Goal: Transaction & Acquisition: Purchase product/service

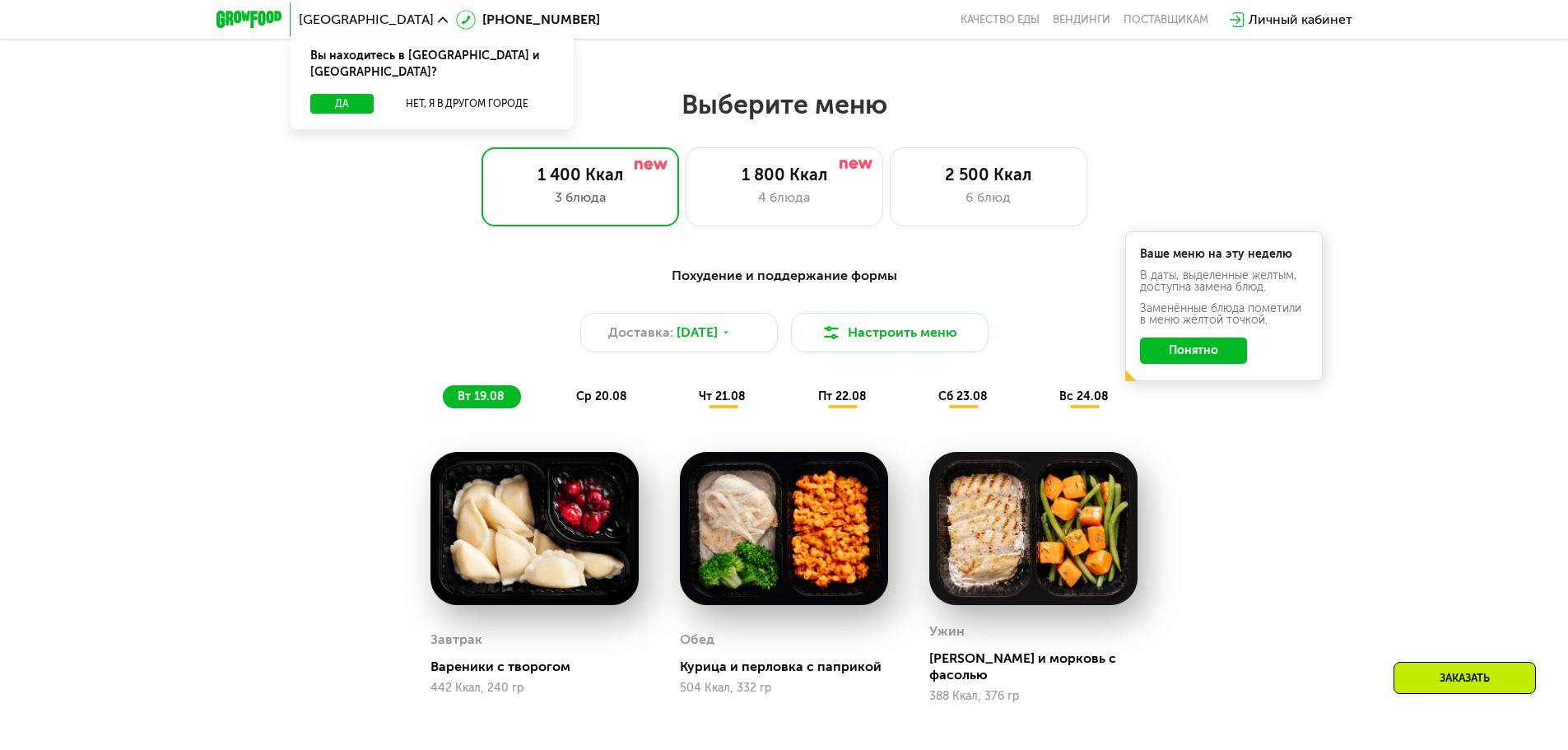
scroll to position [659, 0]
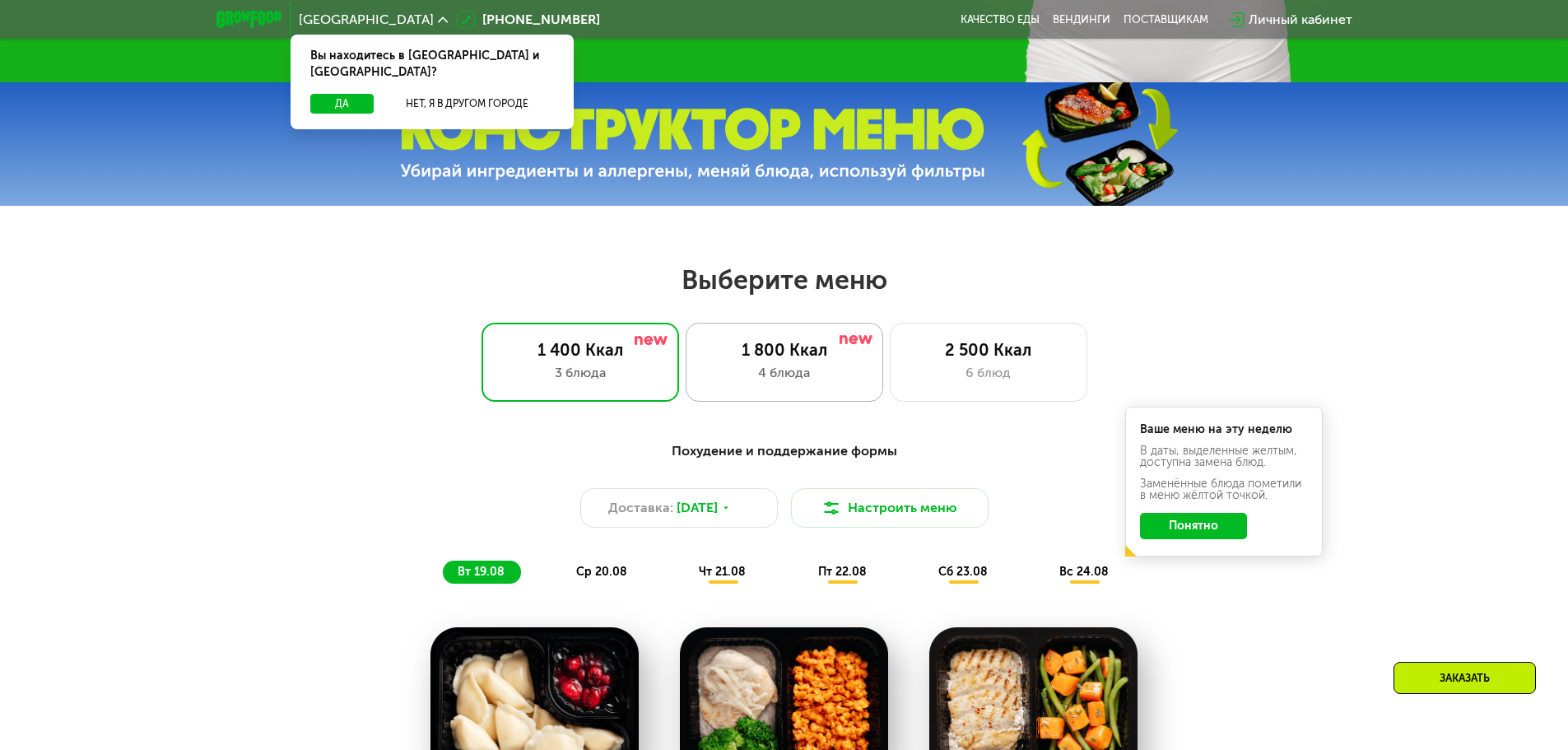
click at [794, 376] on div "4 блюда" at bounding box center [784, 373] width 163 height 19
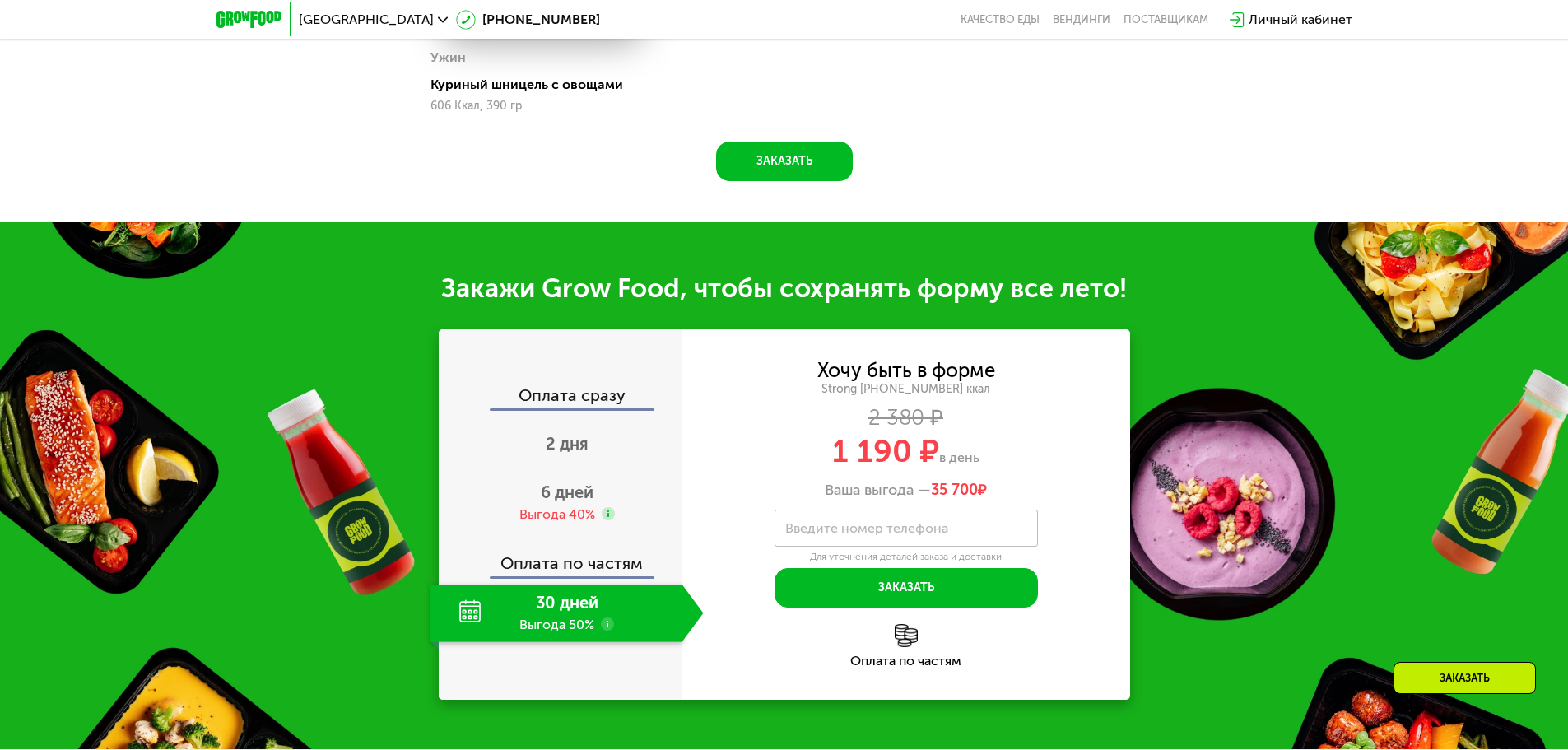
scroll to position [1729, 0]
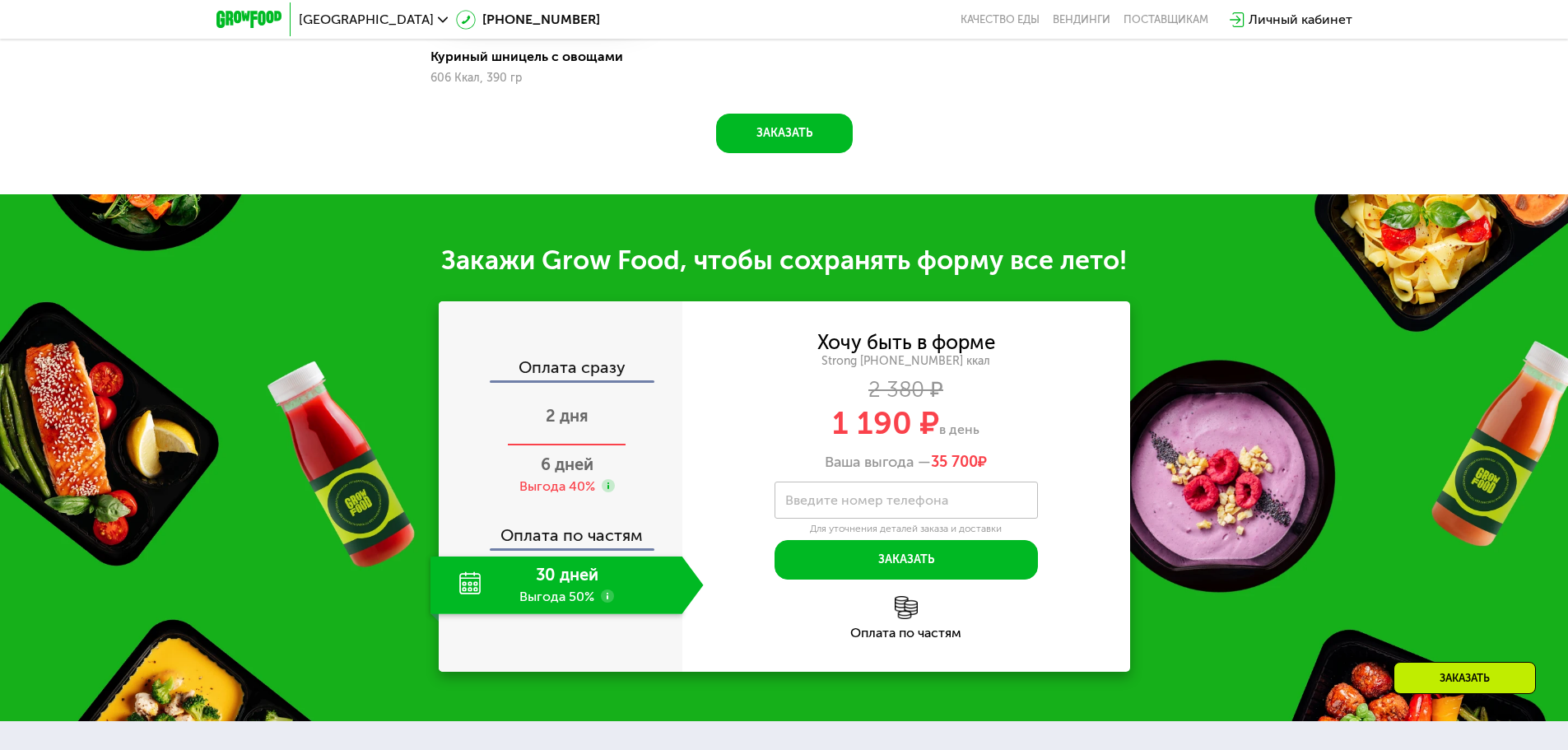
click at [605, 406] on div "2 дня" at bounding box center [567, 417] width 273 height 58
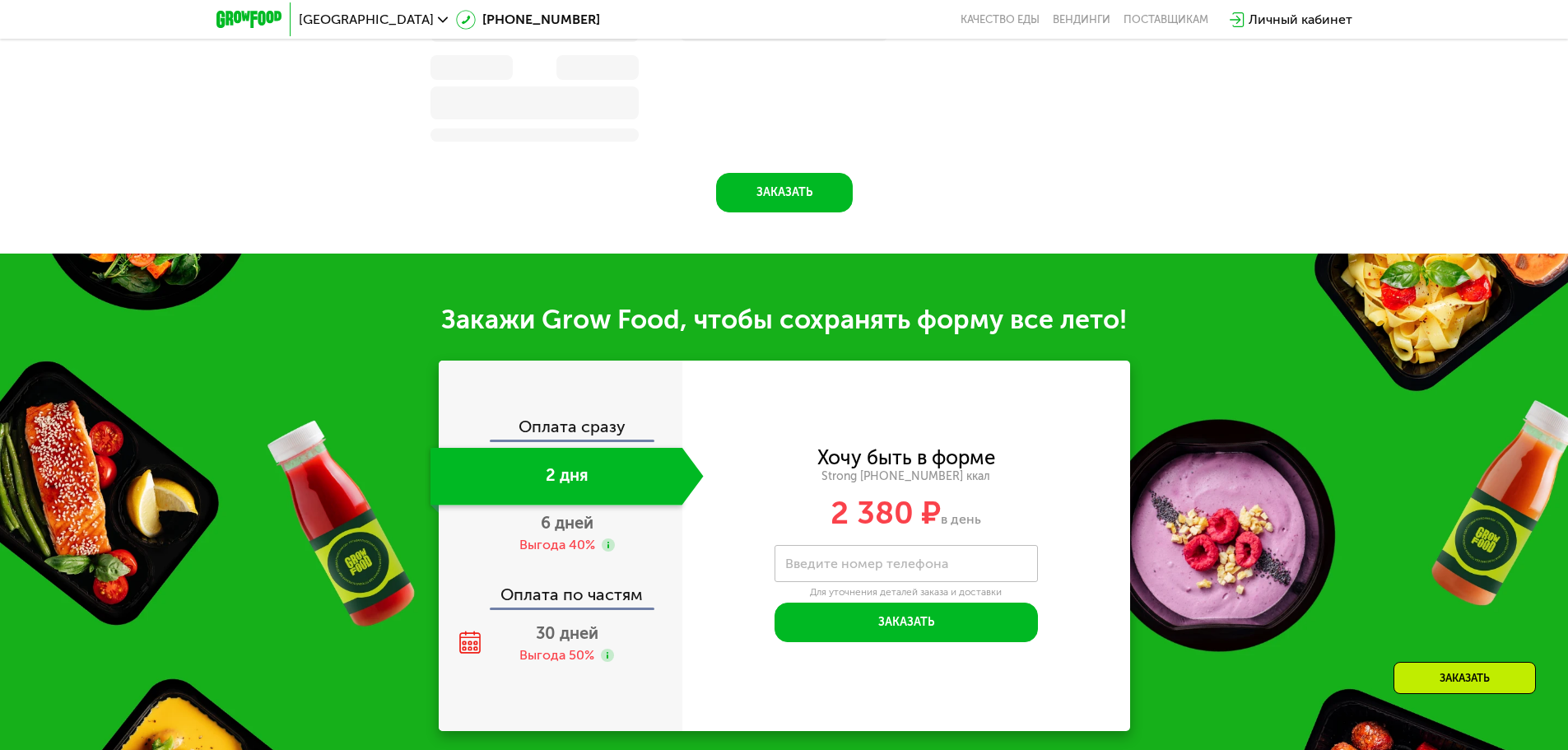
scroll to position [1805, 0]
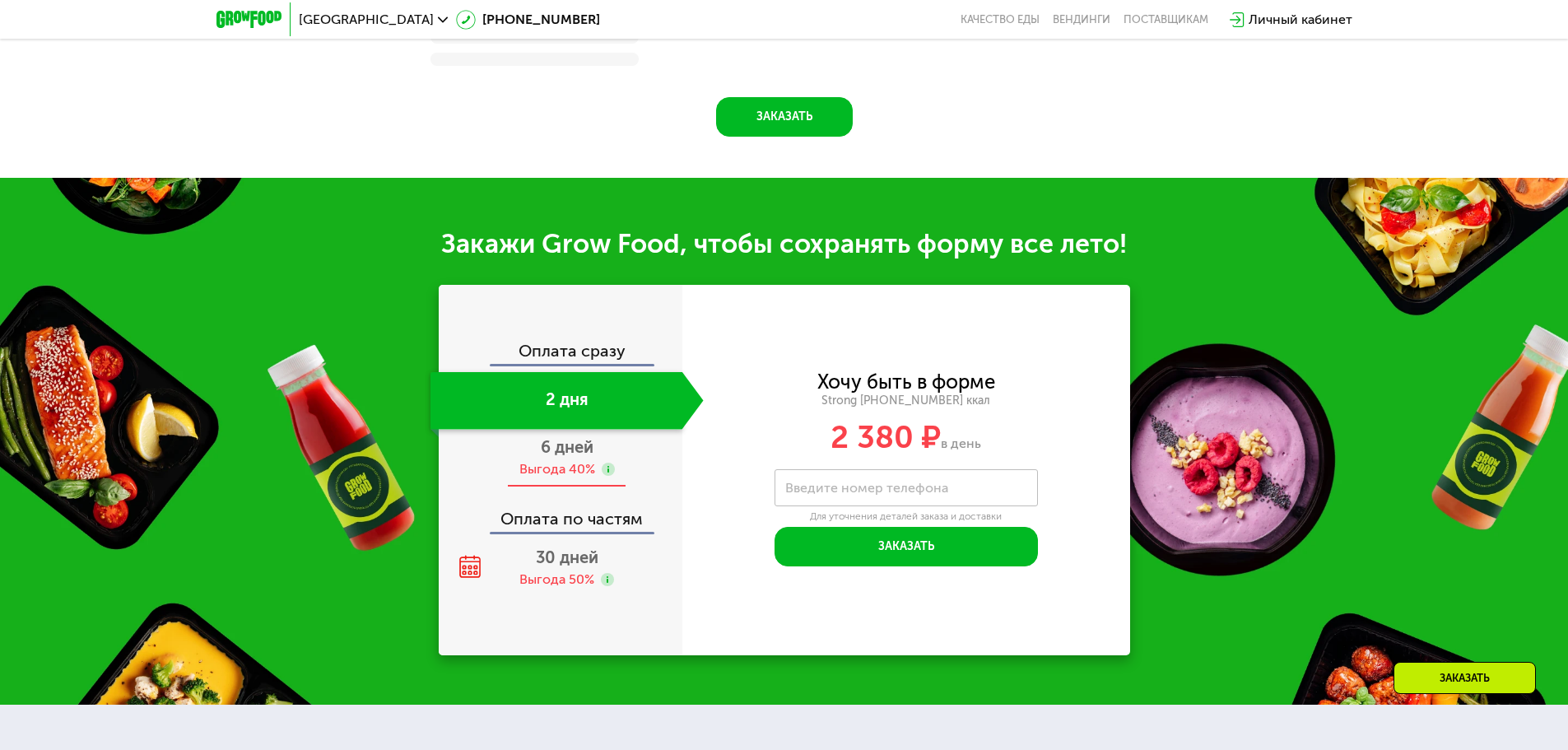
click at [603, 470] on icon at bounding box center [608, 469] width 13 height 13
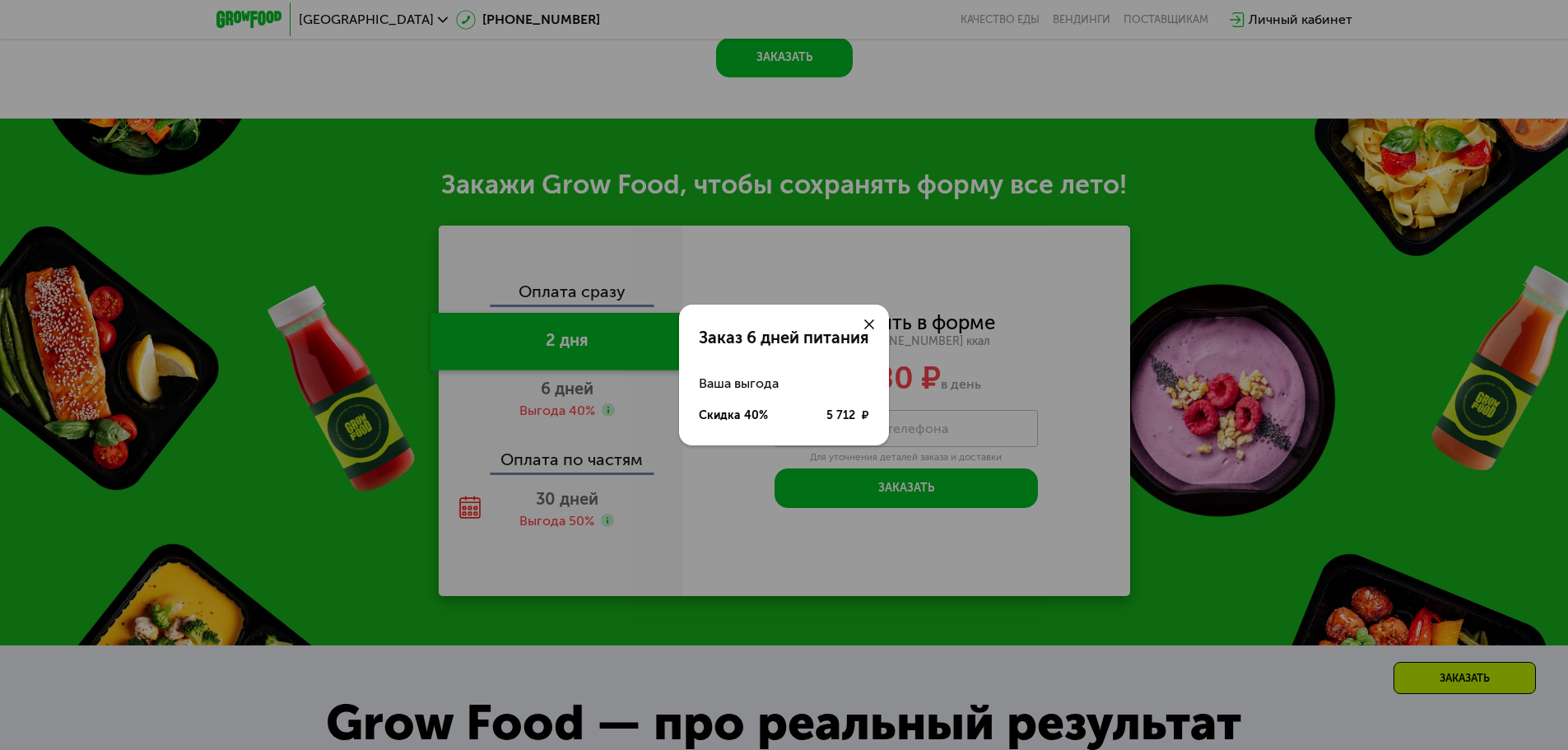
scroll to position [1729, 0]
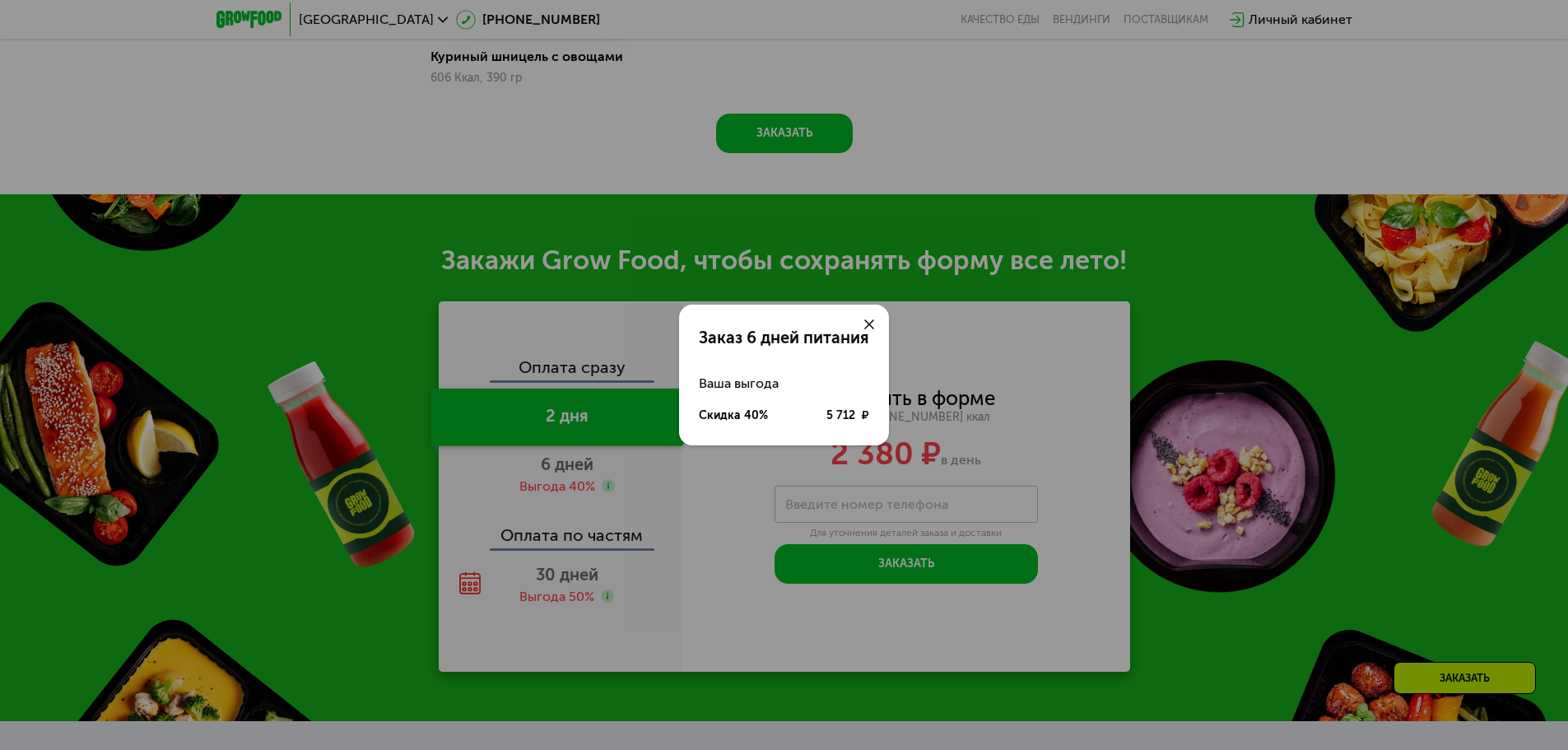
drag, startPoint x: 930, startPoint y: 393, endPoint x: 871, endPoint y: 356, distance: 69.6
click at [928, 391] on div "Заказ 6 дней питания Ваша выгода Скидка 40% 5 712 ₽" at bounding box center [784, 375] width 1568 height 750
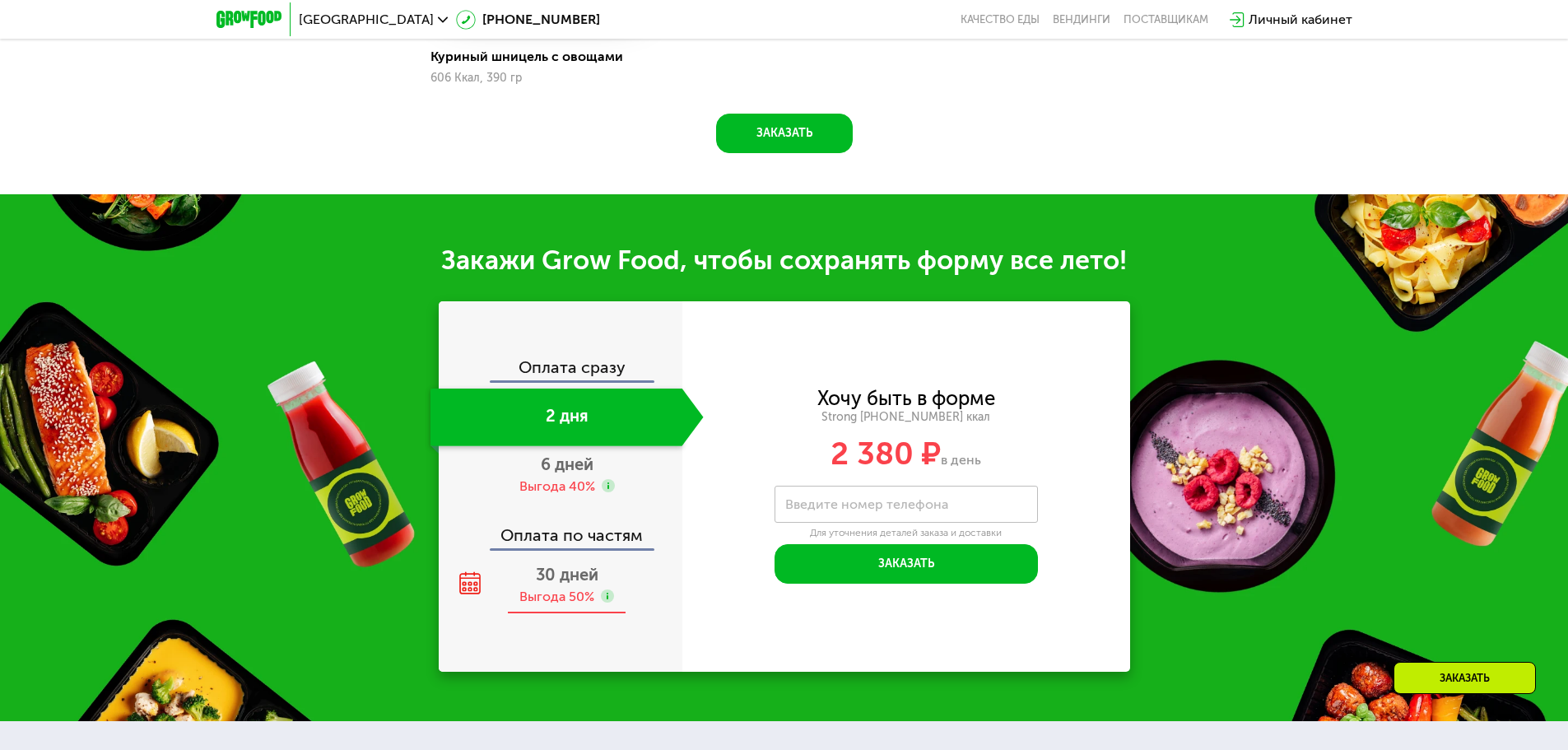
click at [614, 593] on div at bounding box center [607, 597] width 13 height 16
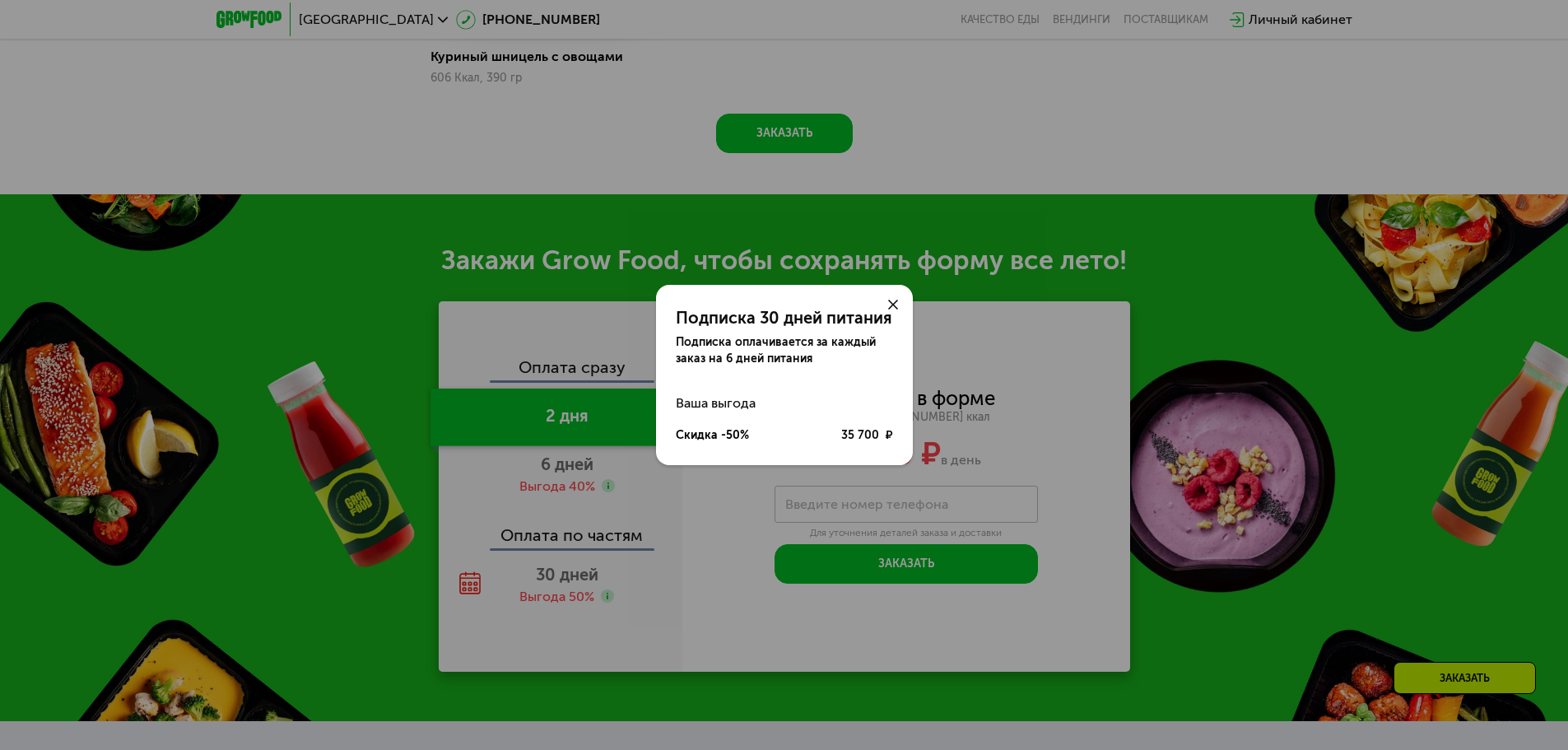
click at [575, 556] on div "Подписка 30 дней питания Подписка оплачивается за каждый заказ на 6 дней питани…" at bounding box center [784, 375] width 1568 height 750
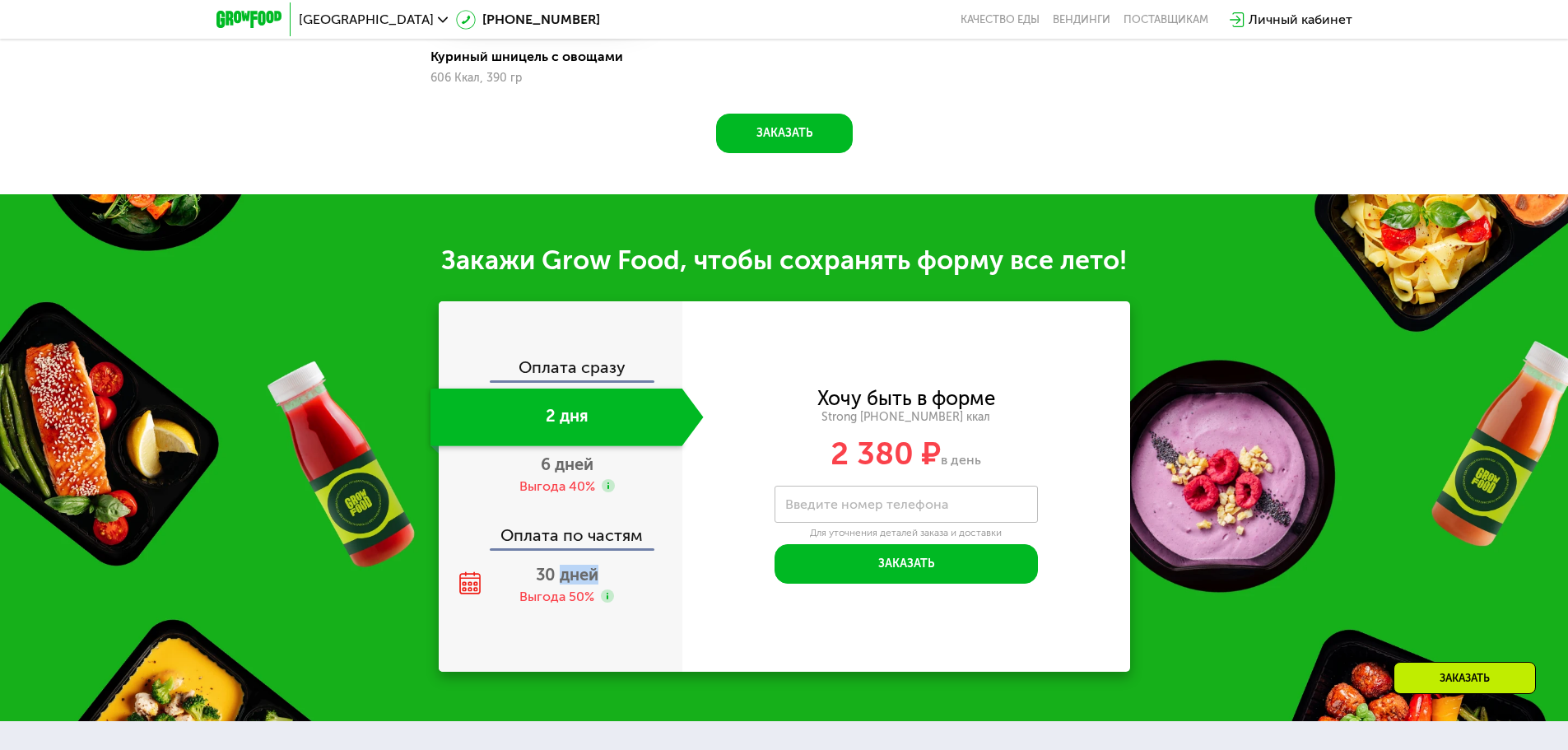
click at [574, 565] on span "30 дней" at bounding box center [567, 574] width 63 height 19
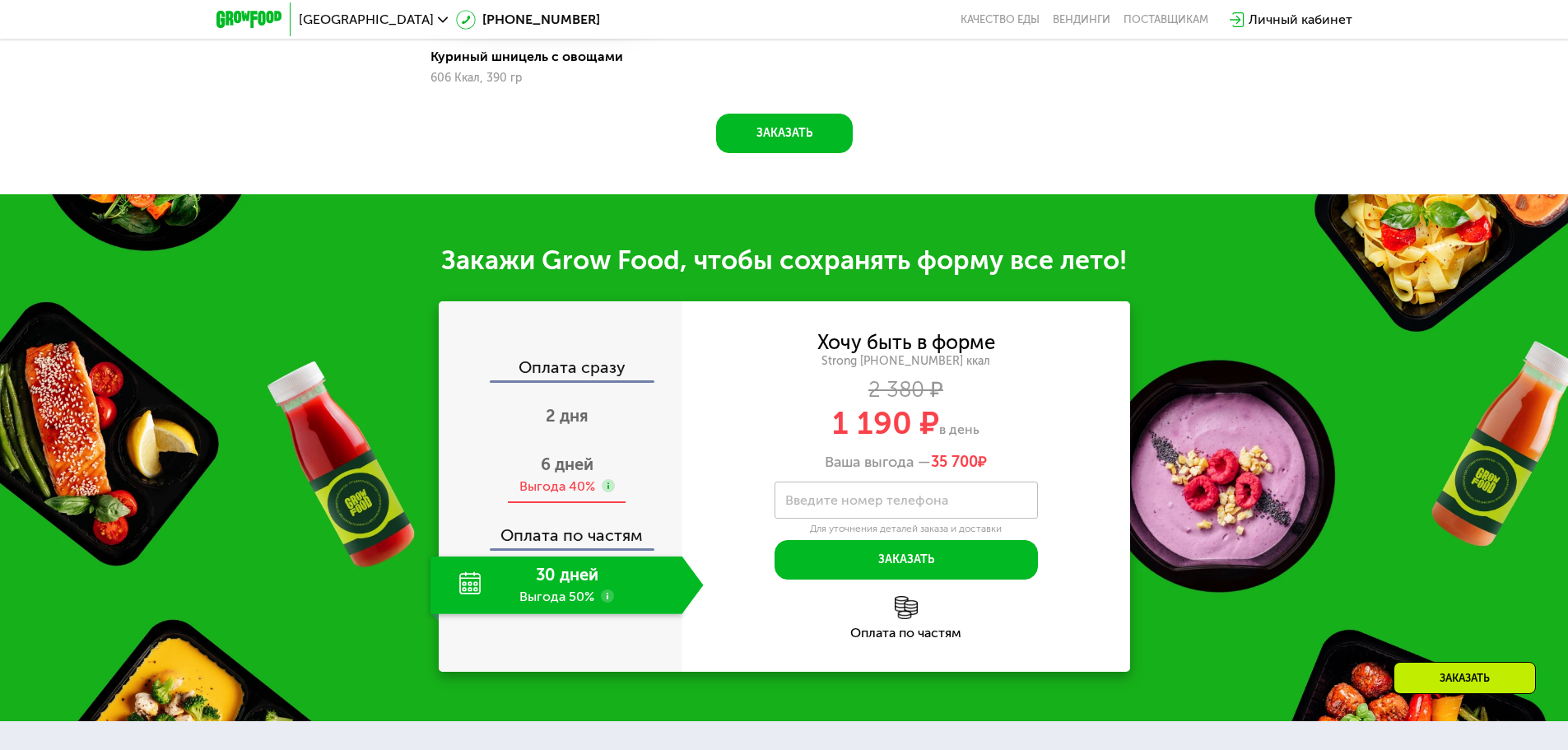
click at [589, 455] on span "6 дней" at bounding box center [567, 464] width 52 height 19
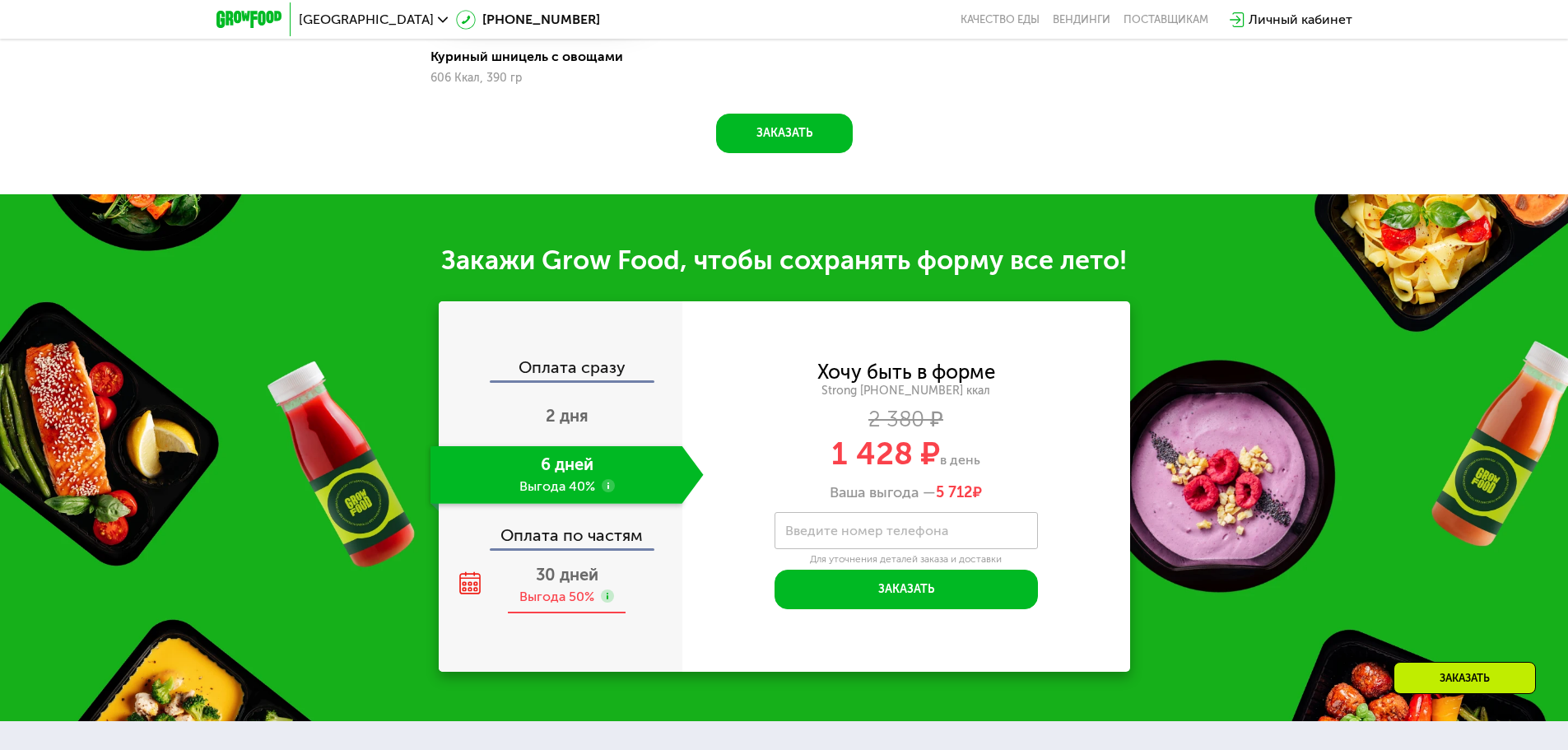
click at [582, 565] on span "30 дней" at bounding box center [567, 574] width 63 height 19
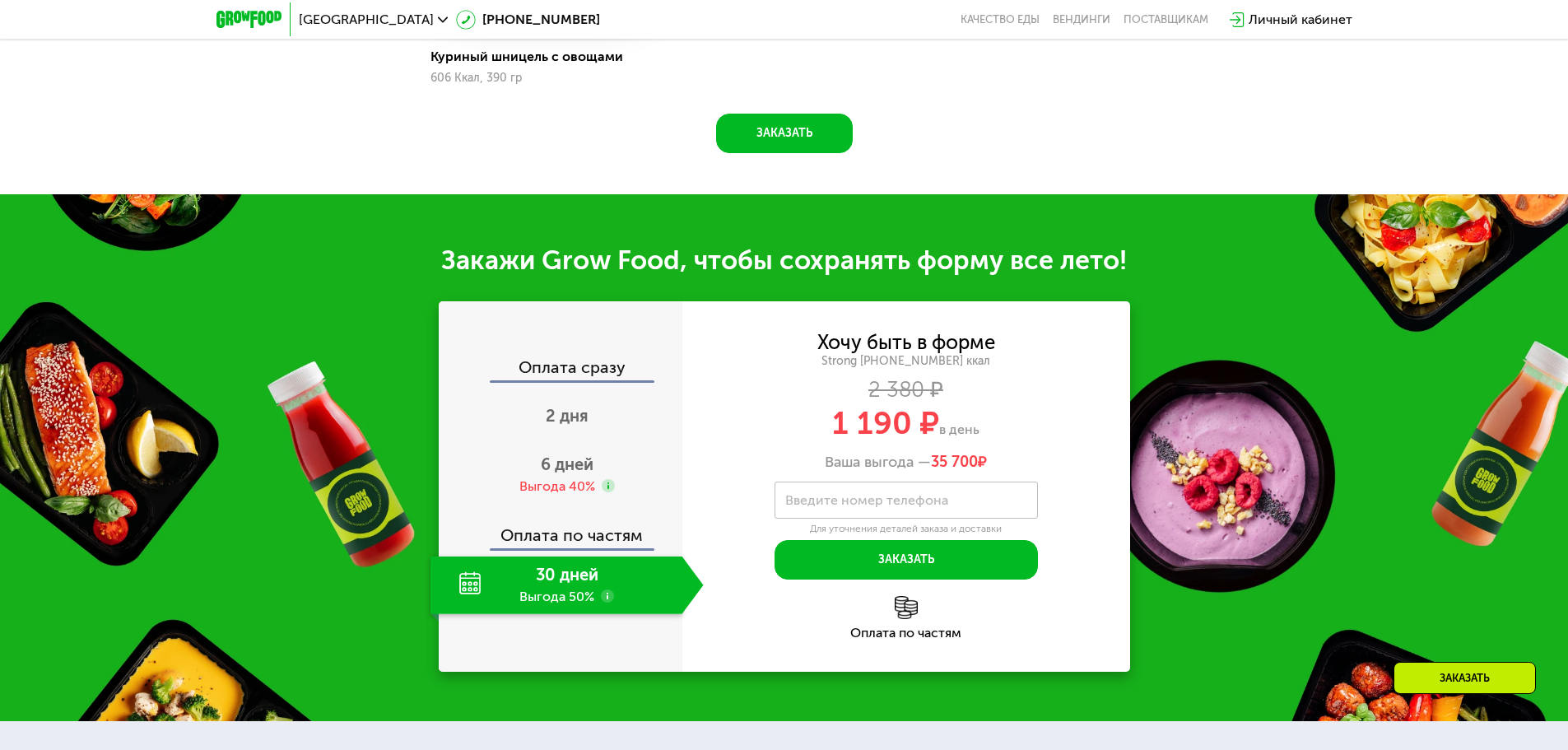
click at [574, 365] on div "Оплата сразу" at bounding box center [561, 369] width 242 height 21
click at [580, 359] on div "Оплата сразу" at bounding box center [561, 369] width 242 height 21
click at [581, 406] on span "2 дня" at bounding box center [567, 415] width 43 height 19
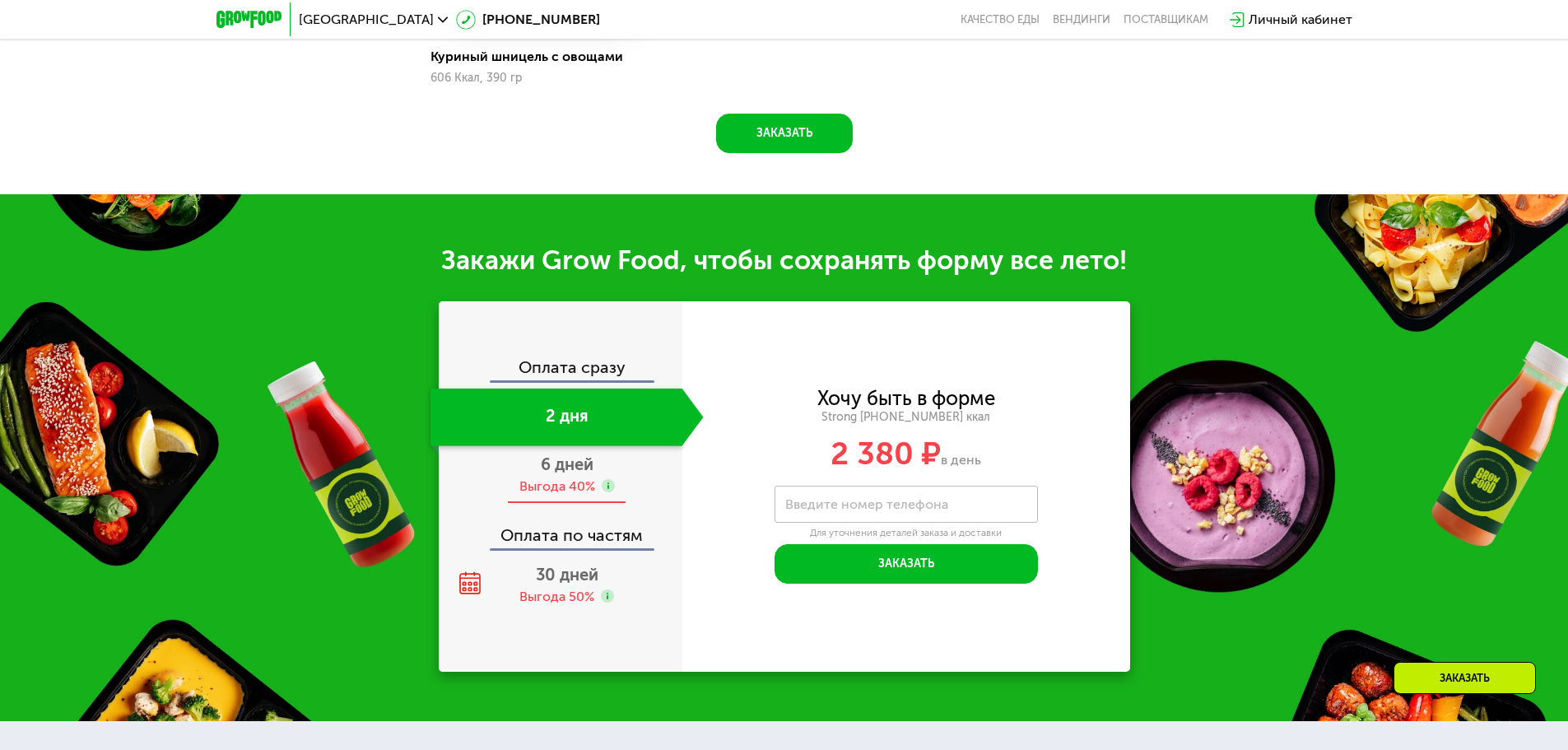
click at [587, 455] on span "6 дней" at bounding box center [567, 464] width 52 height 19
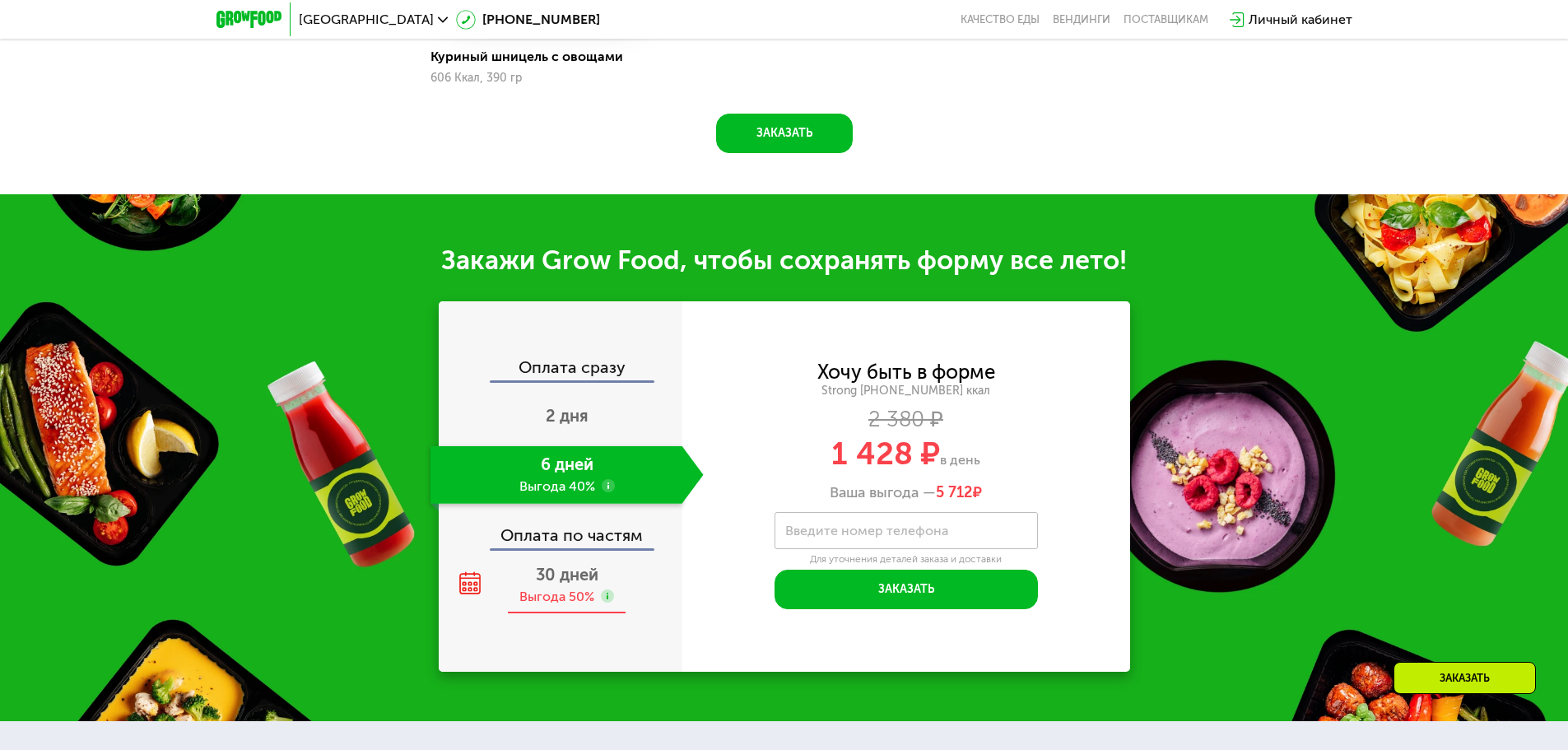
click at [557, 565] on span "30 дней" at bounding box center [567, 574] width 63 height 19
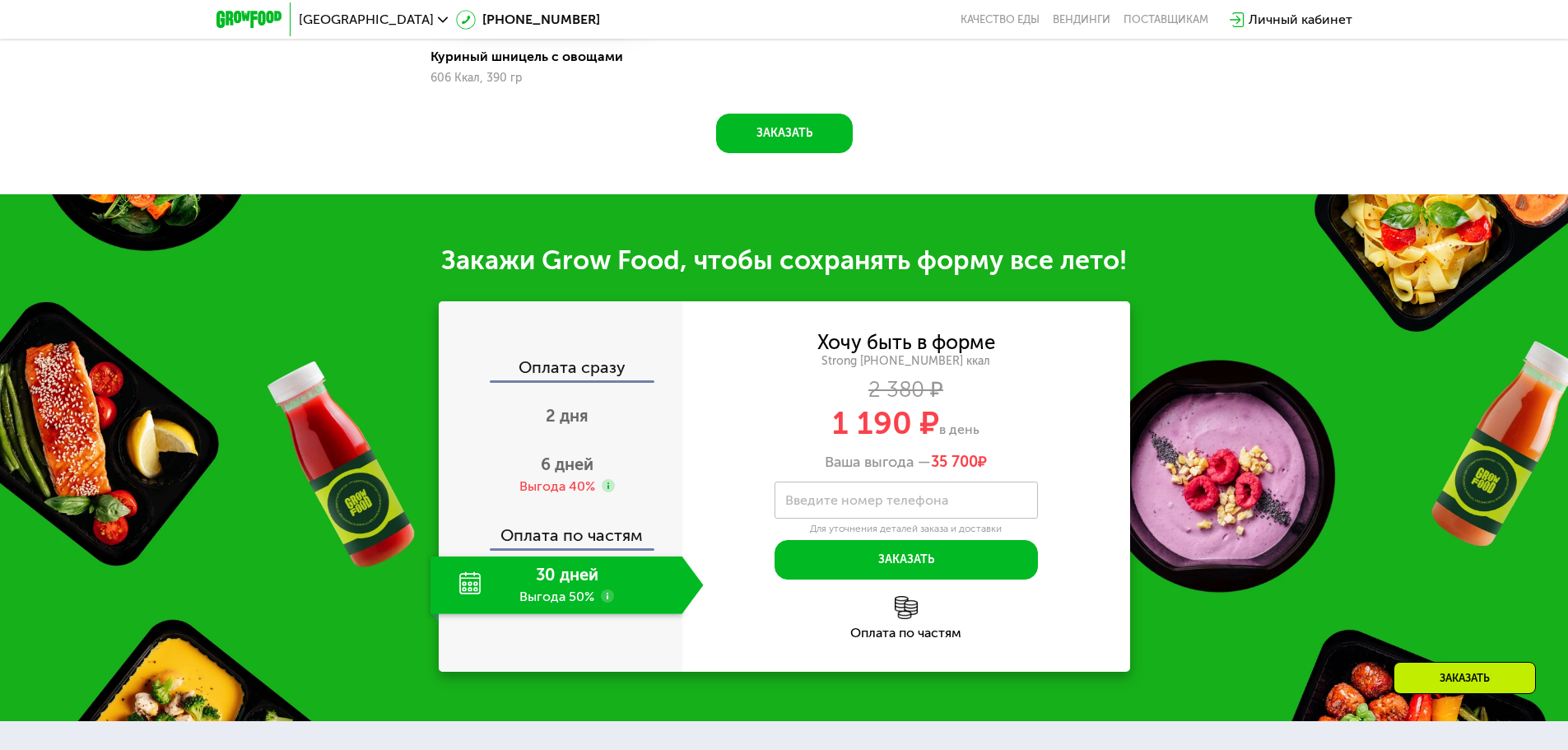
click at [567, 517] on div "Оплата по частям" at bounding box center [561, 529] width 242 height 38
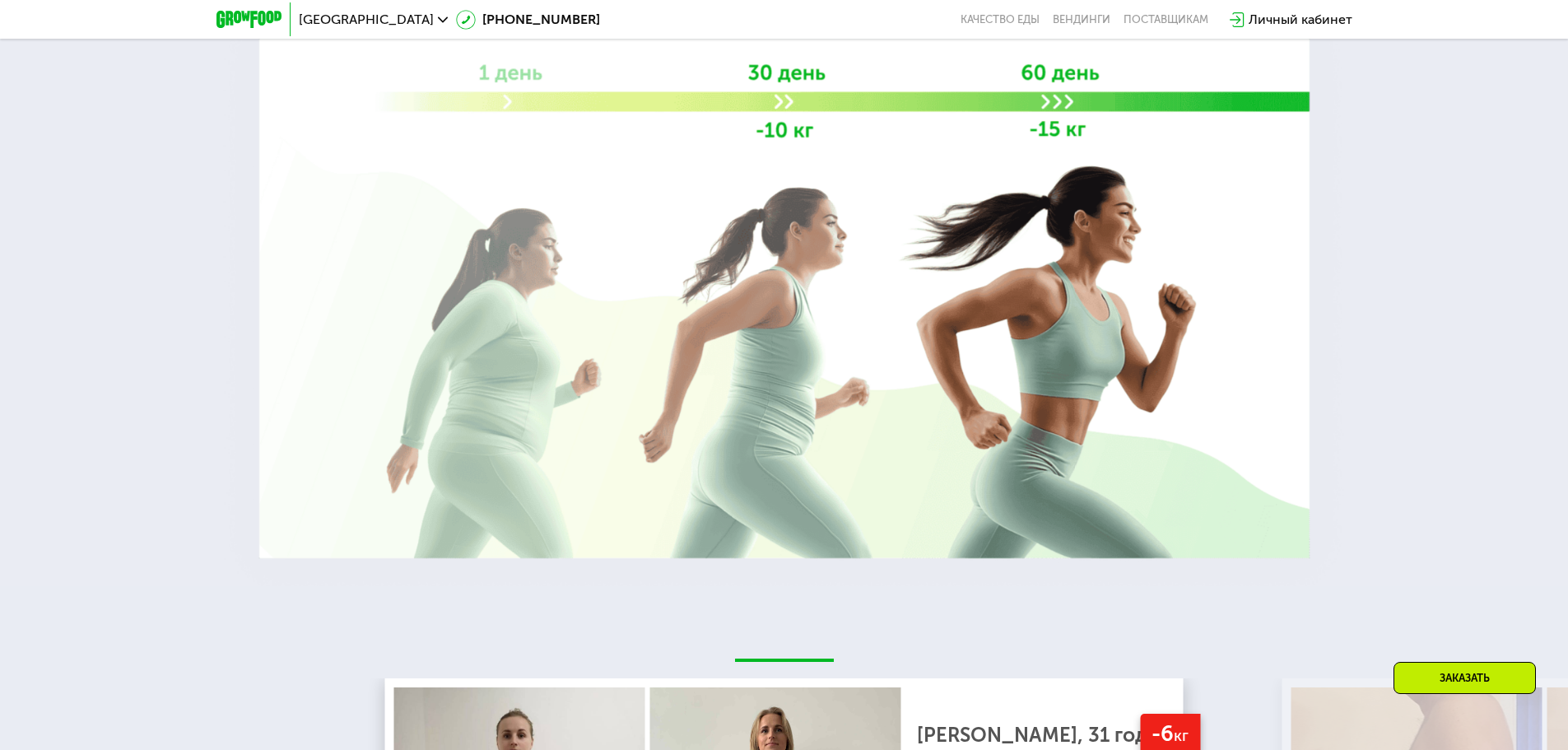
scroll to position [105, 0]
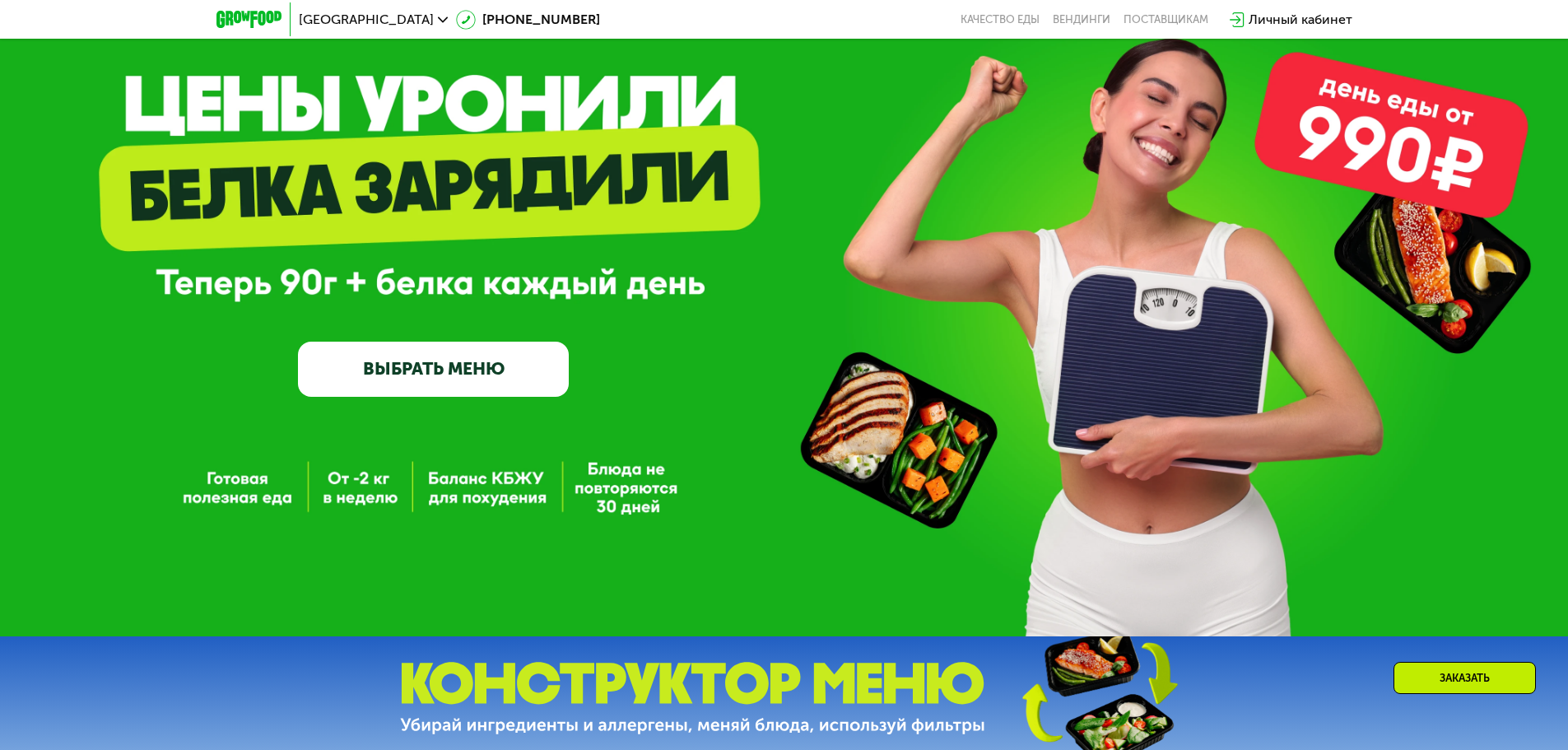
drag, startPoint x: 332, startPoint y: 517, endPoint x: 439, endPoint y: 144, distance: 388.0
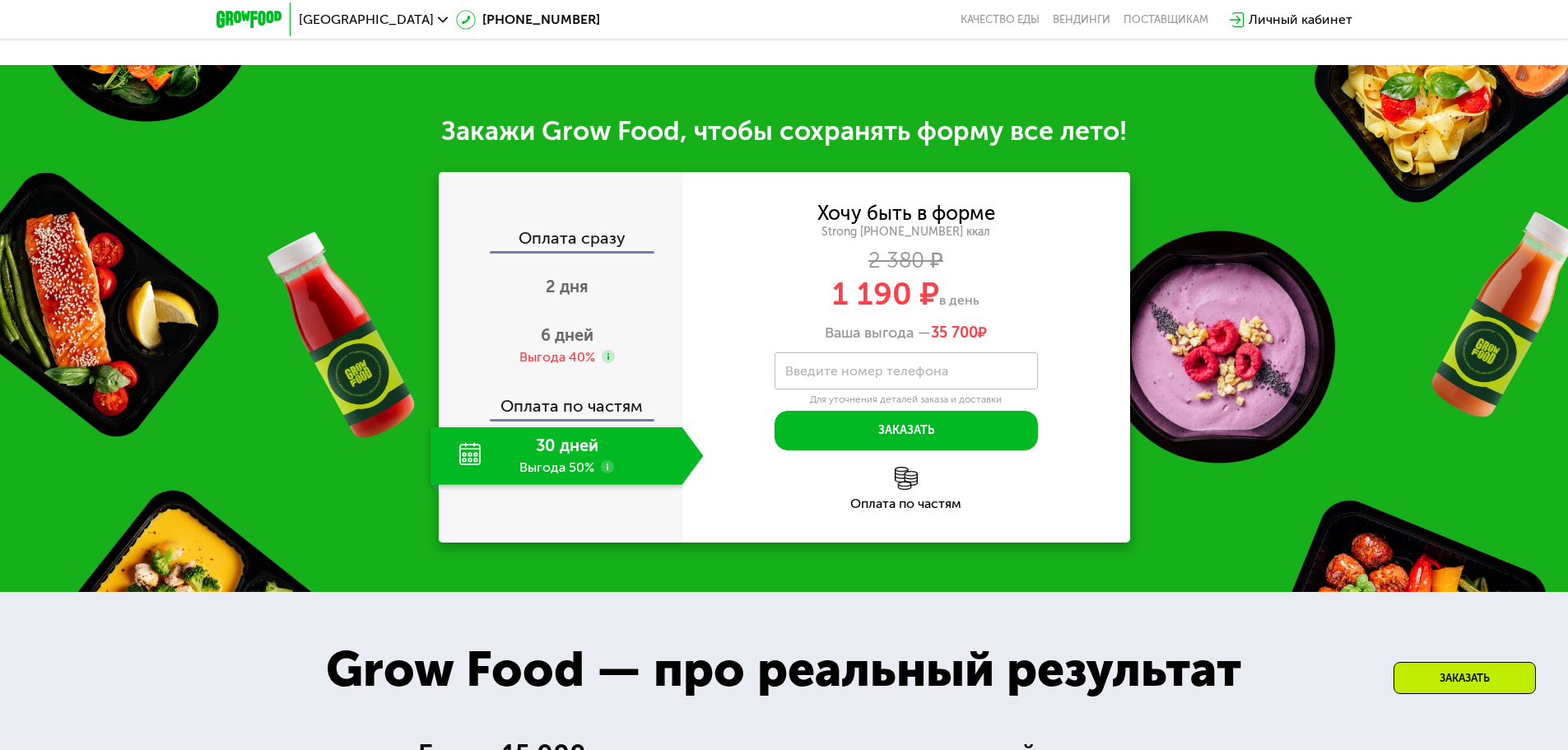
scroll to position [0, 0]
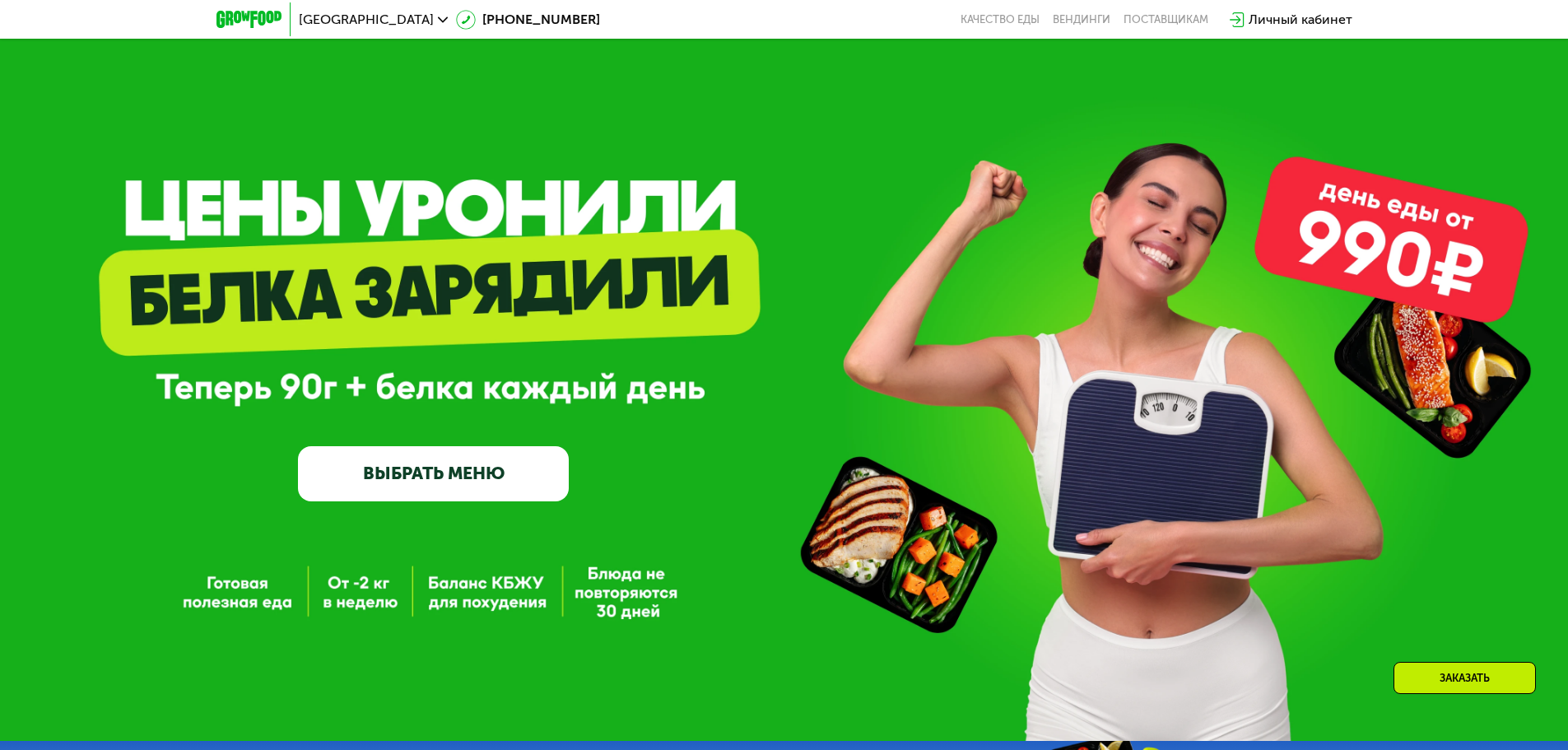
drag, startPoint x: 1436, startPoint y: 524, endPoint x: 1174, endPoint y: 231, distance: 393.1
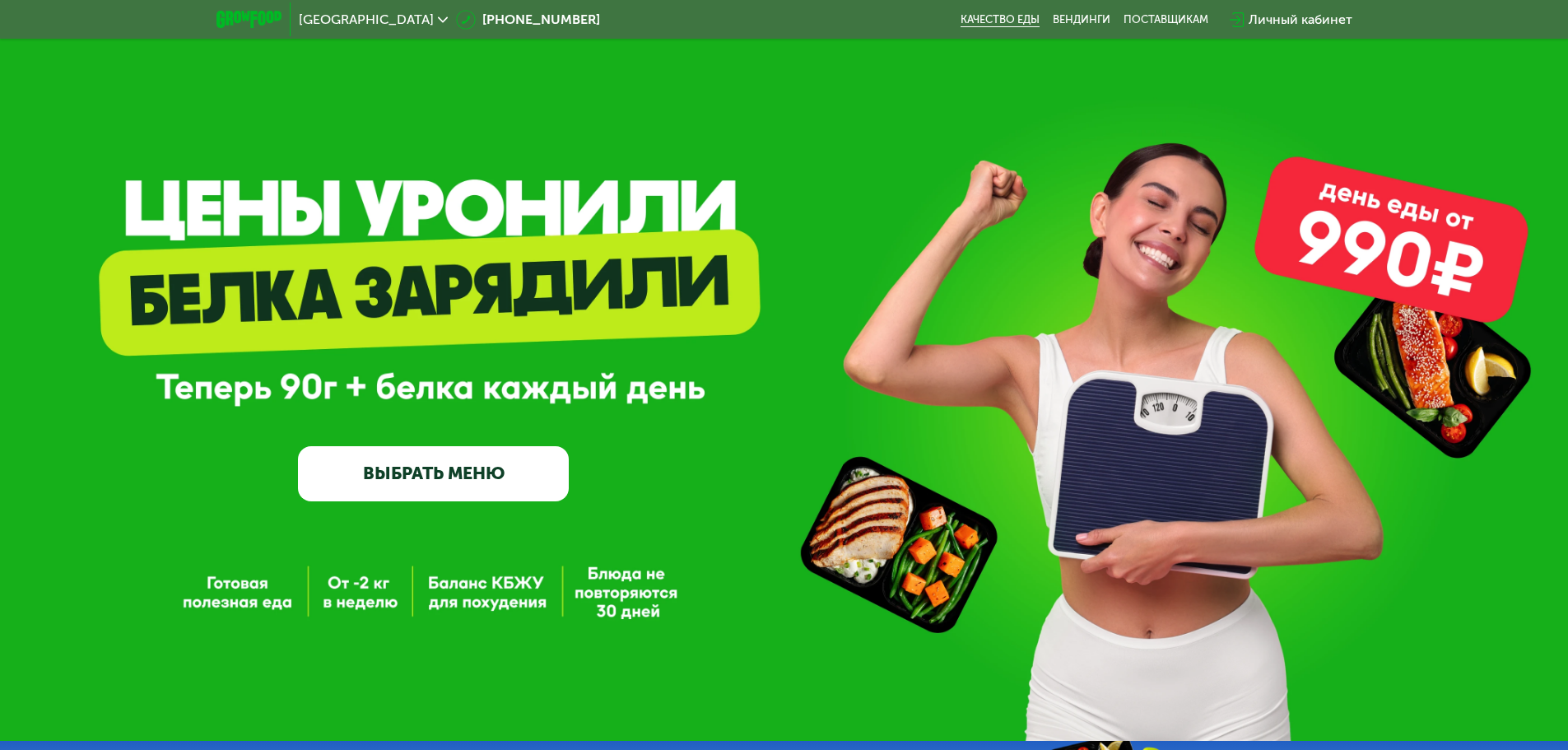
click at [976, 24] on link "Качество еды" at bounding box center [1000, 19] width 79 height 13
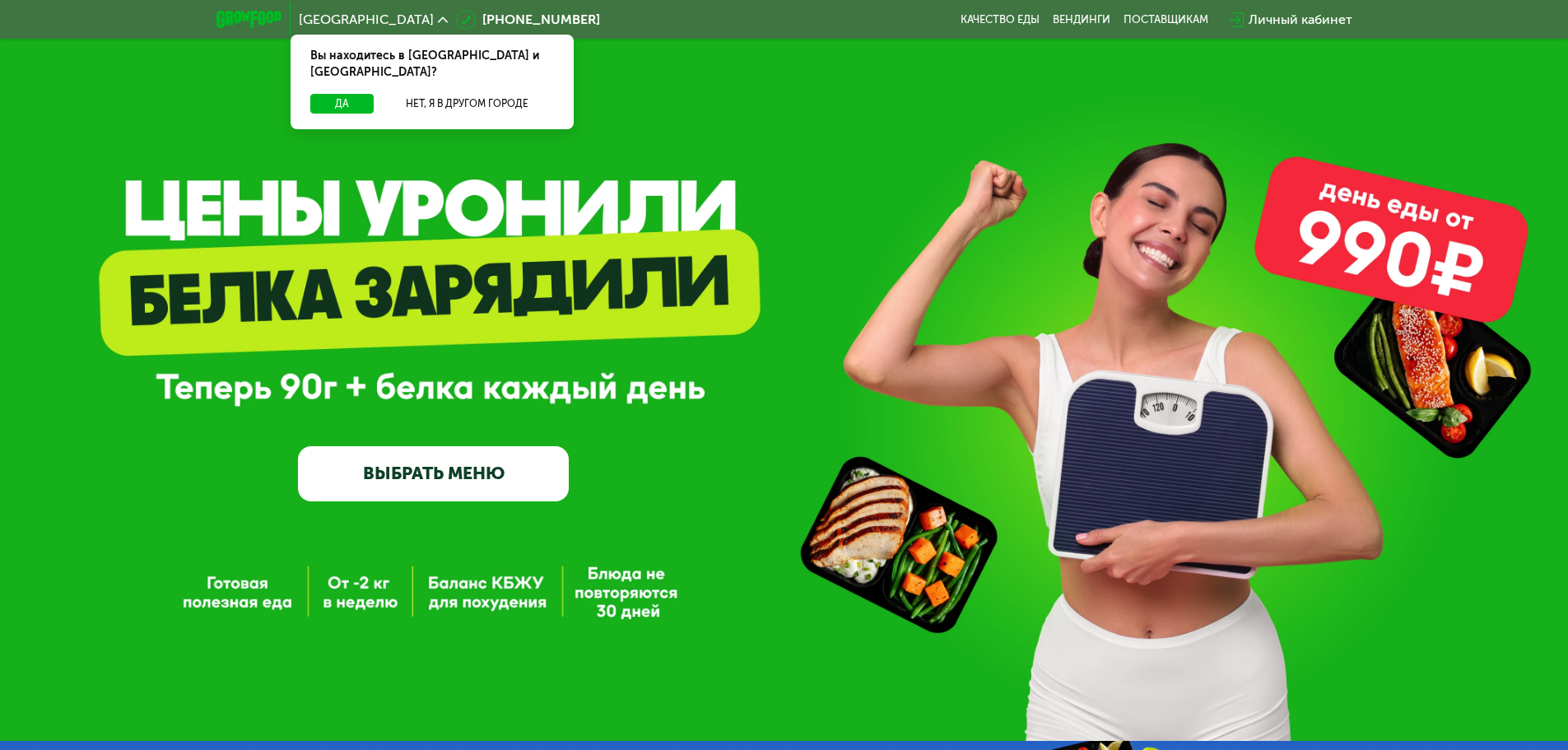
click at [481, 466] on link "ВЫБРАТЬ МЕНЮ" at bounding box center [433, 473] width 271 height 54
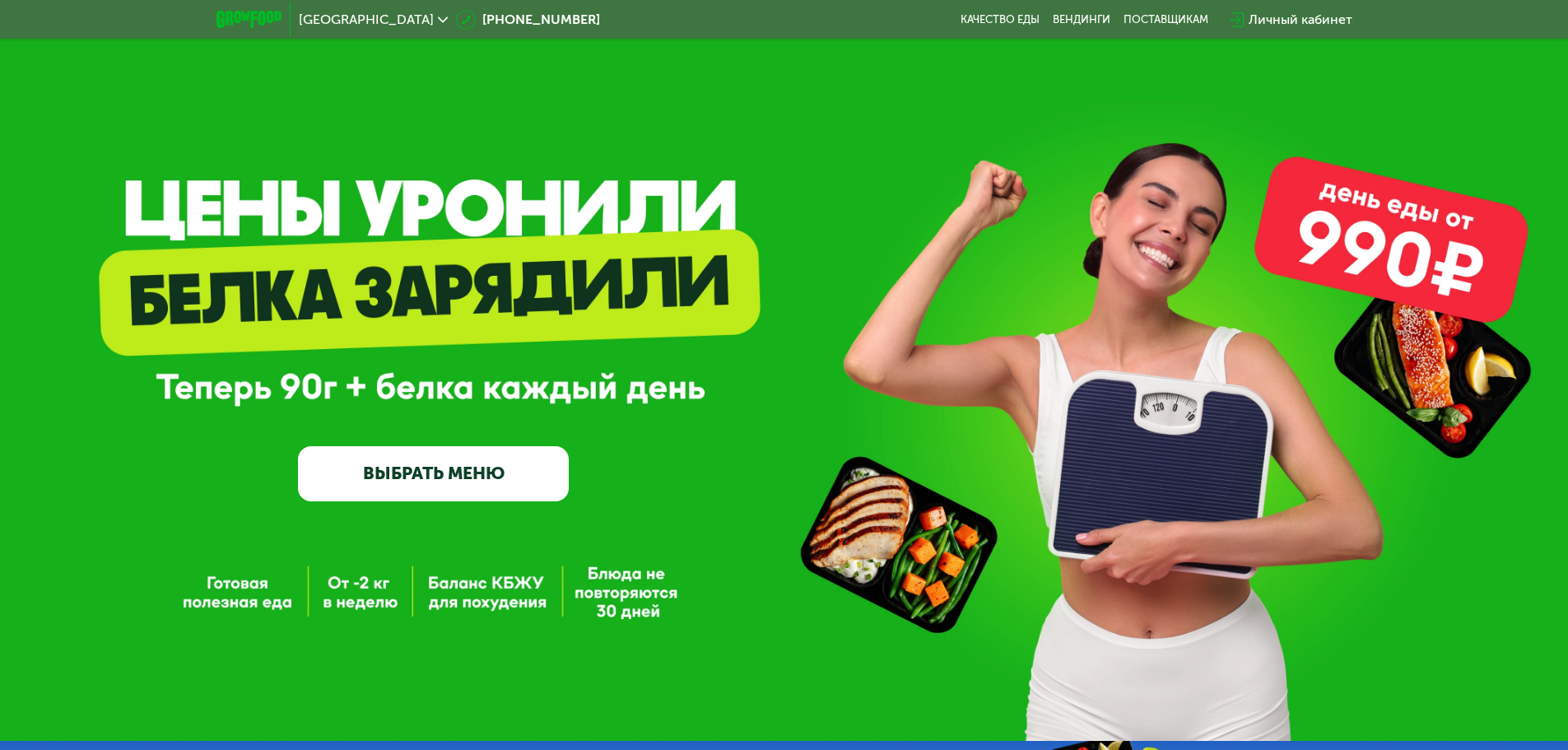
click at [435, 493] on link "ВЫБРАТЬ МЕНЮ" at bounding box center [433, 473] width 271 height 54
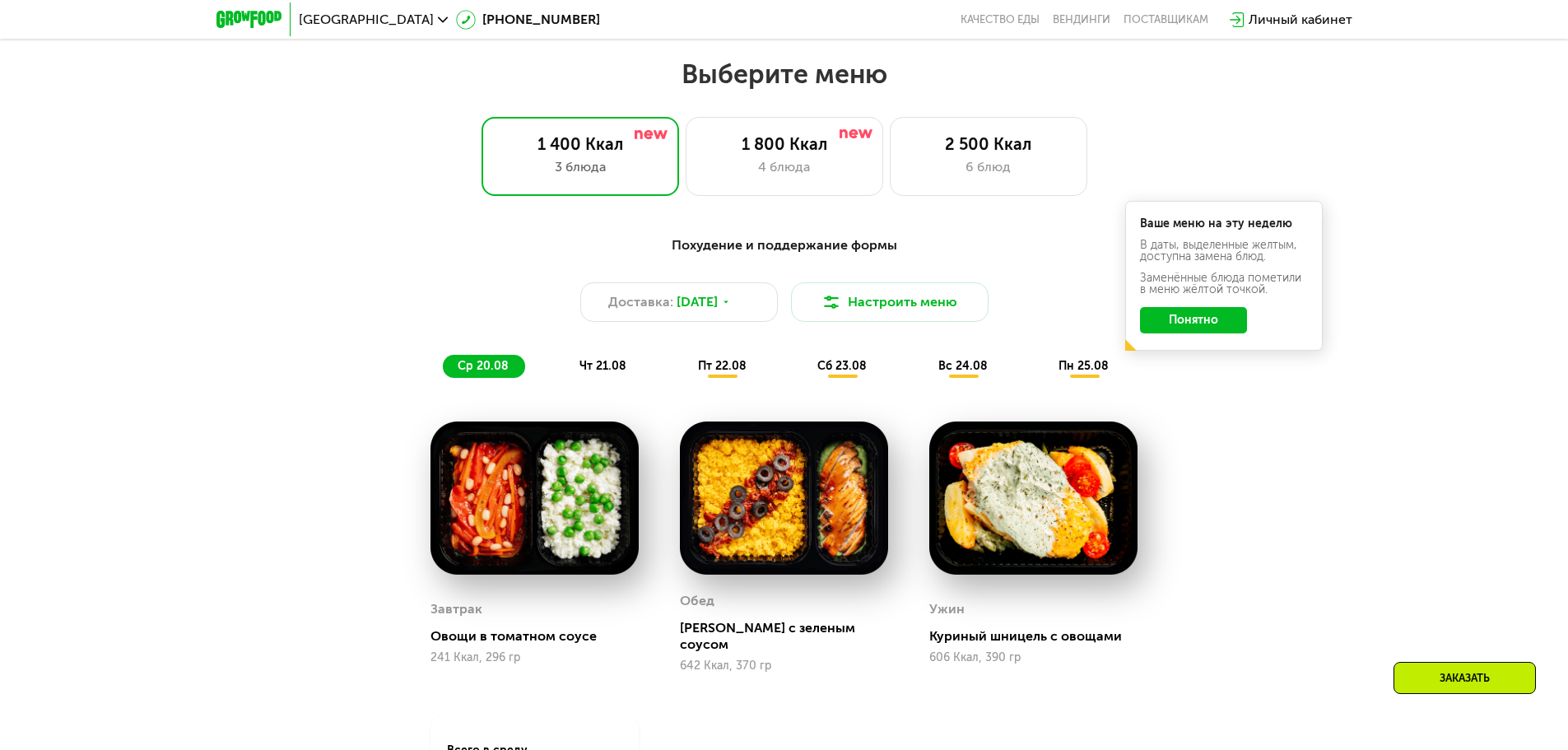
scroll to position [889, 0]
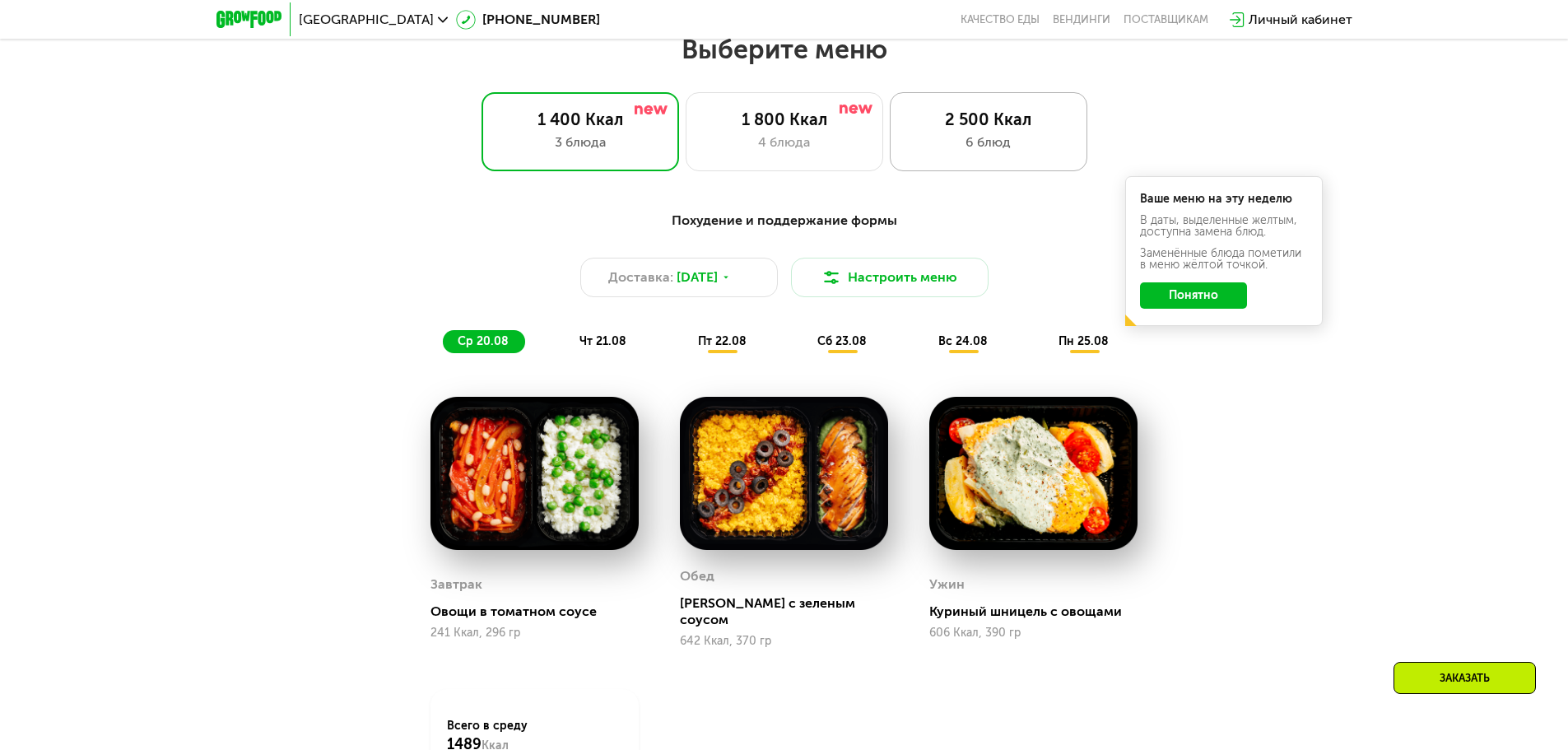
click at [983, 153] on div "6 блюд" at bounding box center [988, 142] width 163 height 19
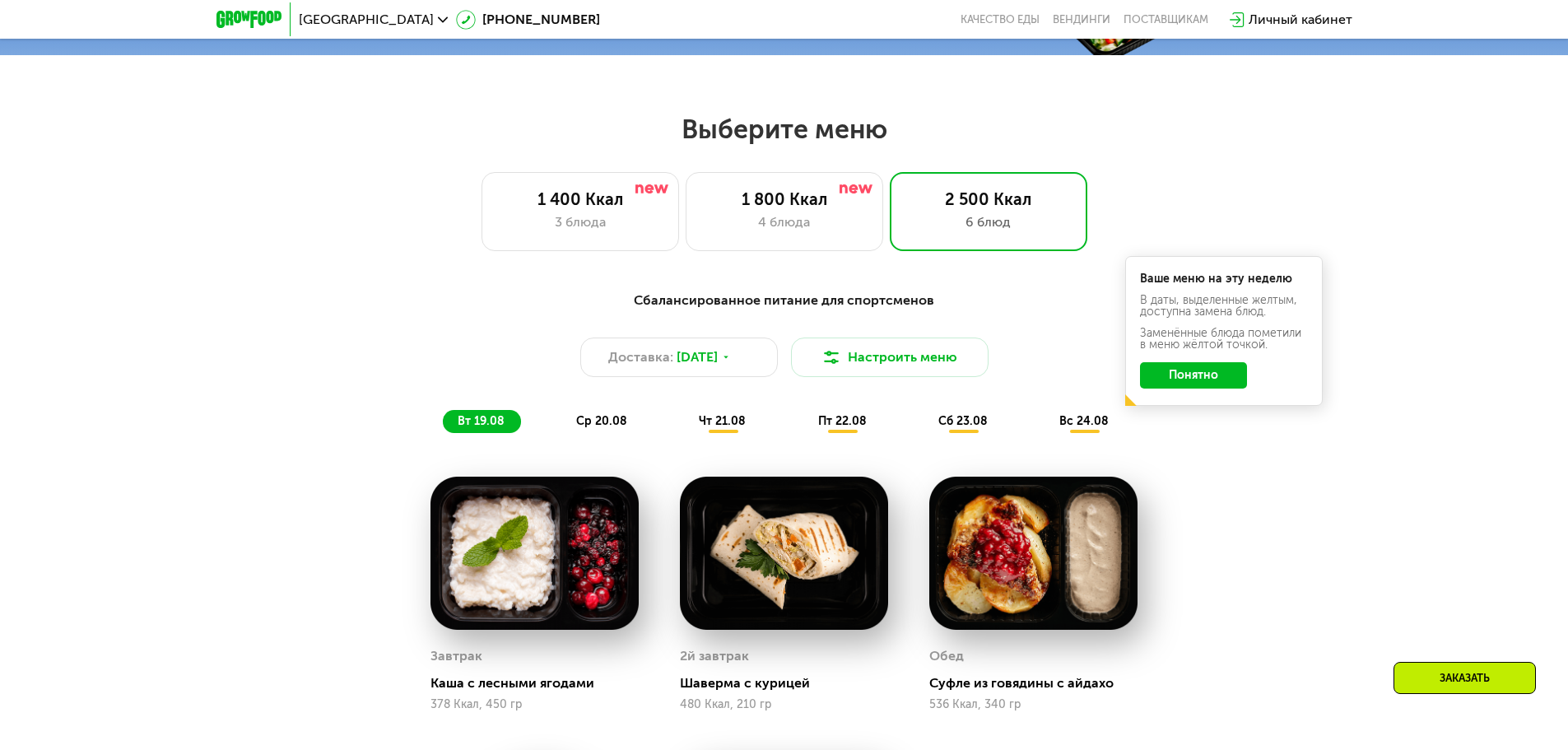
scroll to position [807, 0]
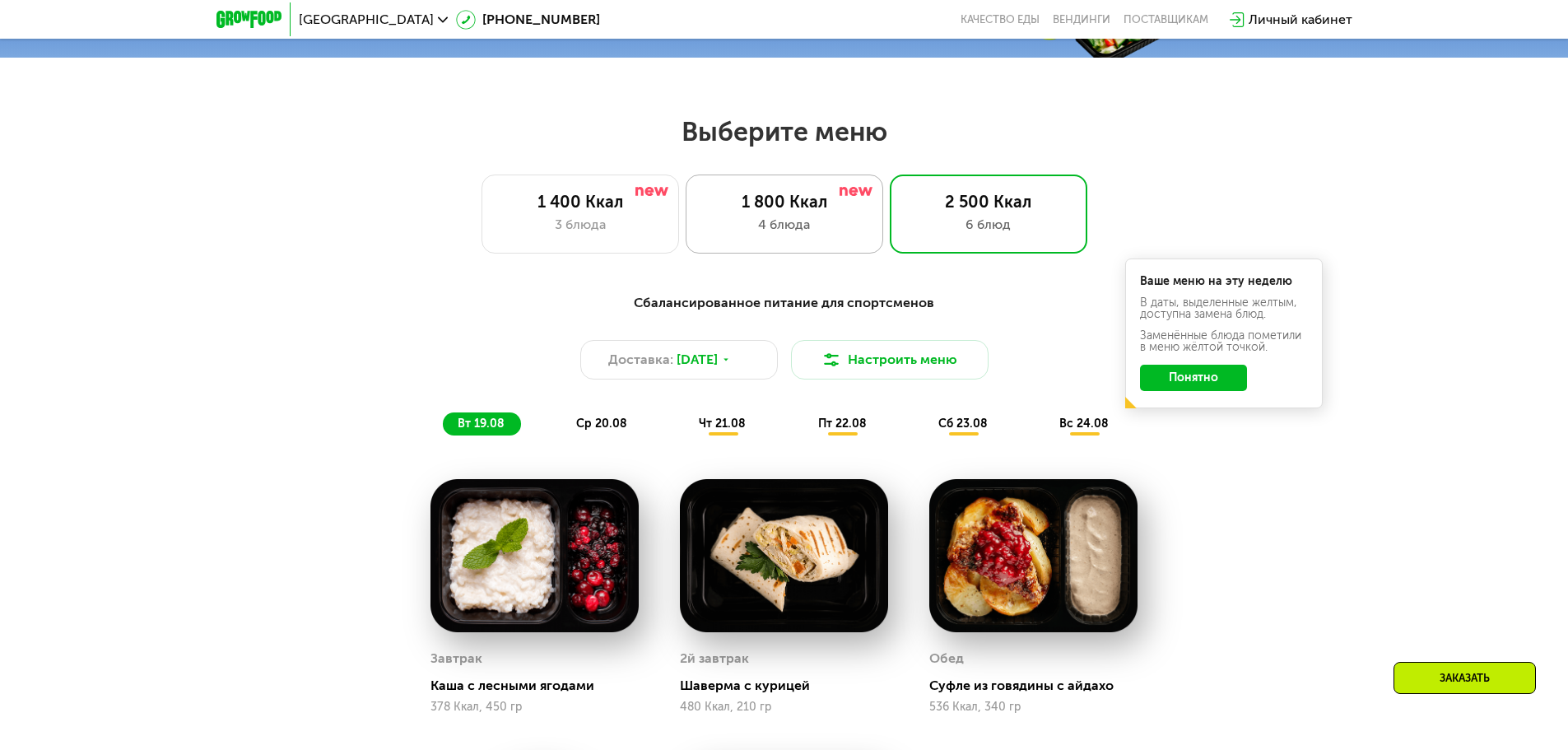
click at [813, 222] on div "4 блюда" at bounding box center [784, 225] width 163 height 19
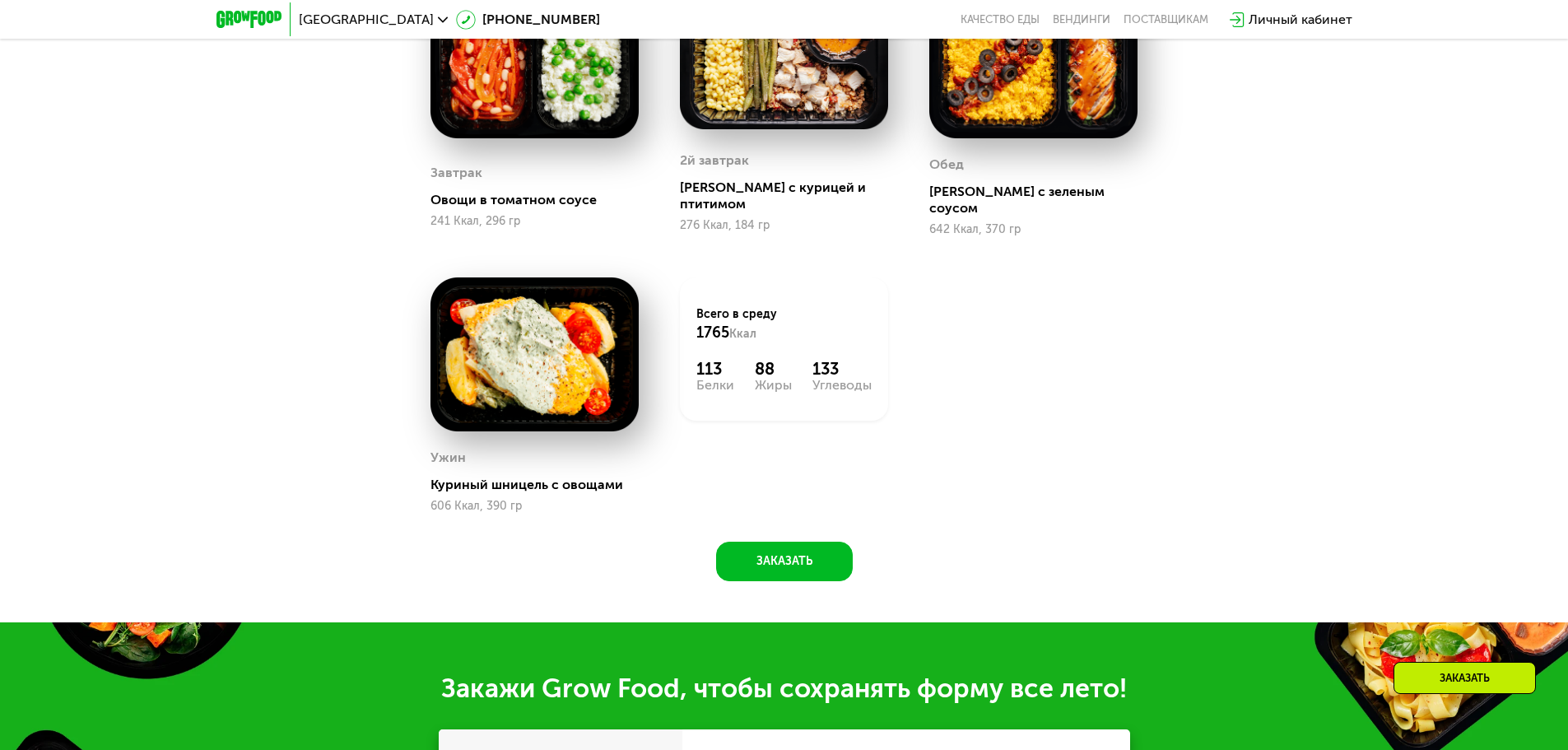
scroll to position [972, 0]
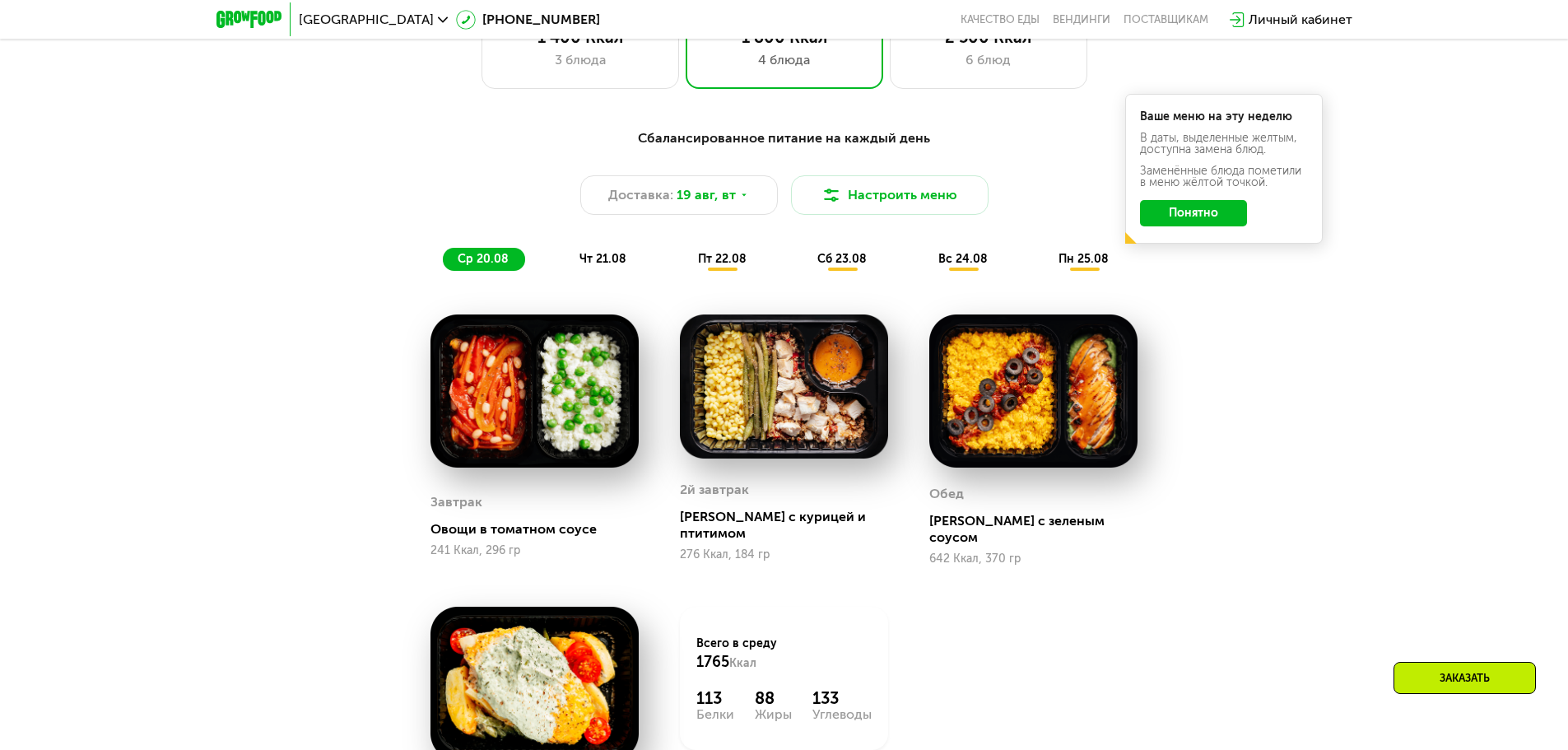
click at [605, 265] on span "чт 21.08" at bounding box center [603, 259] width 47 height 14
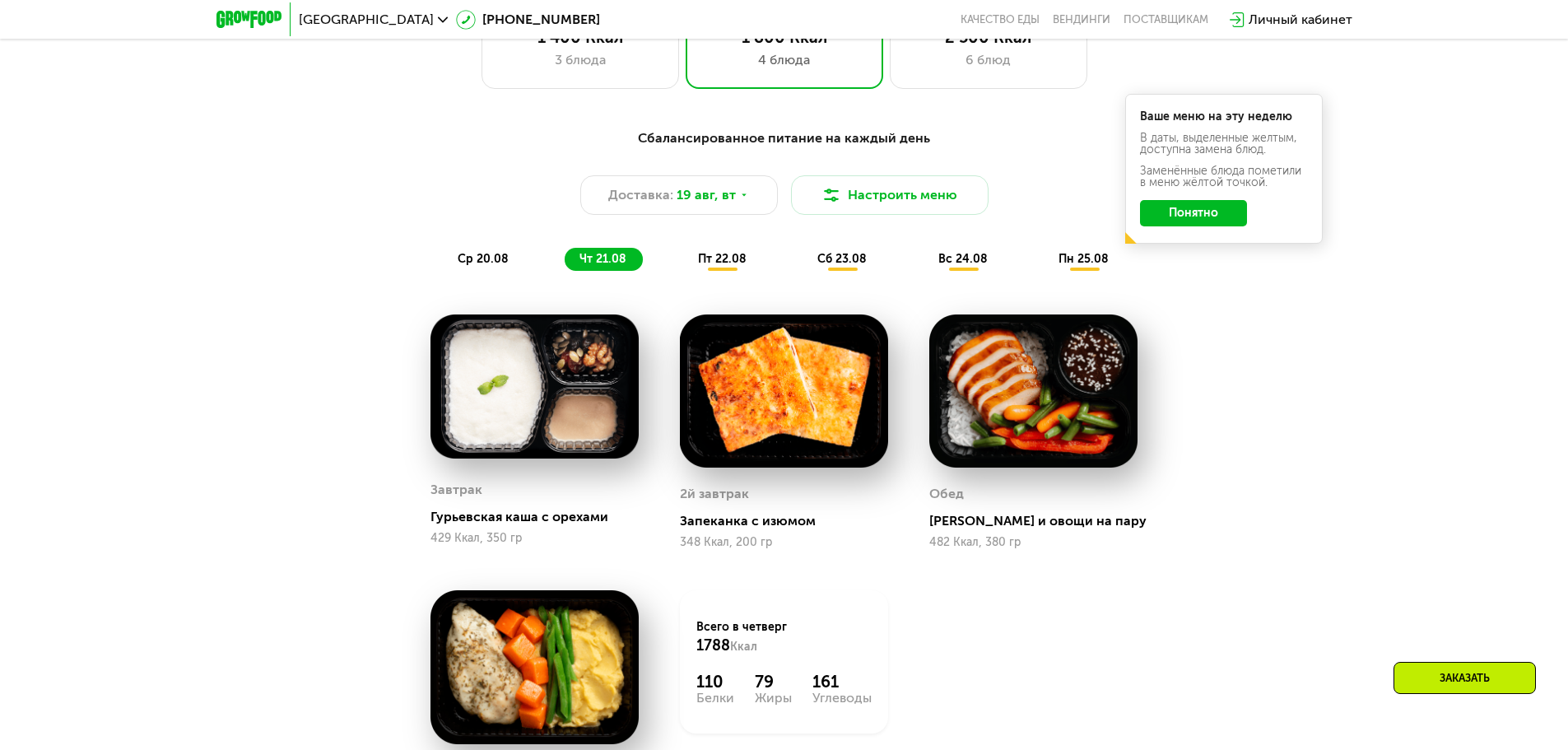
click at [466, 260] on span "ср 20.08" at bounding box center [482, 259] width 51 height 14
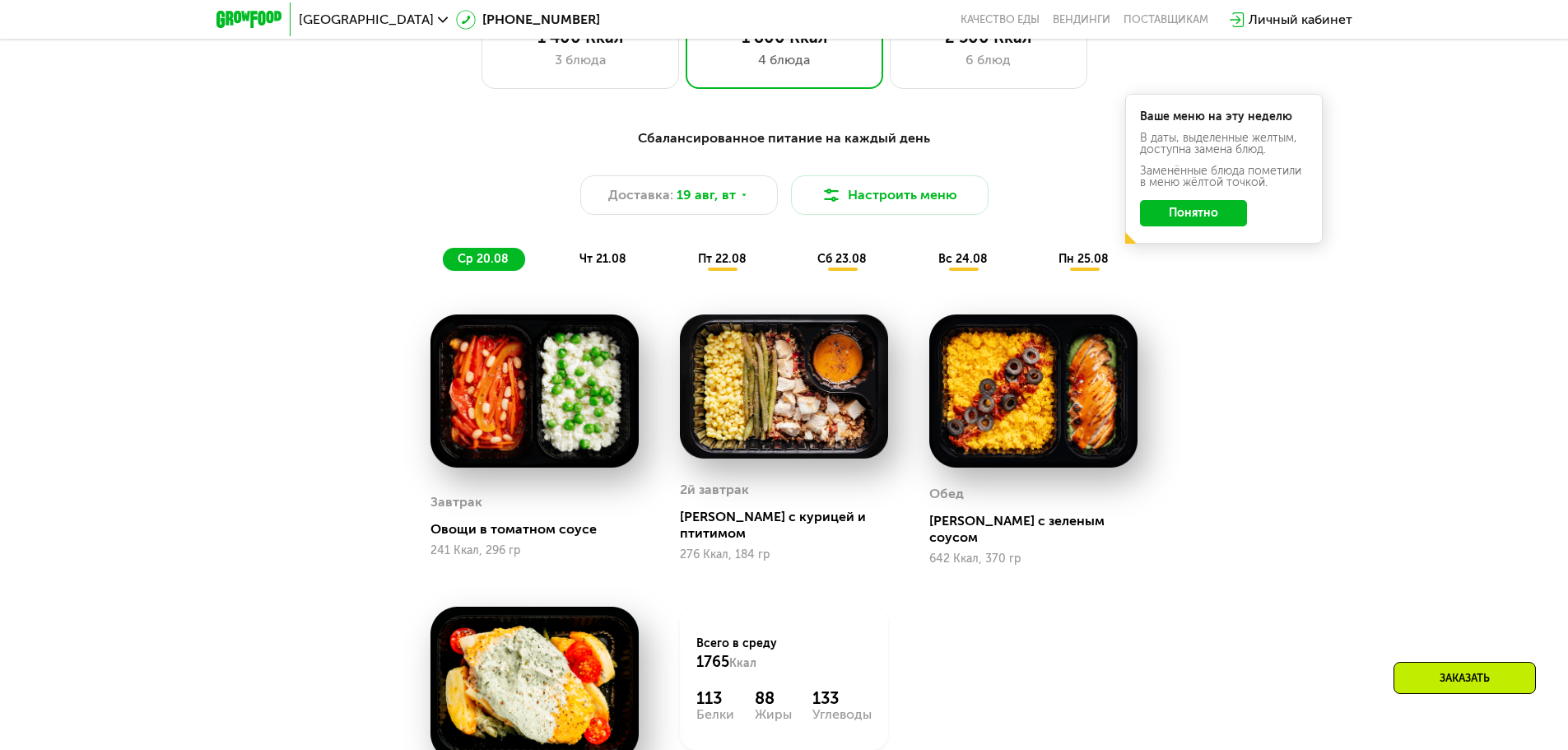
click at [632, 253] on div "ср 20.08 чт 21.08 пт 22.08 сб 23.08 вс 24.08 пн 25.08" at bounding box center [784, 259] width 684 height 23
click at [684, 267] on div "чт 21.08" at bounding box center [723, 259] width 80 height 23
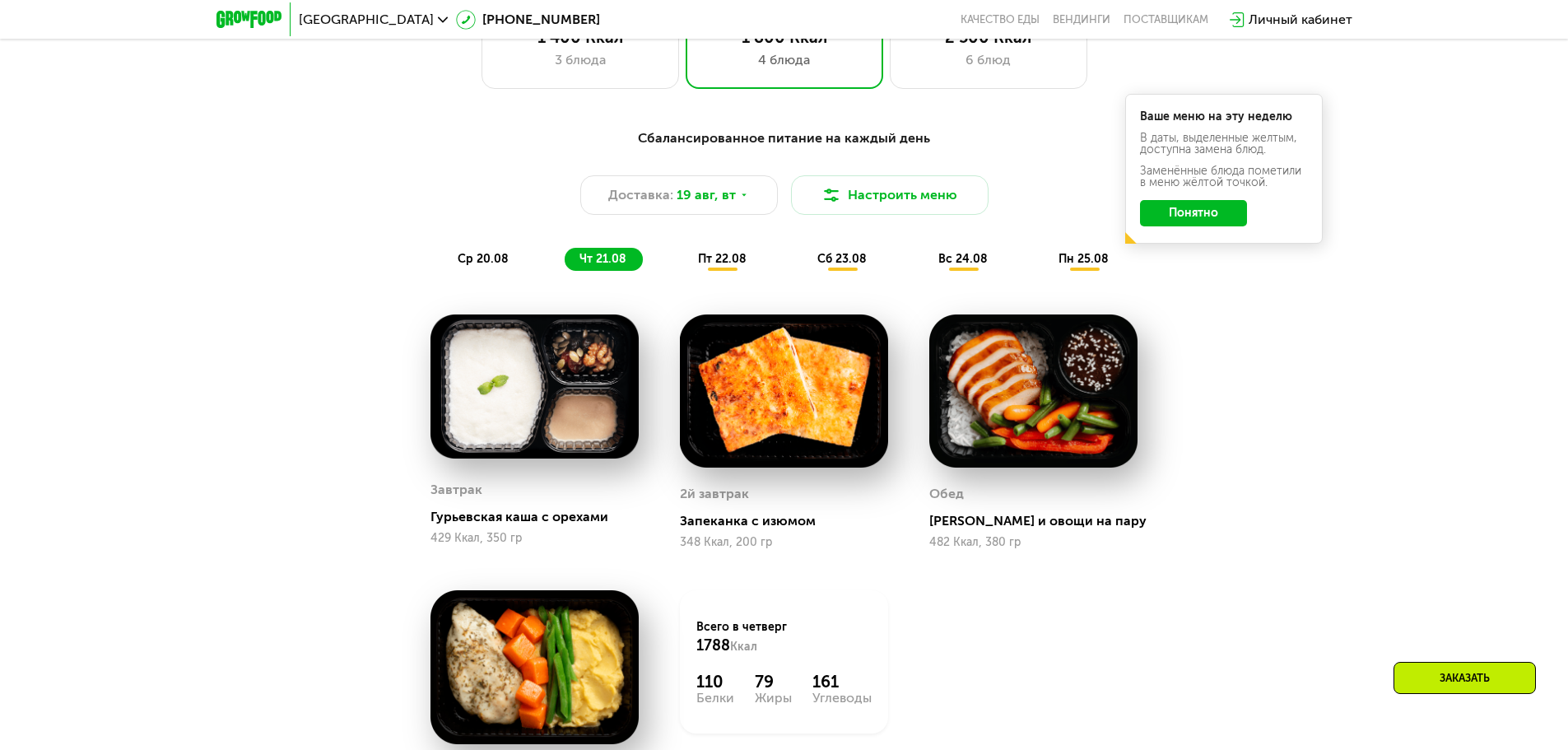
click at [565, 259] on div "ср 20.08" at bounding box center [604, 259] width 78 height 23
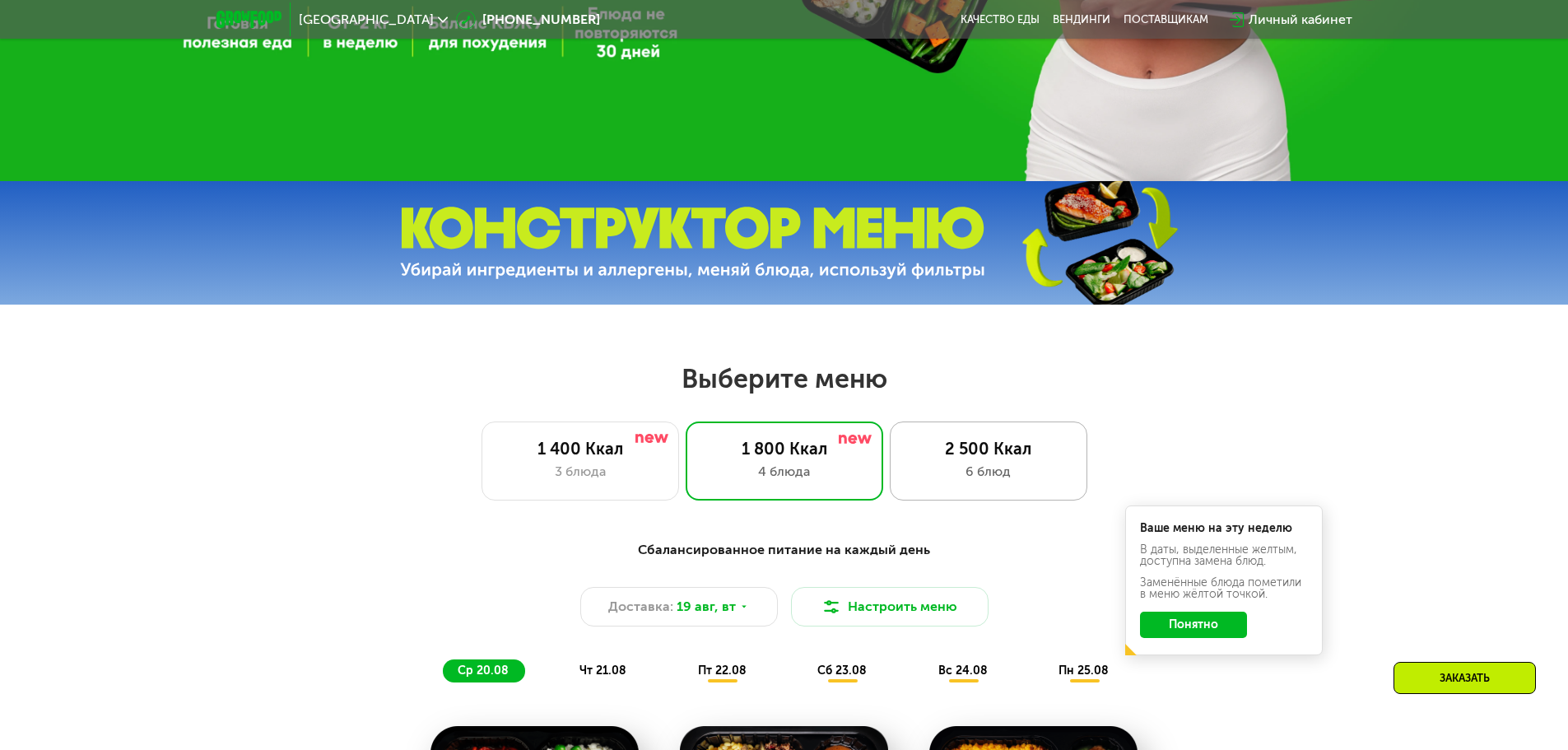
click at [965, 434] on div "2 500 Ккал 6 блюд" at bounding box center [988, 461] width 198 height 79
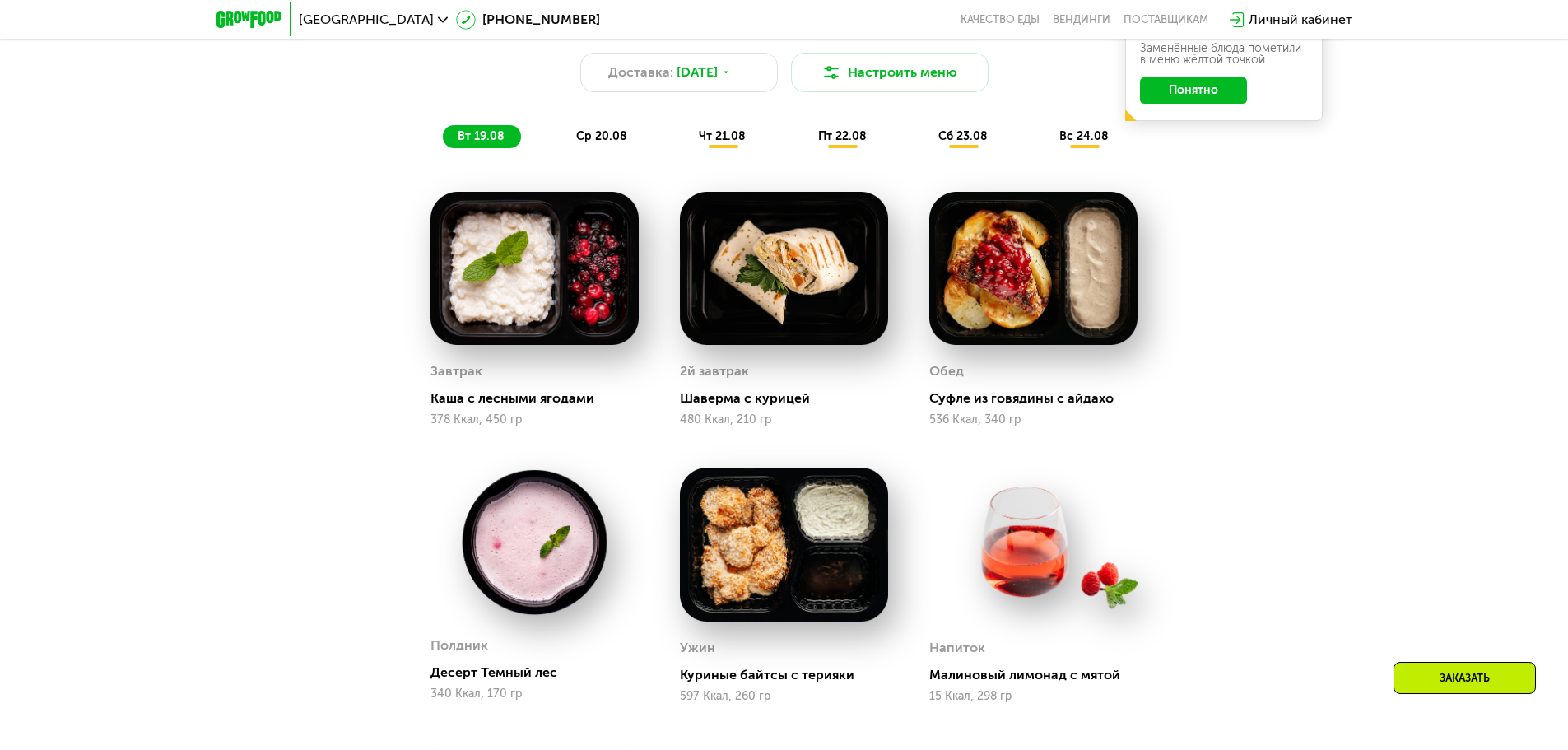
scroll to position [889, 0]
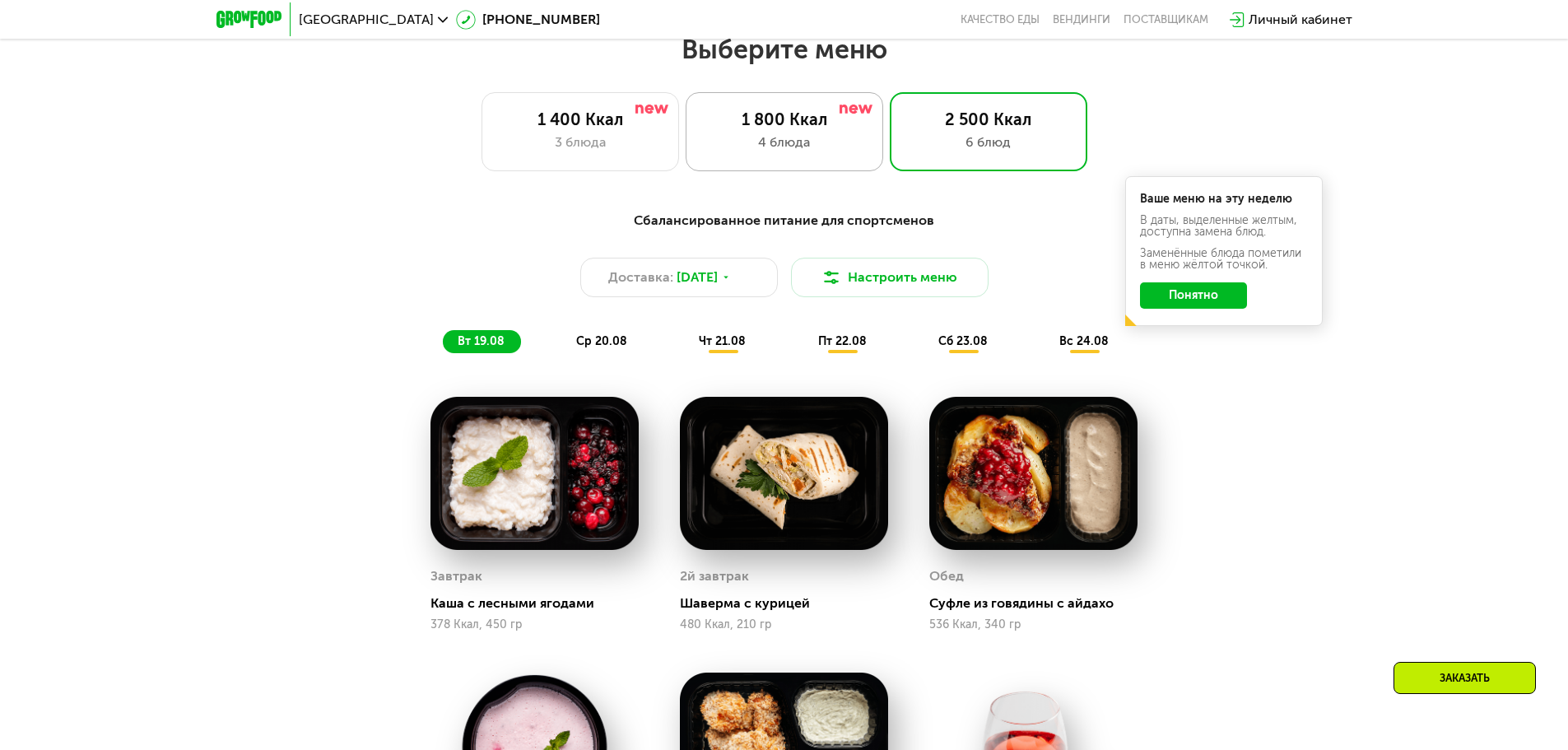
click at [890, 171] on div "1 800 Ккал 4 блюда" at bounding box center [988, 132] width 198 height 79
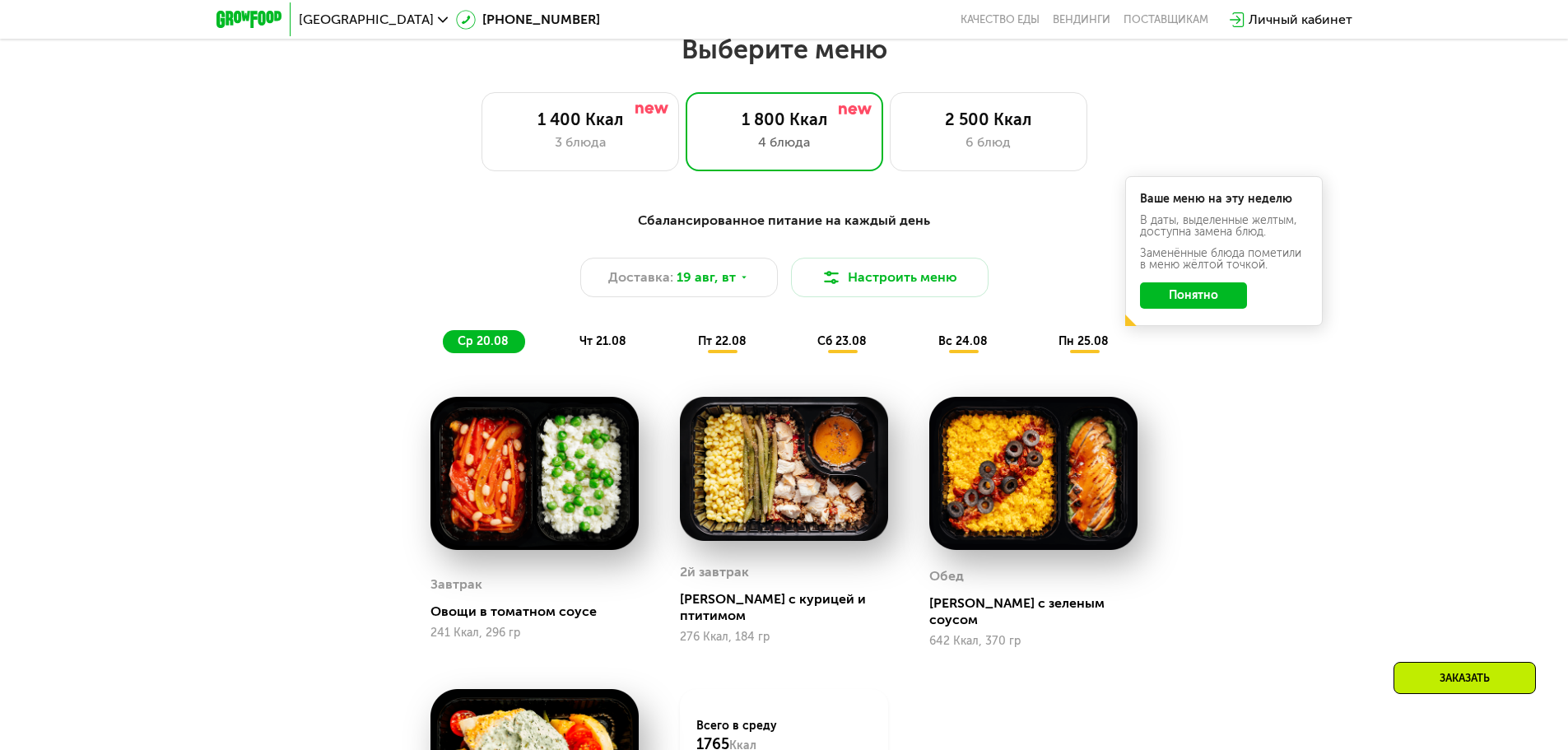
click at [713, 340] on span "пт 22.08" at bounding box center [722, 340] width 49 height 14
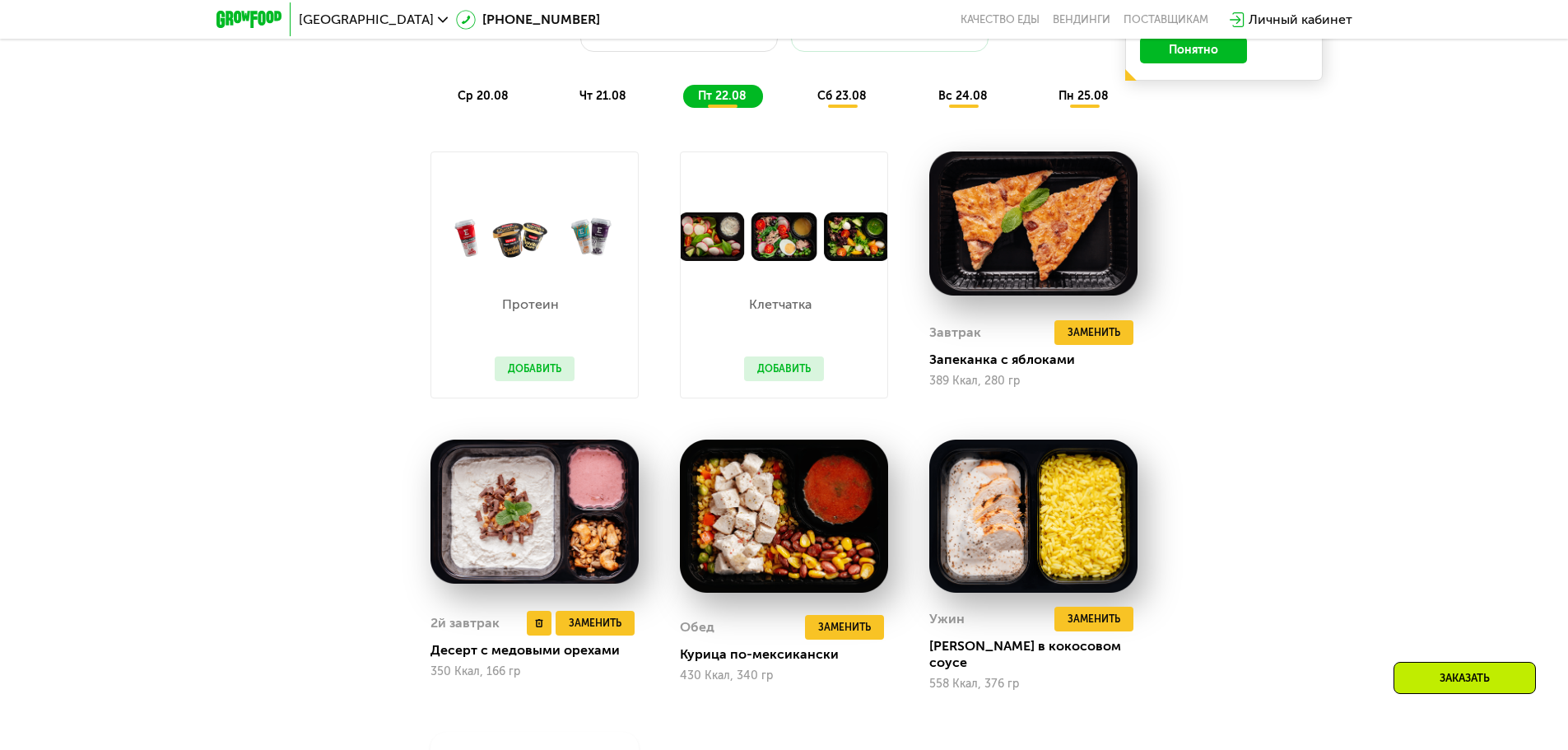
scroll to position [1137, 0]
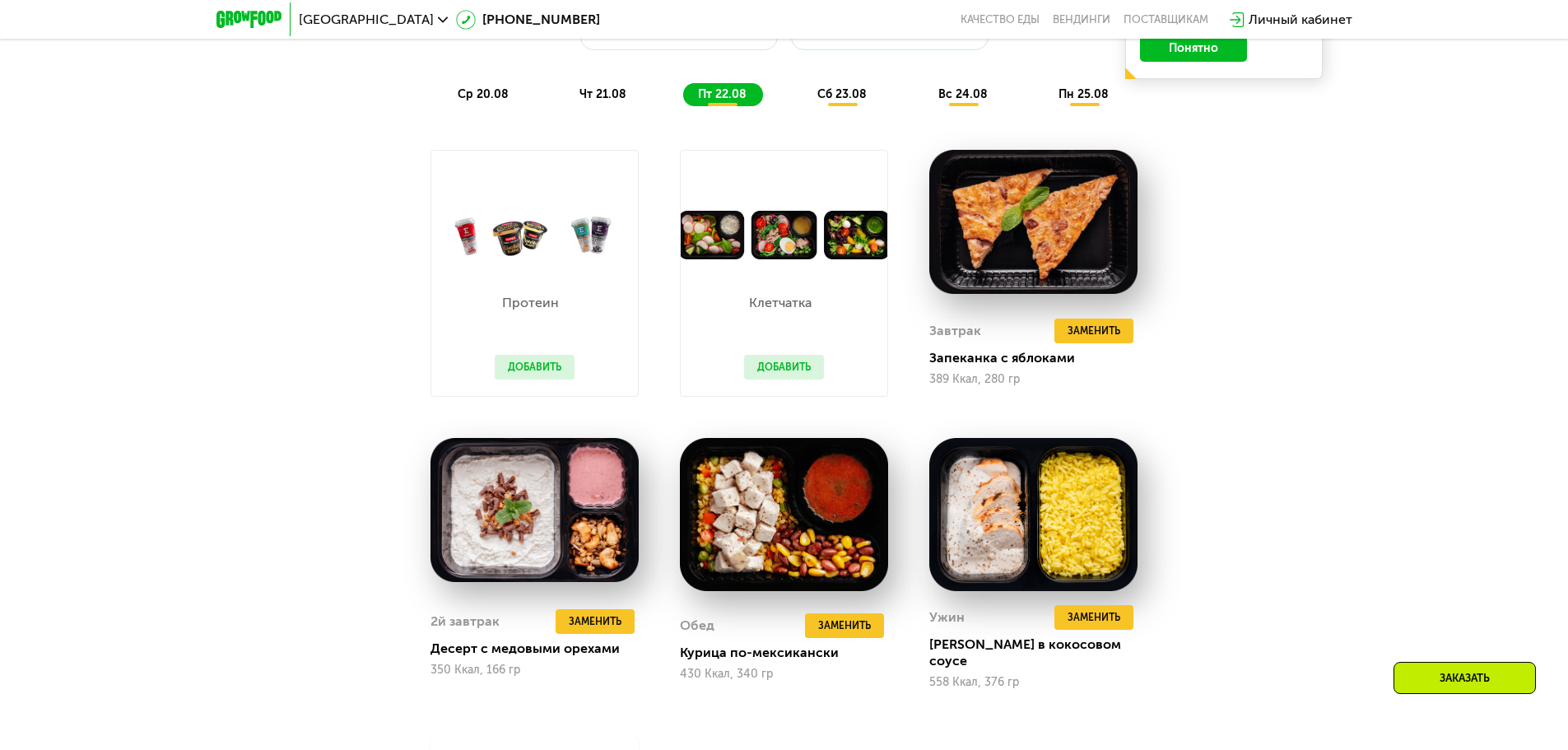
click at [525, 370] on button "Добавить" at bounding box center [535, 367] width 80 height 25
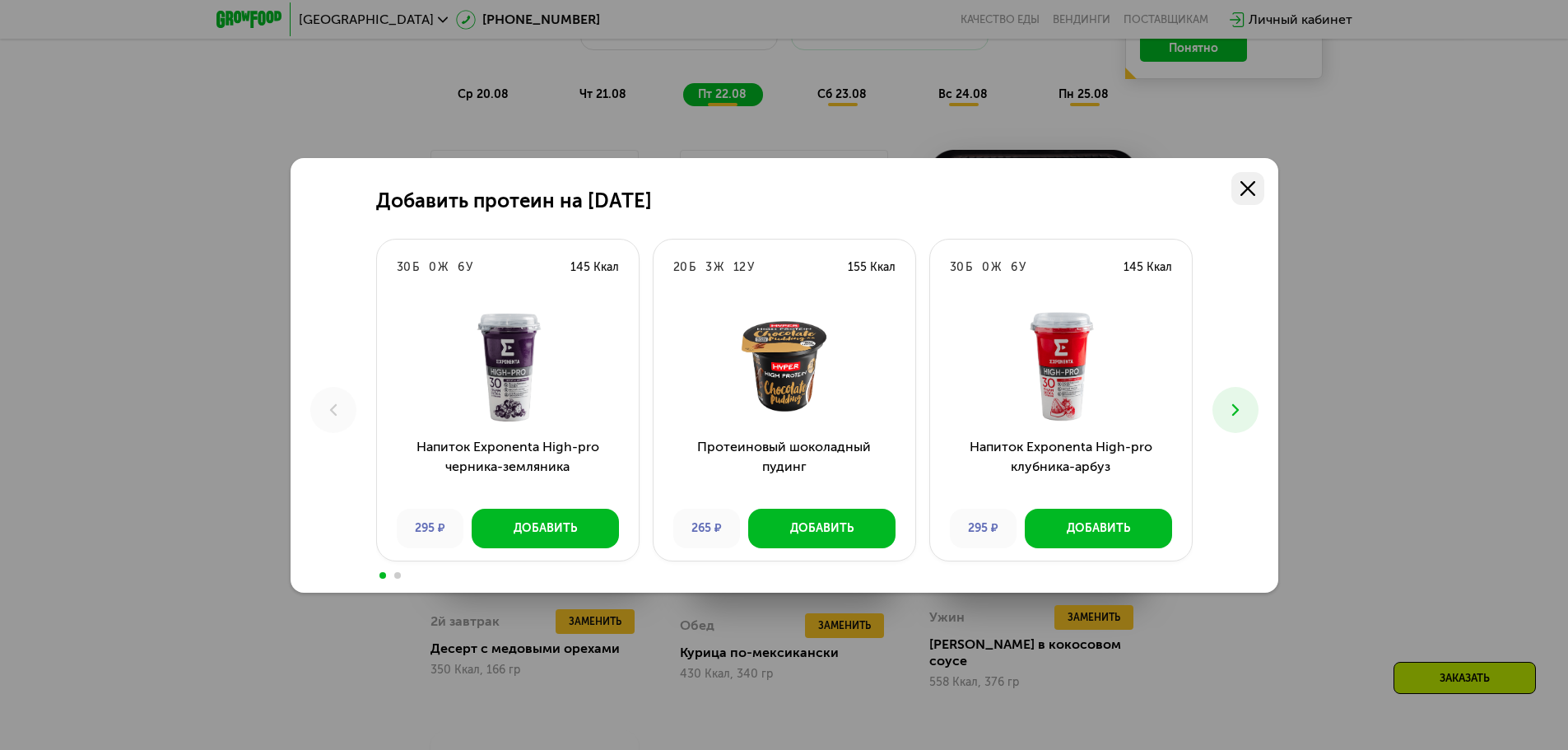
click at [1259, 195] on link at bounding box center [1248, 189] width 33 height 33
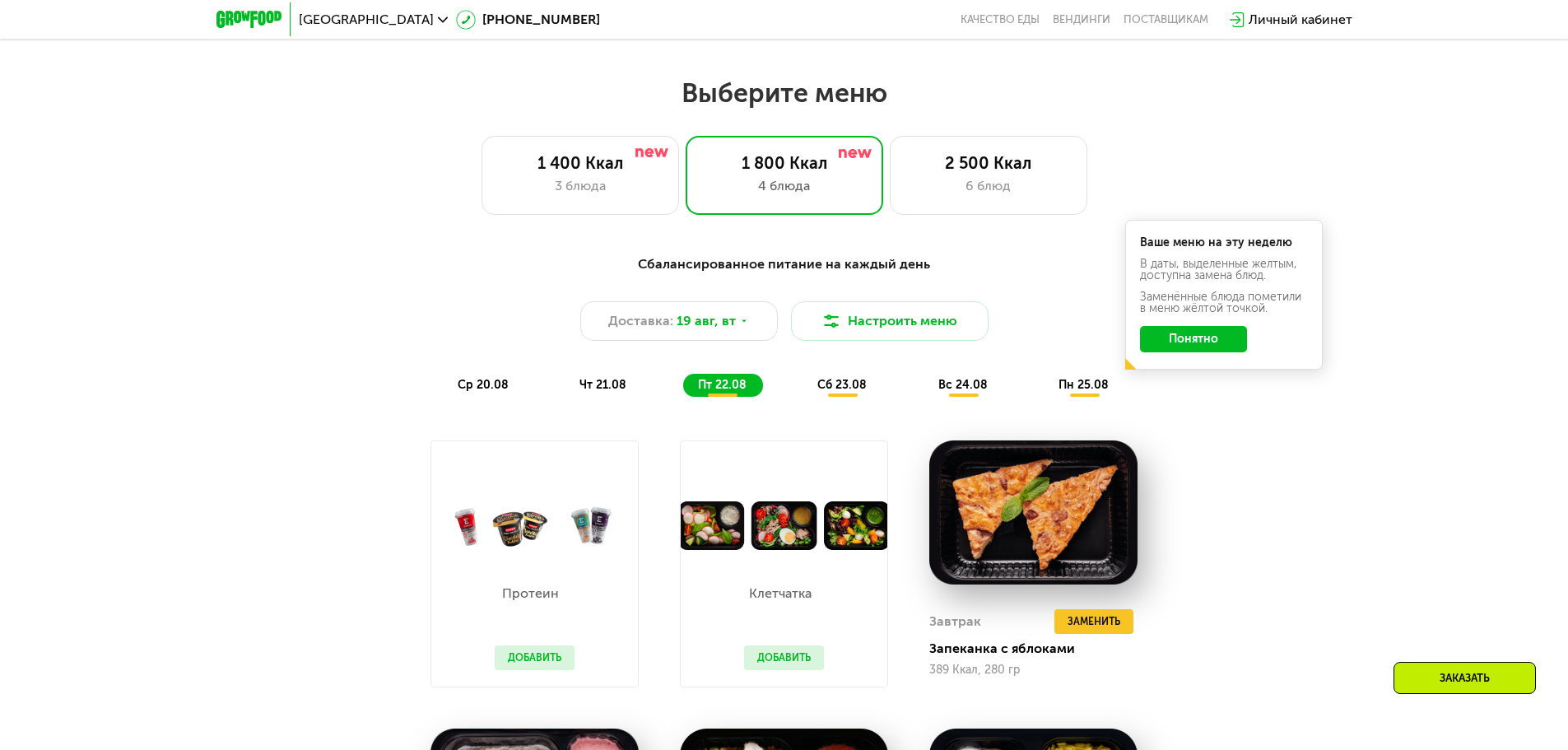
scroll to position [807, 0]
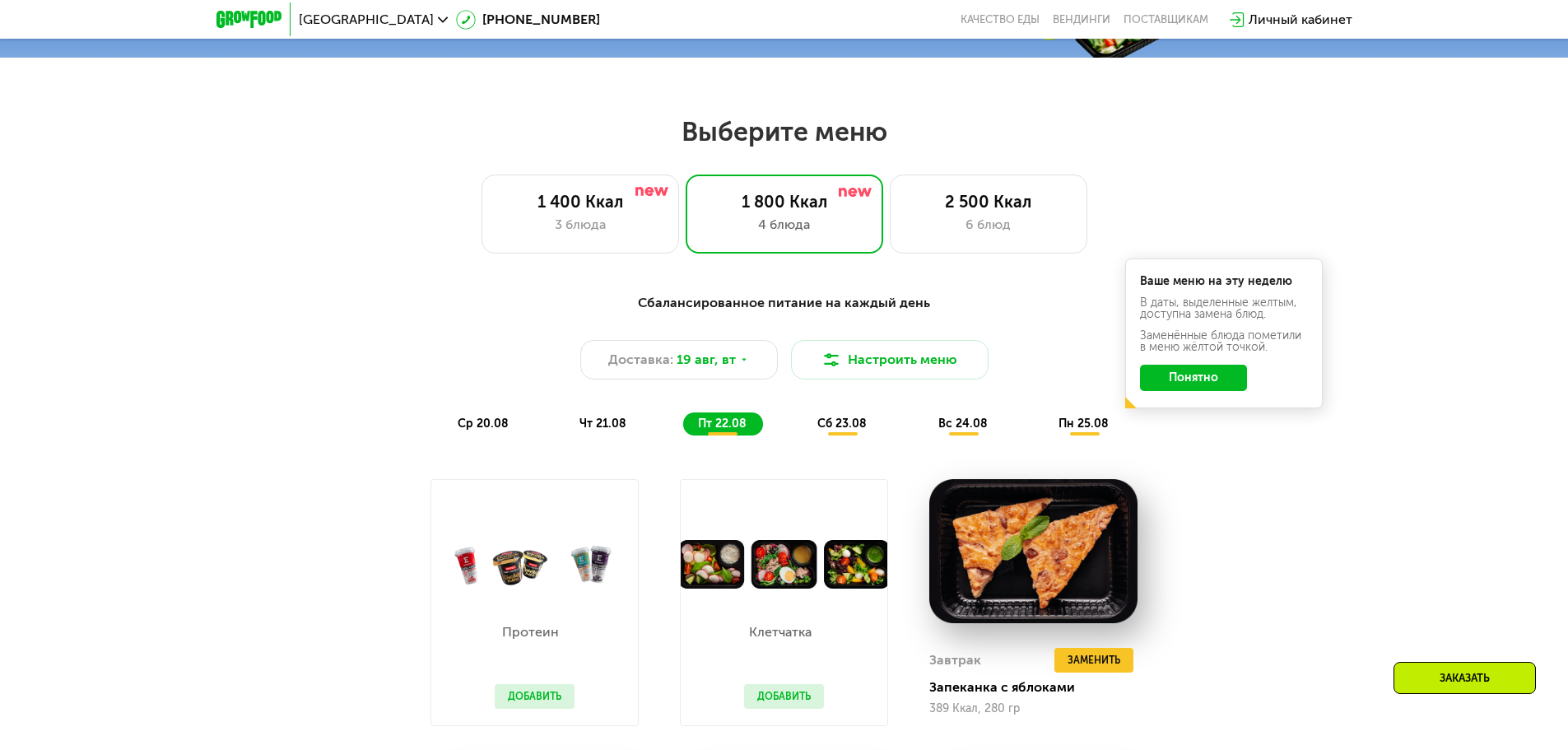
click at [924, 428] on div "сб 23.08" at bounding box center [964, 423] width 81 height 23
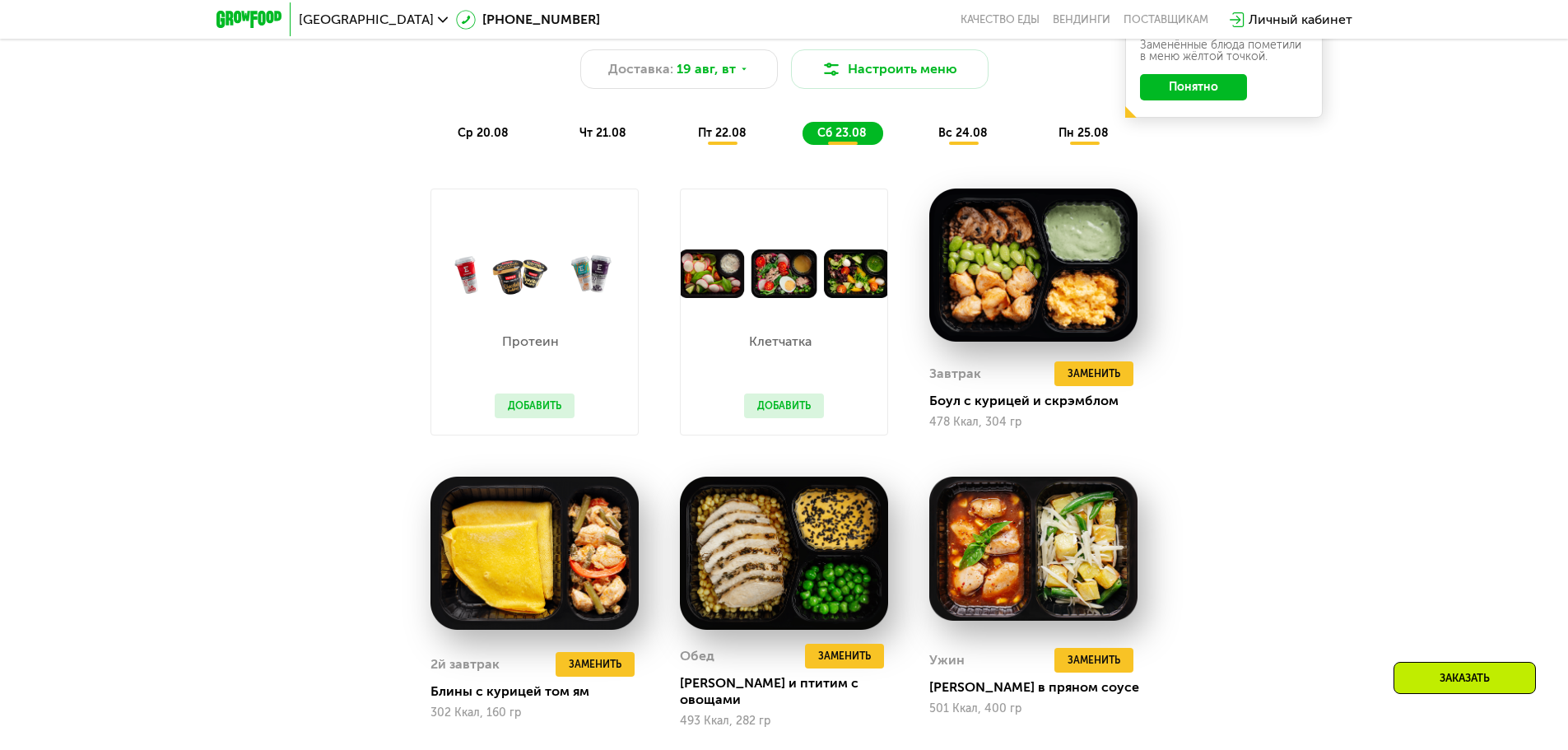
scroll to position [1137, 0]
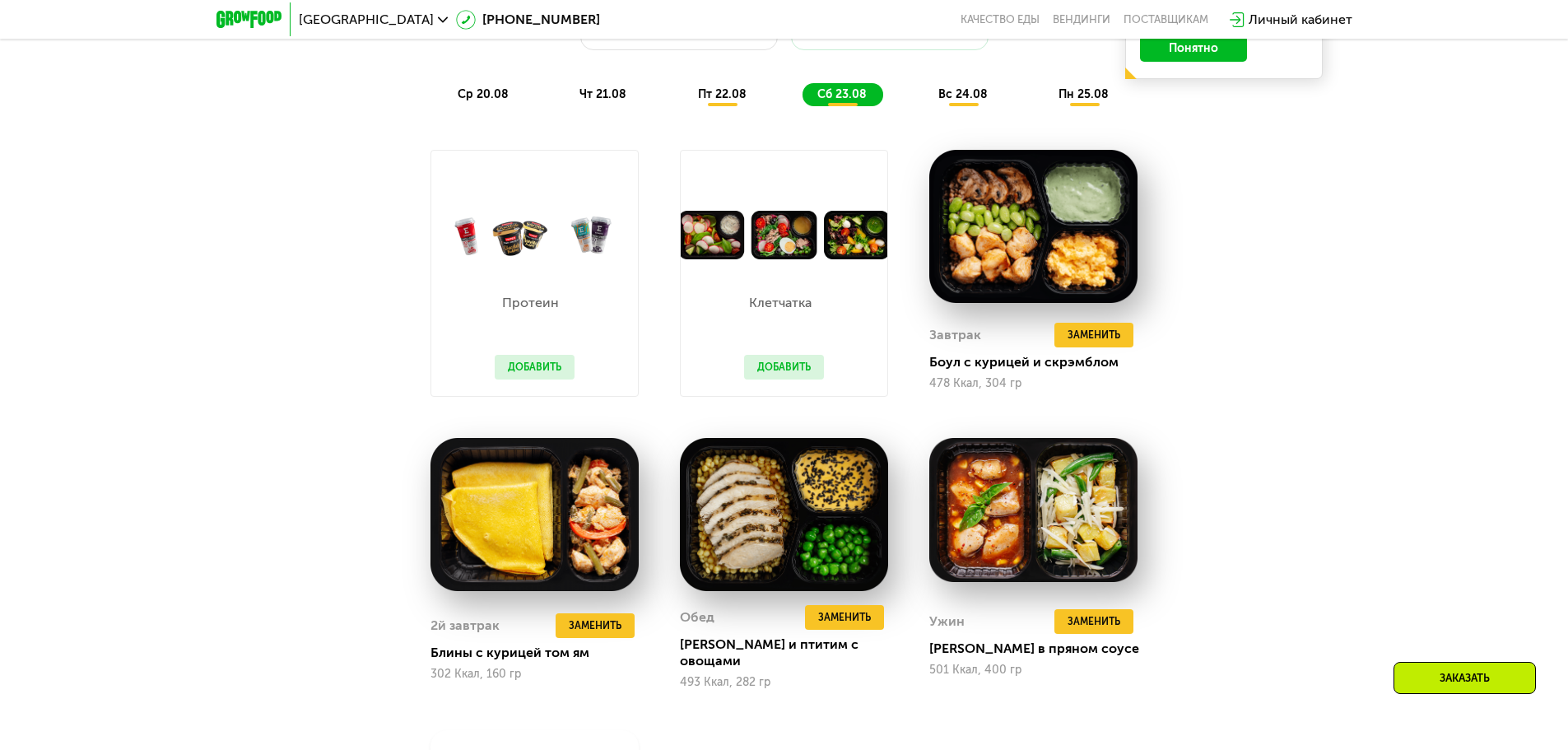
click at [968, 82] on div "Сбалансированное питание на каждый день Доставка: 19 авг, вт Настроить меню ср …" at bounding box center [784, 35] width 974 height 143
click at [986, 98] on span "вс 24.08" at bounding box center [963, 94] width 50 height 14
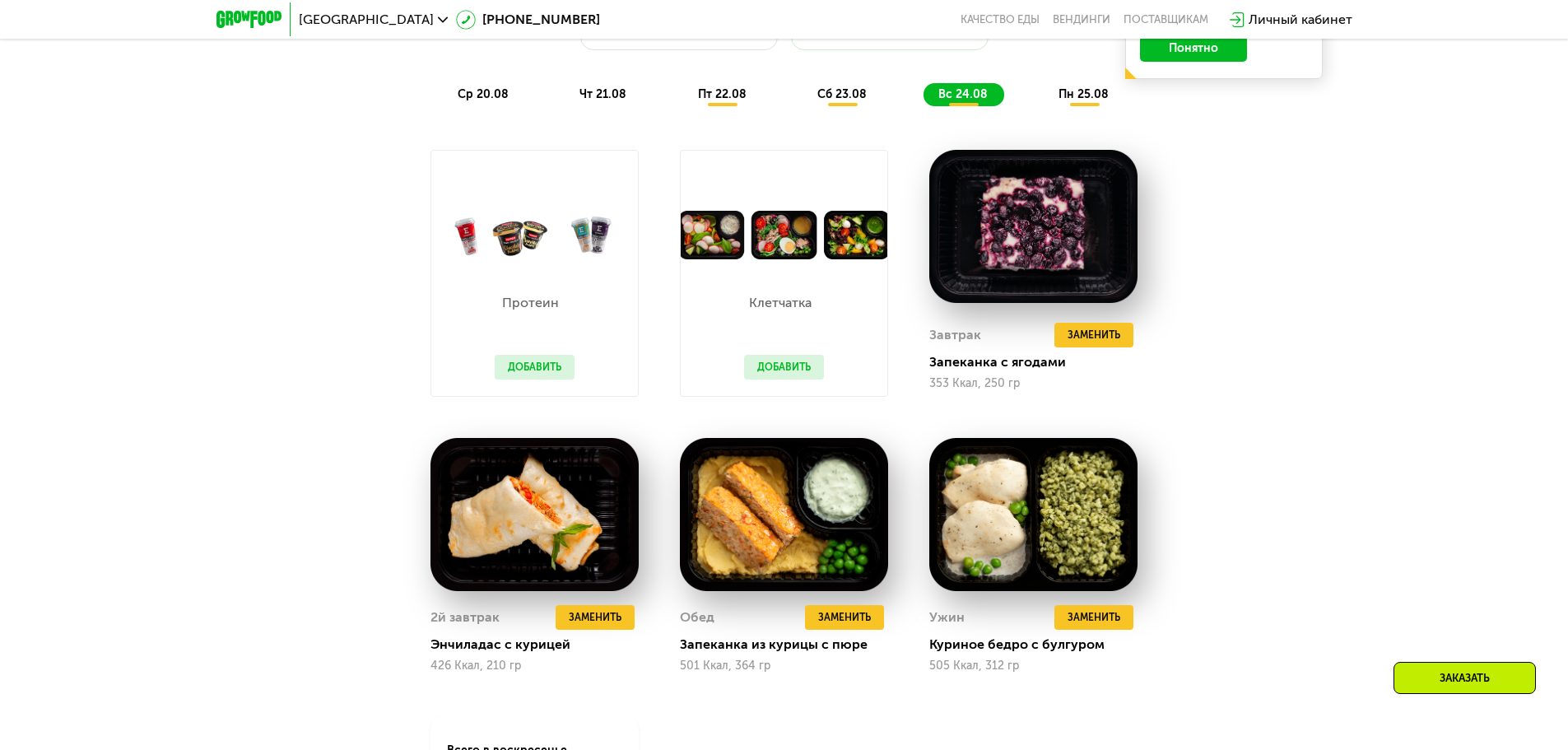
click at [1084, 99] on span "пн 25.08" at bounding box center [1084, 94] width 51 height 14
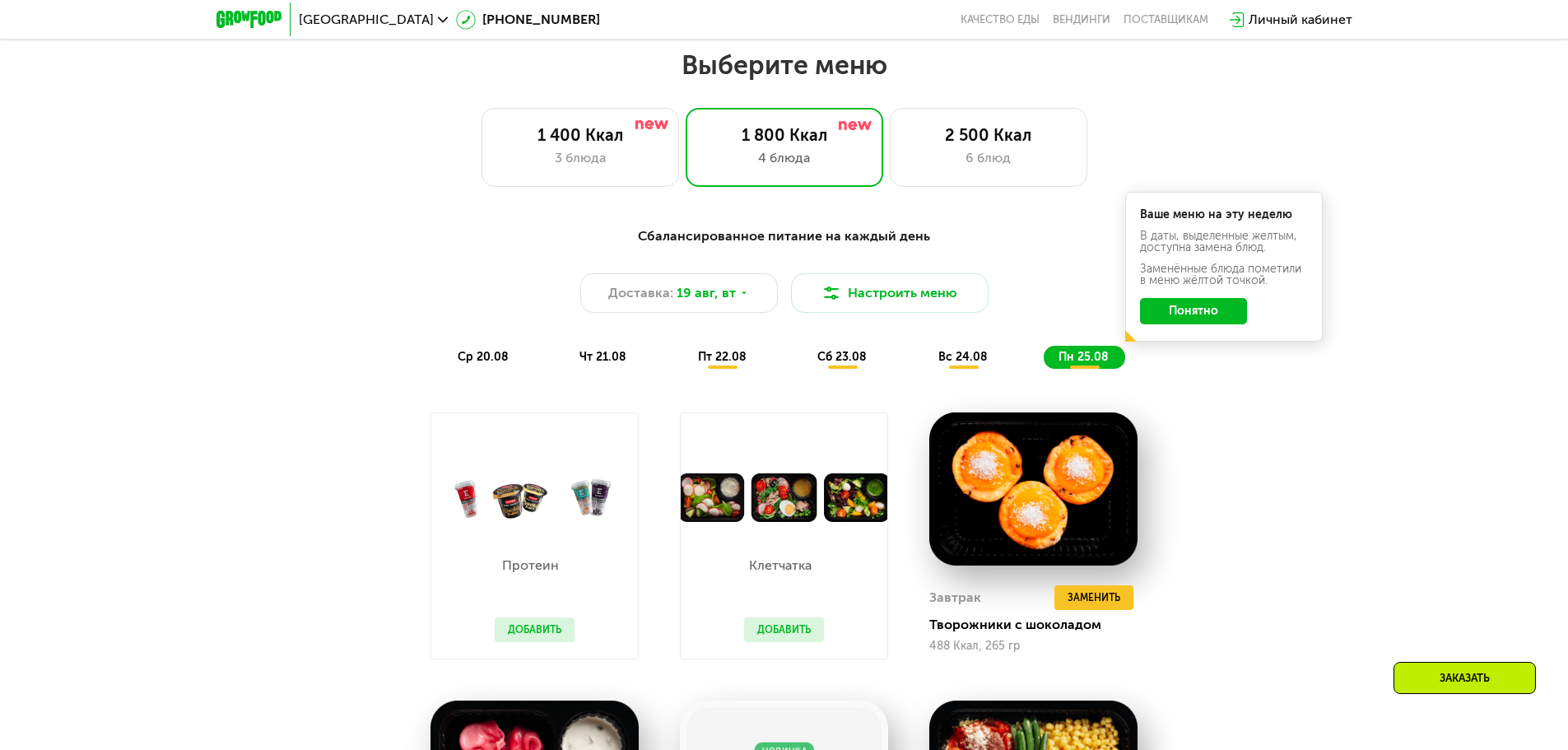
scroll to position [724, 0]
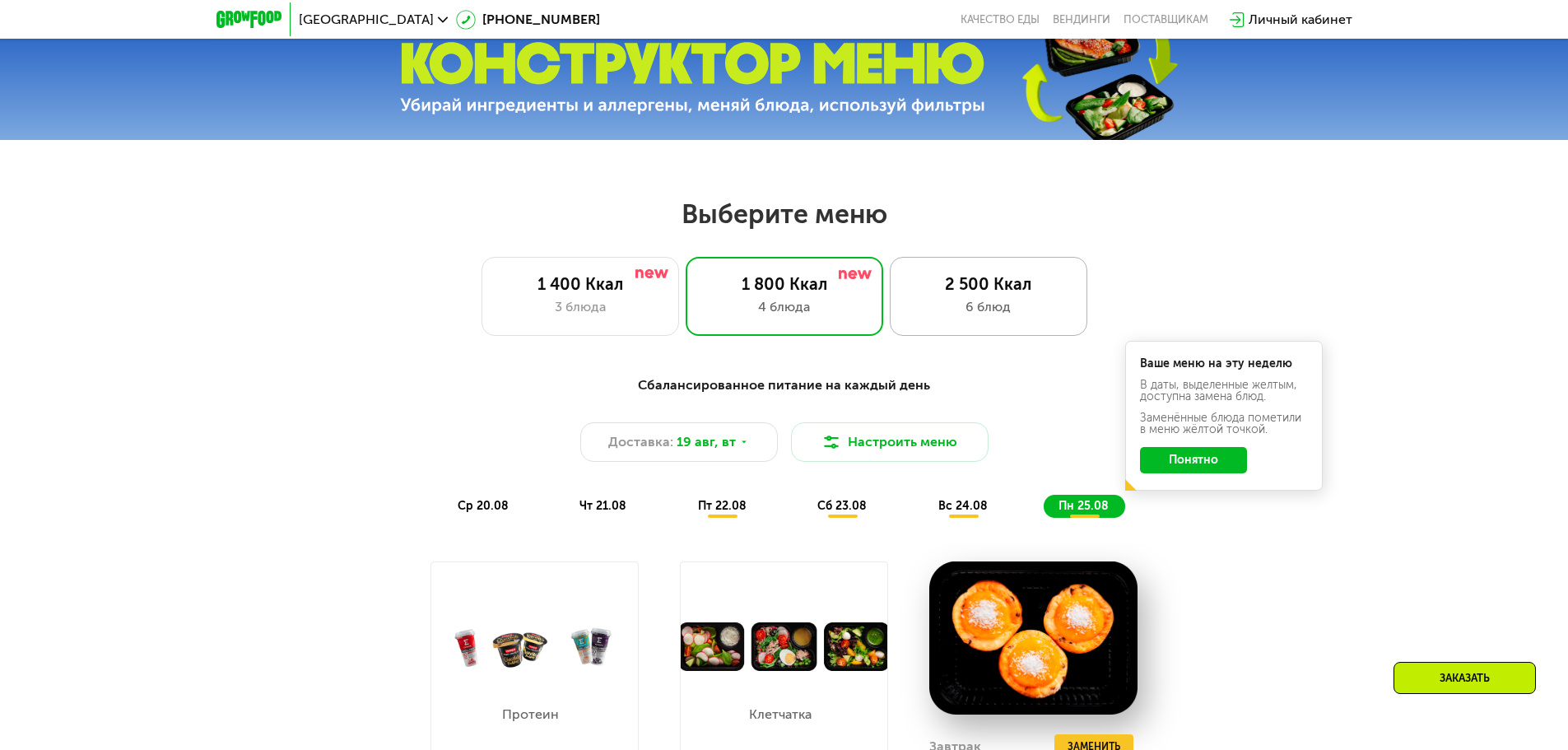
click at [927, 271] on div "2 500 Ккал 6 блюд" at bounding box center [988, 296] width 198 height 79
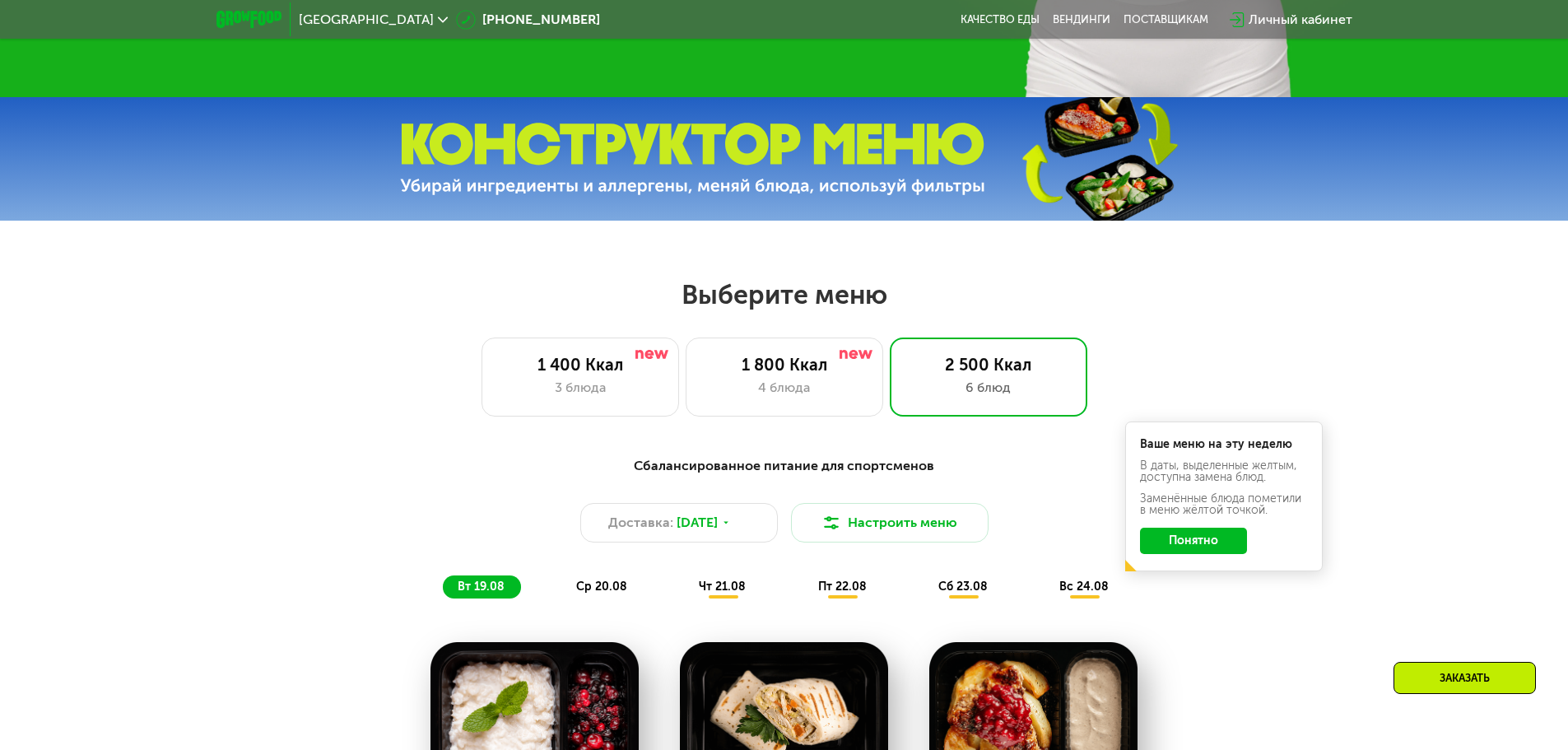
scroll to position [642, 0]
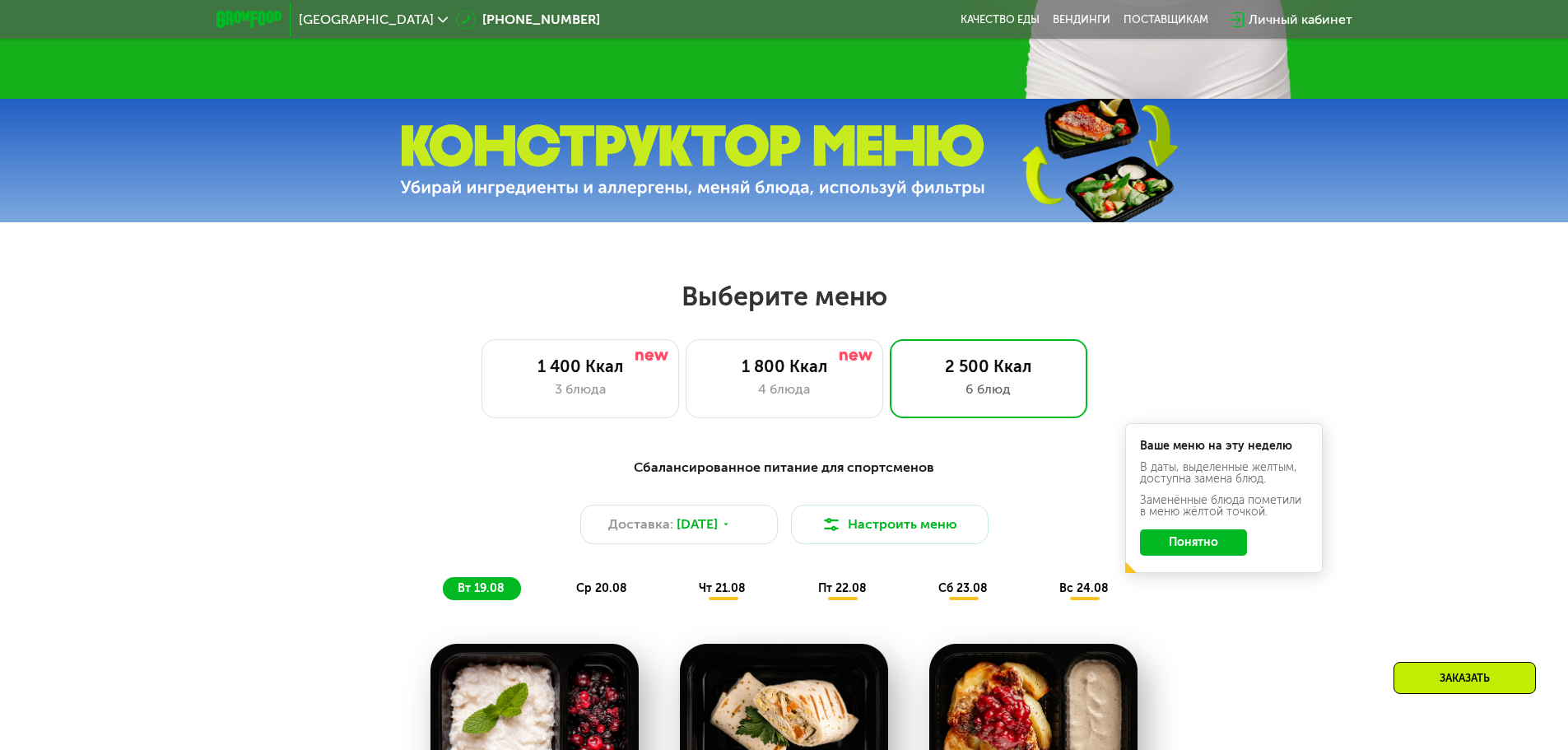
click at [880, 557] on div "Сбалансированное питание для спортсменов Доставка: 18 авг, пн Настроить меню вт…" at bounding box center [784, 528] width 974 height 143
click at [879, 542] on button "Настроить меню" at bounding box center [890, 524] width 198 height 40
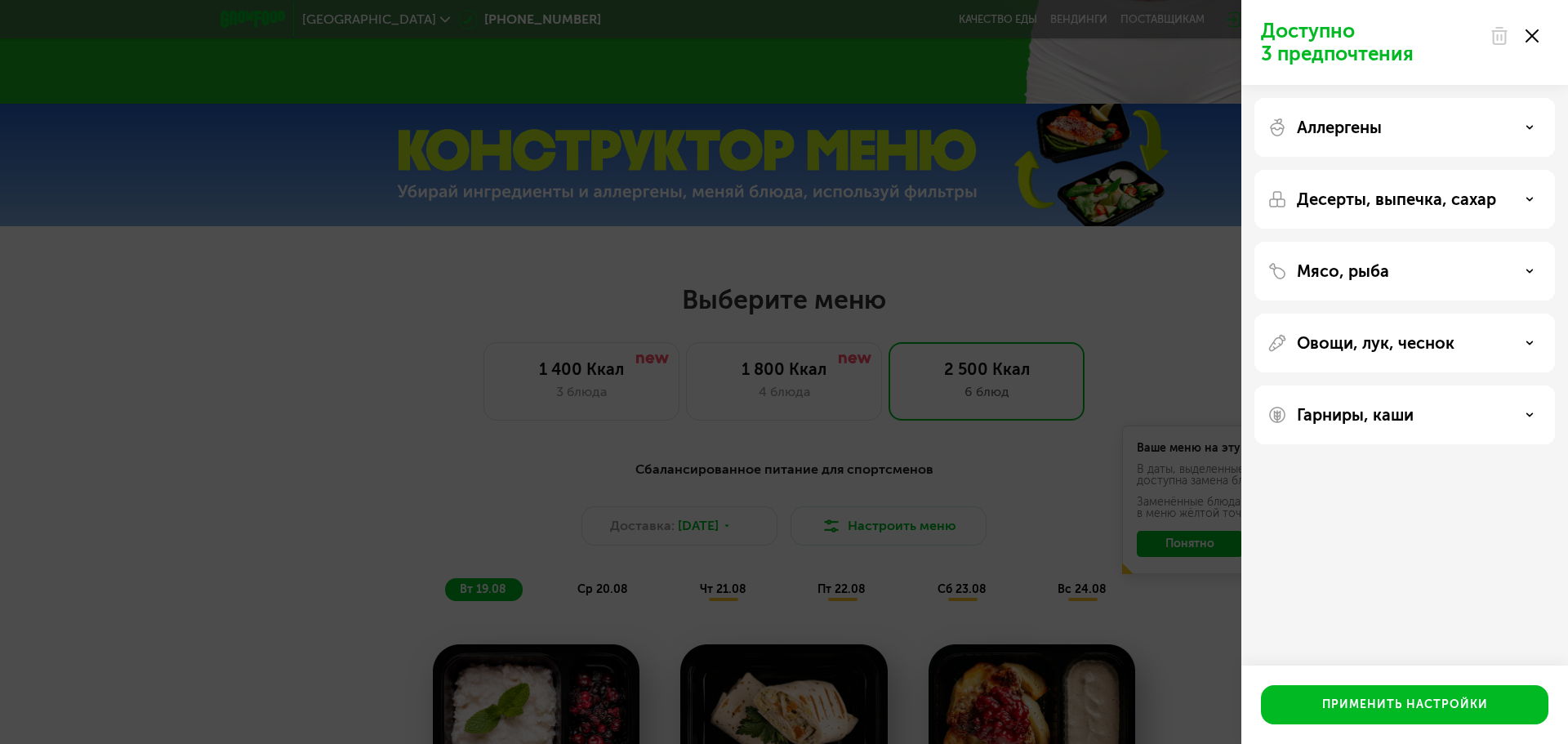
click at [1390, 204] on p "Десерты, выпечка, сахар" at bounding box center [1396, 199] width 199 height 19
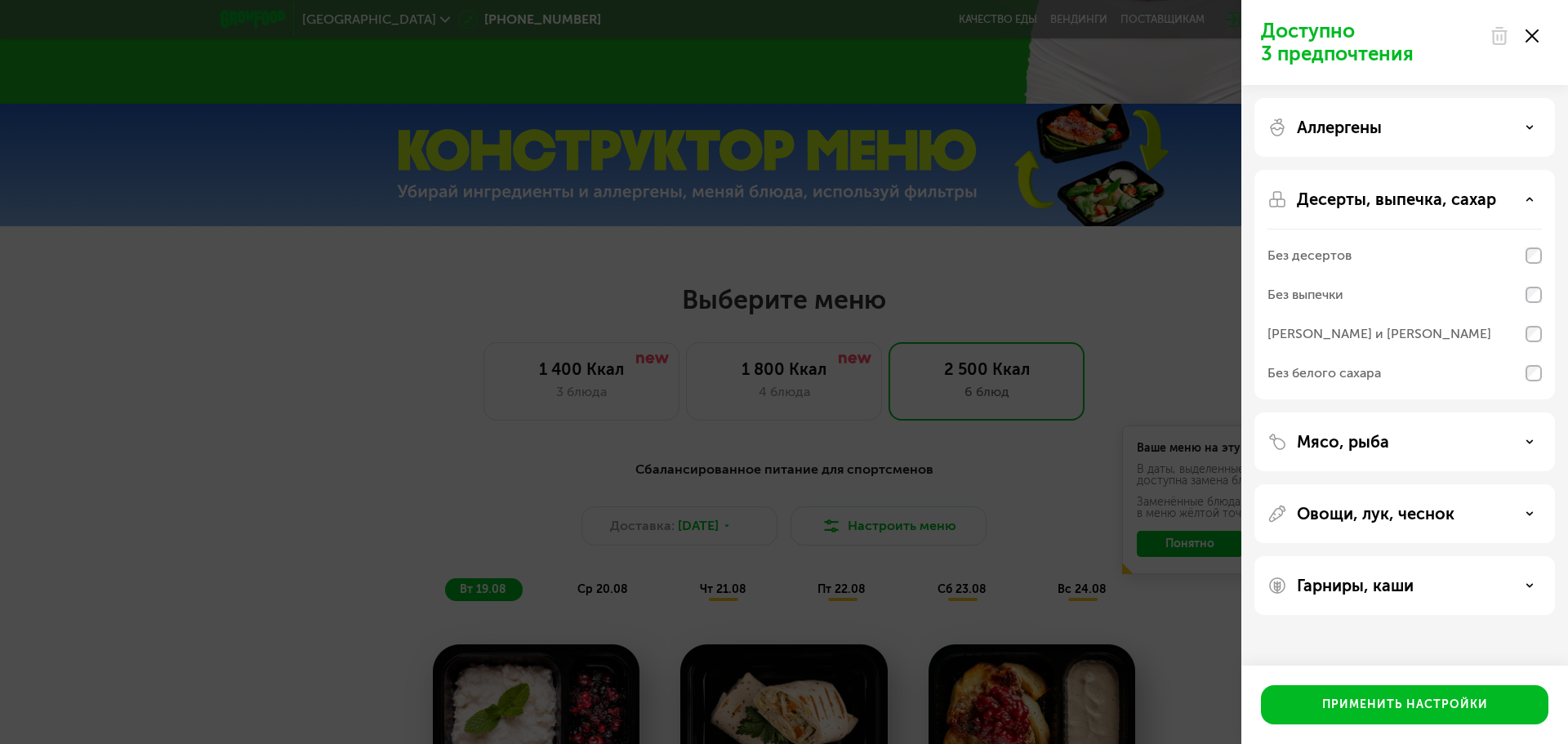
click at [1390, 136] on div "Аллергены" at bounding box center [1405, 127] width 275 height 19
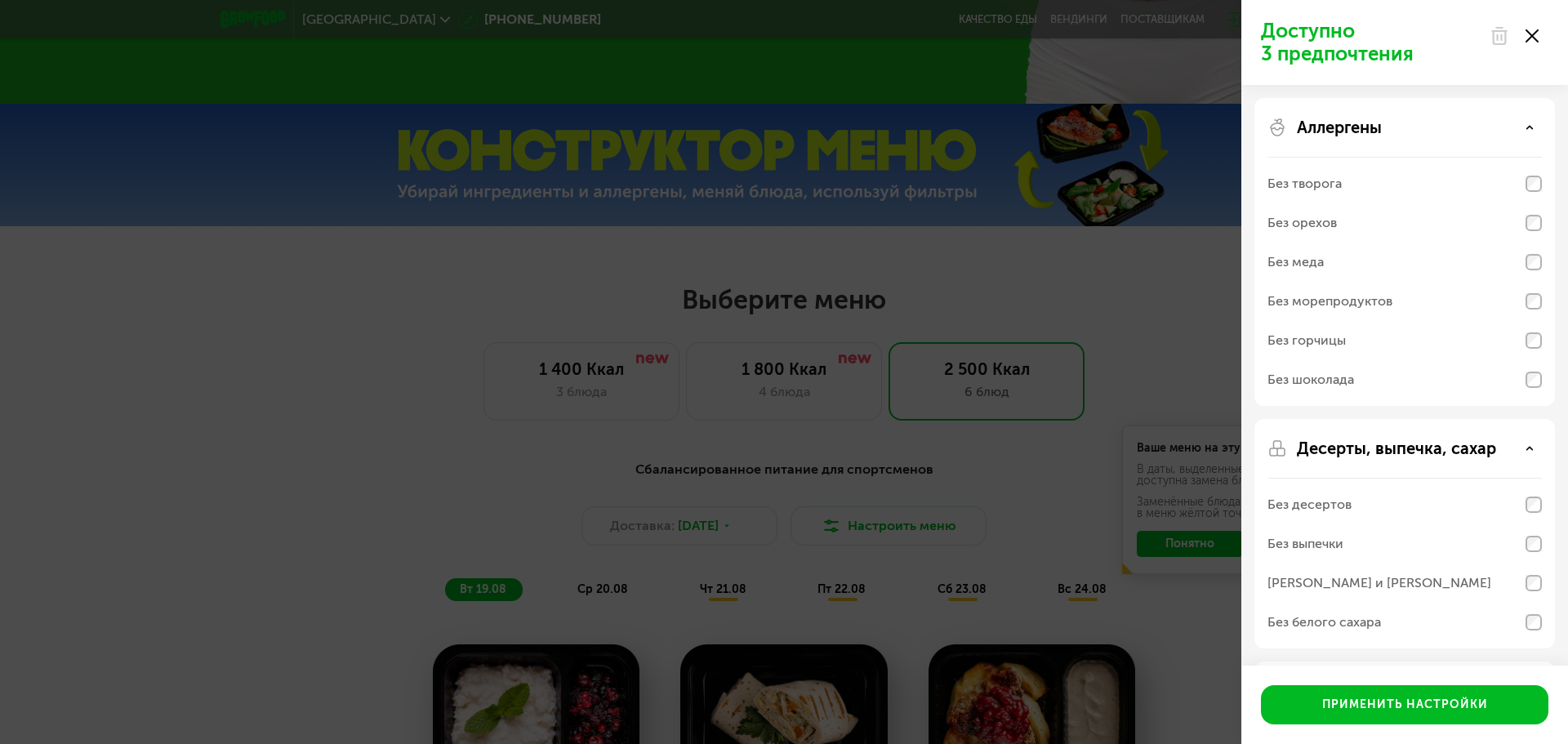
click at [1390, 136] on div "Аллергены" at bounding box center [1405, 127] width 275 height 19
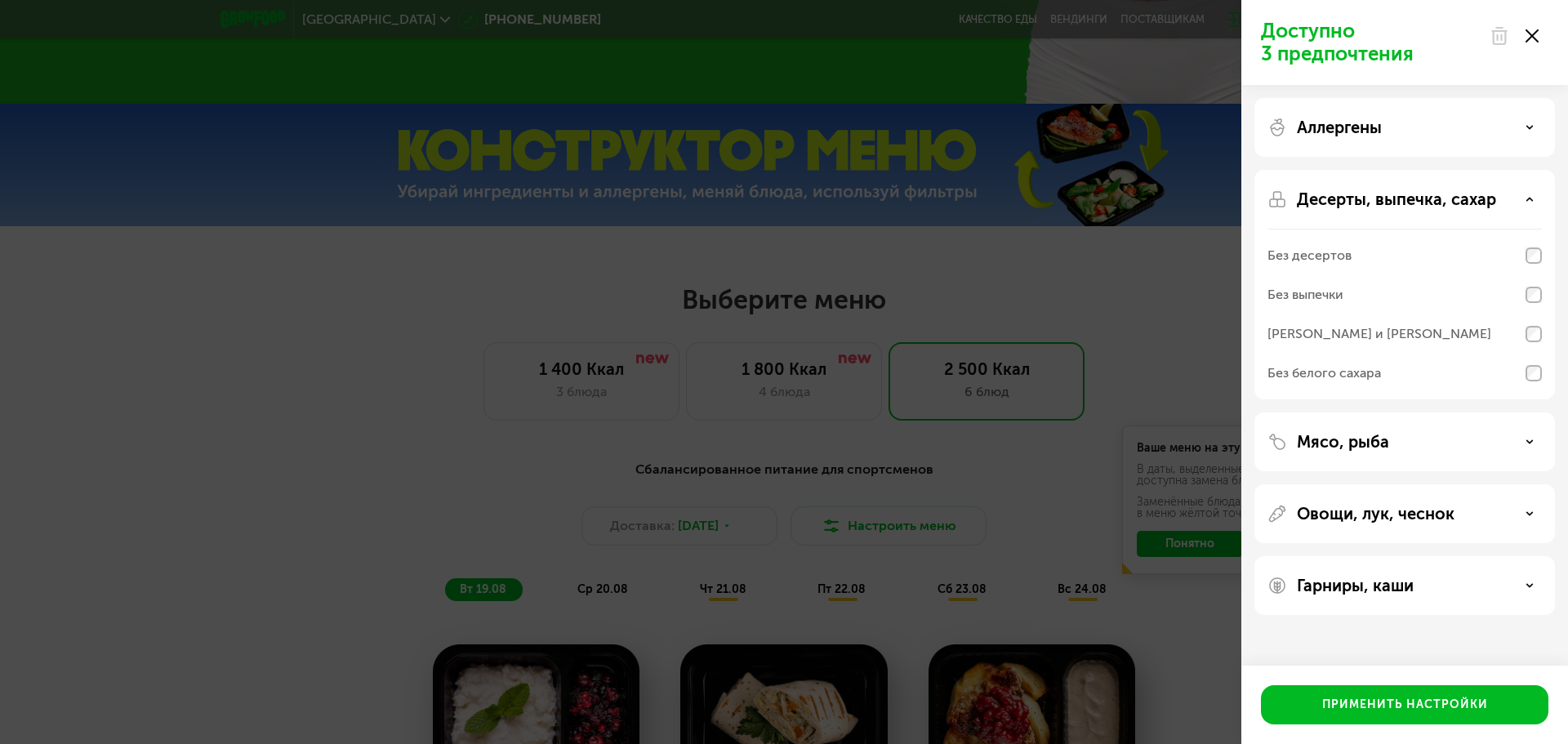
click at [1373, 200] on p "Десерты, выпечка, сахар" at bounding box center [1396, 199] width 199 height 19
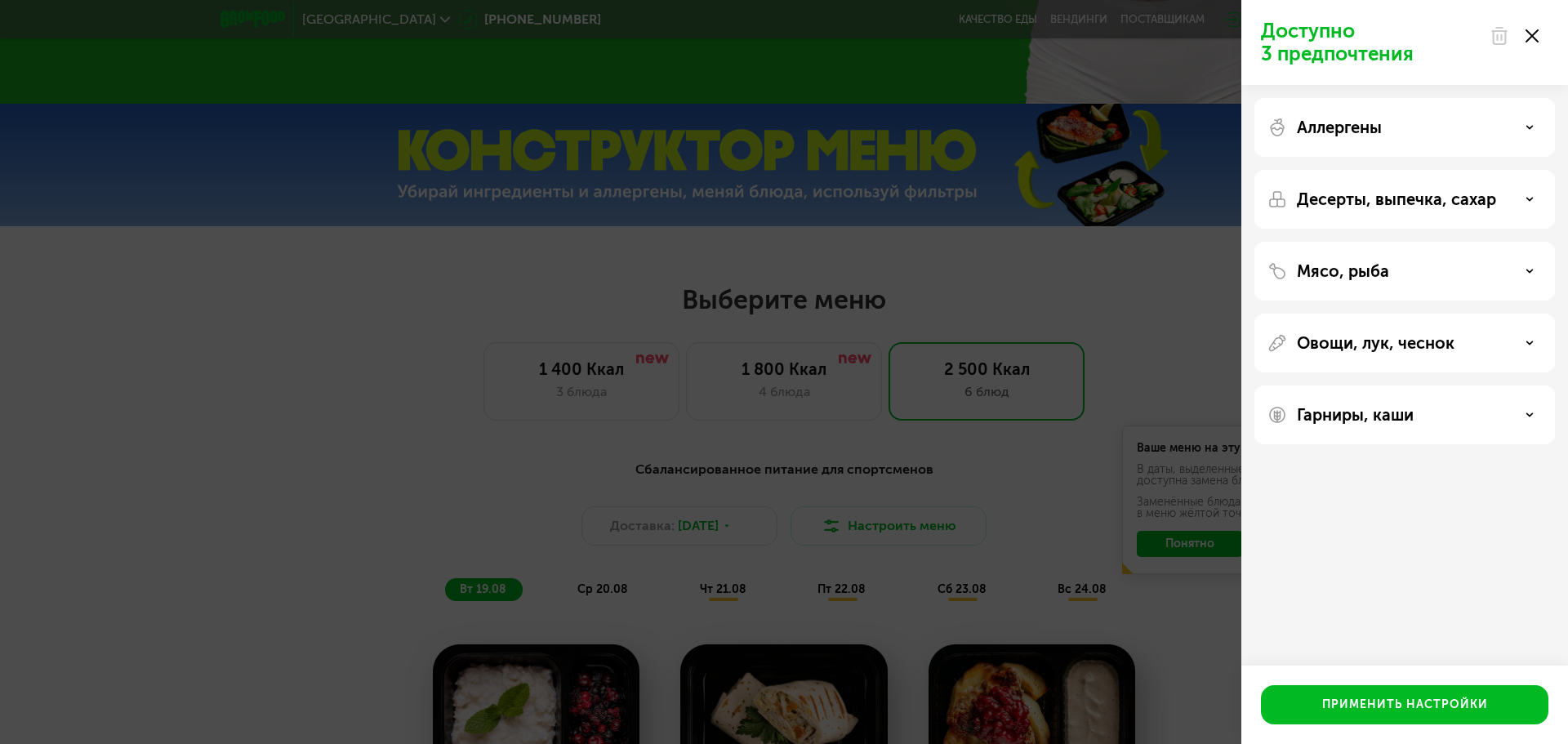
click at [1376, 337] on p "Овощи, лук, чеснок" at bounding box center [1375, 342] width 158 height 19
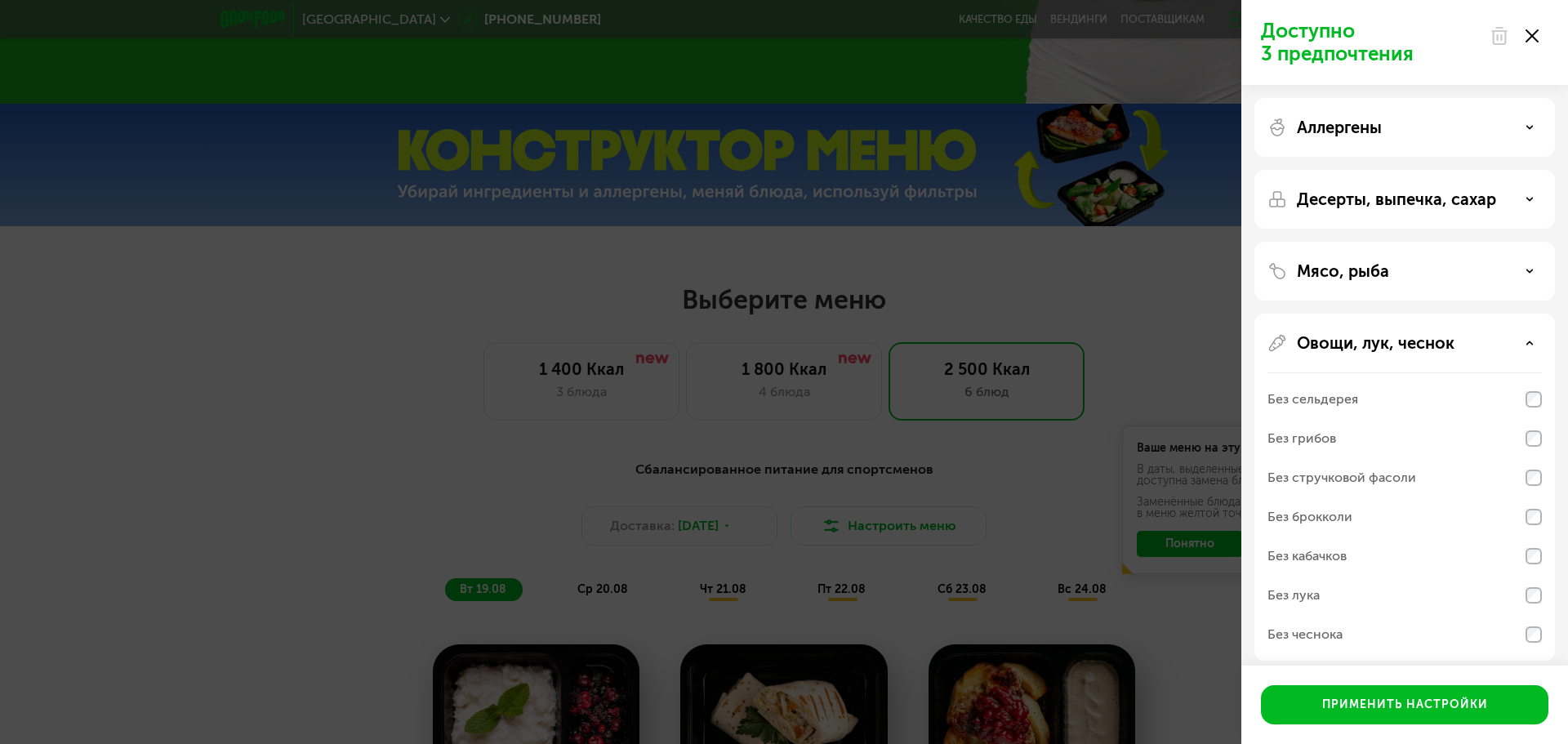
click at [1376, 340] on p "Овощи, лук, чеснок" at bounding box center [1375, 342] width 158 height 19
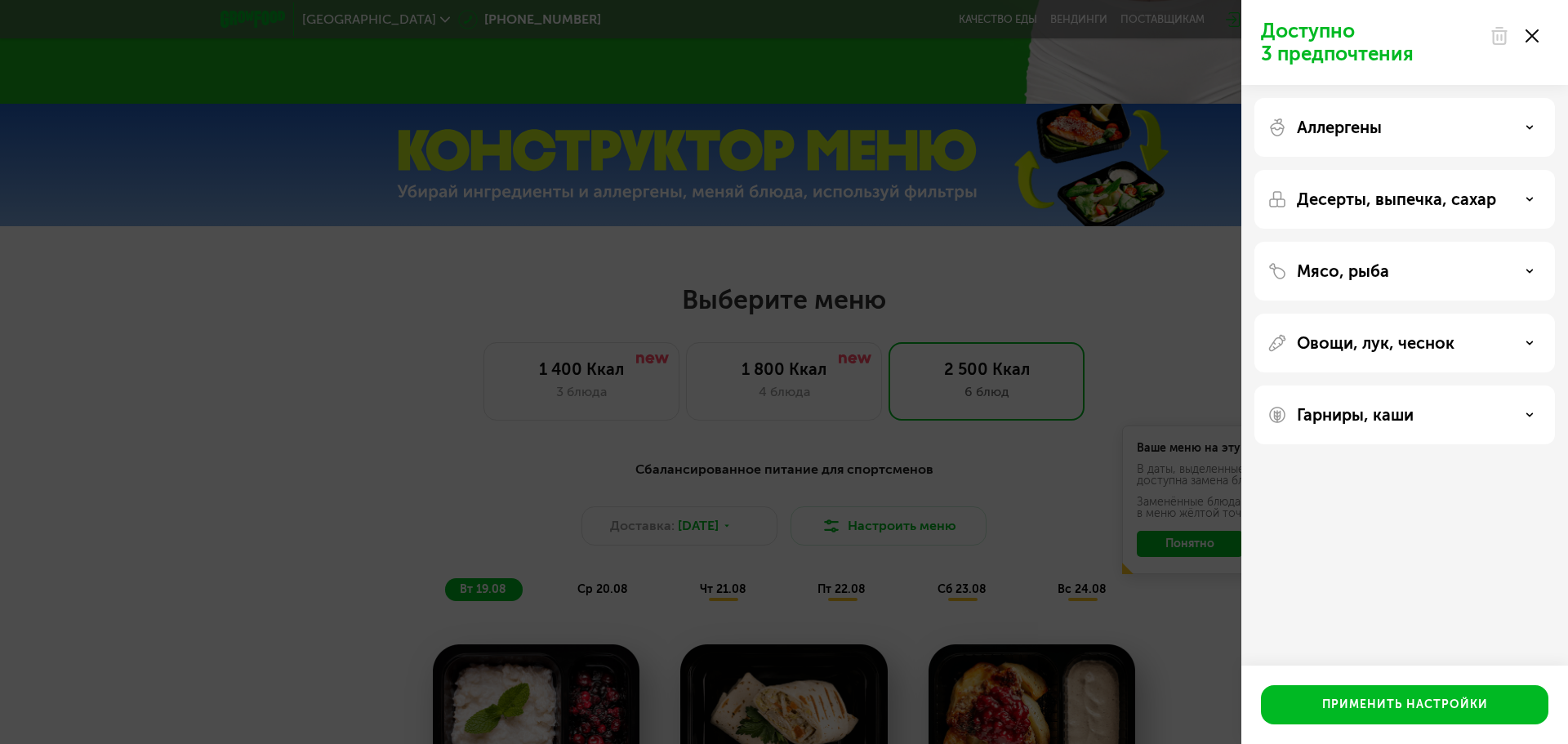
click at [1333, 415] on p "Гарниры, каши" at bounding box center [1355, 414] width 117 height 19
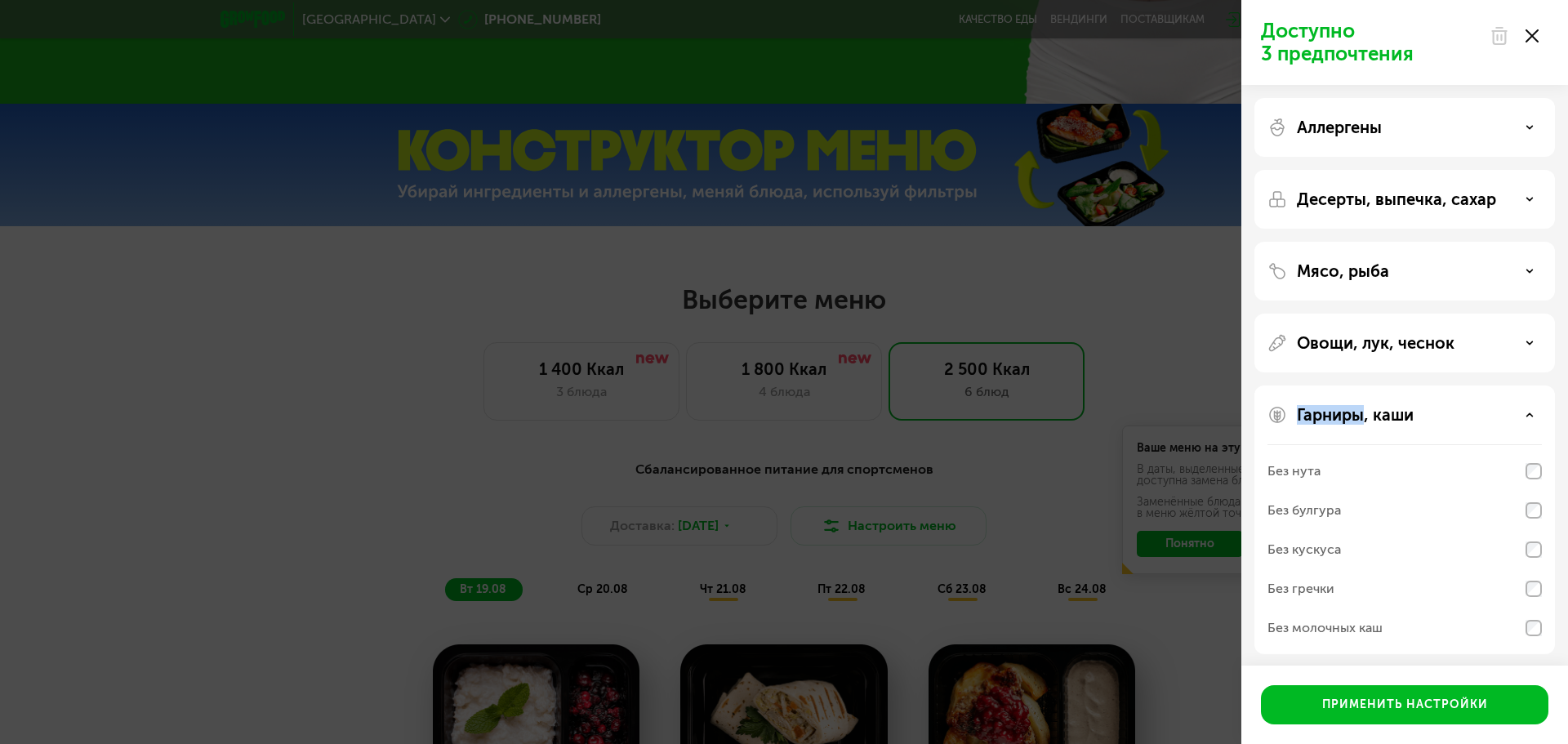
click at [1333, 415] on p "Гарниры, каши" at bounding box center [1355, 414] width 117 height 19
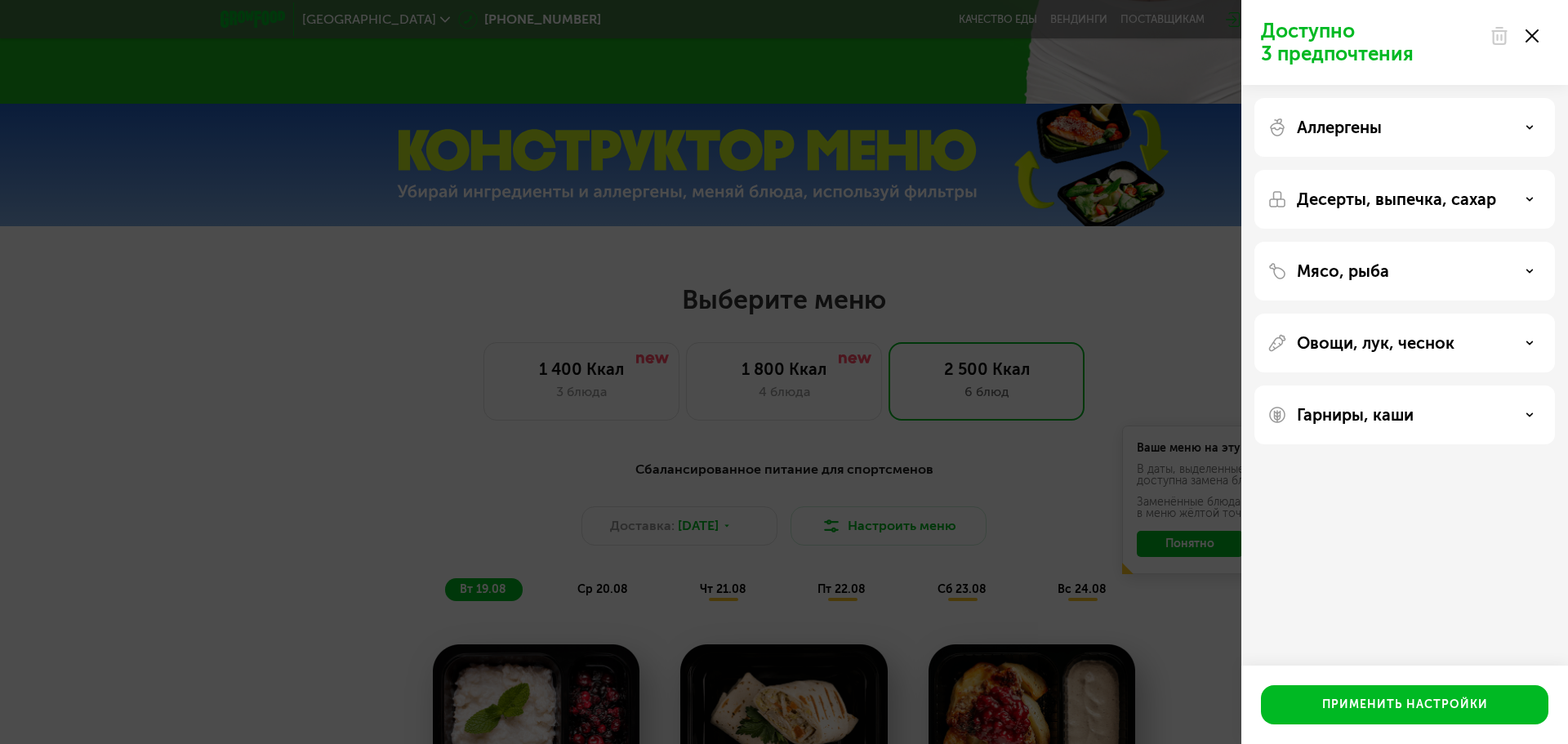
click at [1179, 340] on div "Доступно 3 предпочтения Аллергены Десерты, выпечка, сахар Мясо, рыба Овощи, лук…" at bounding box center [784, 372] width 1568 height 744
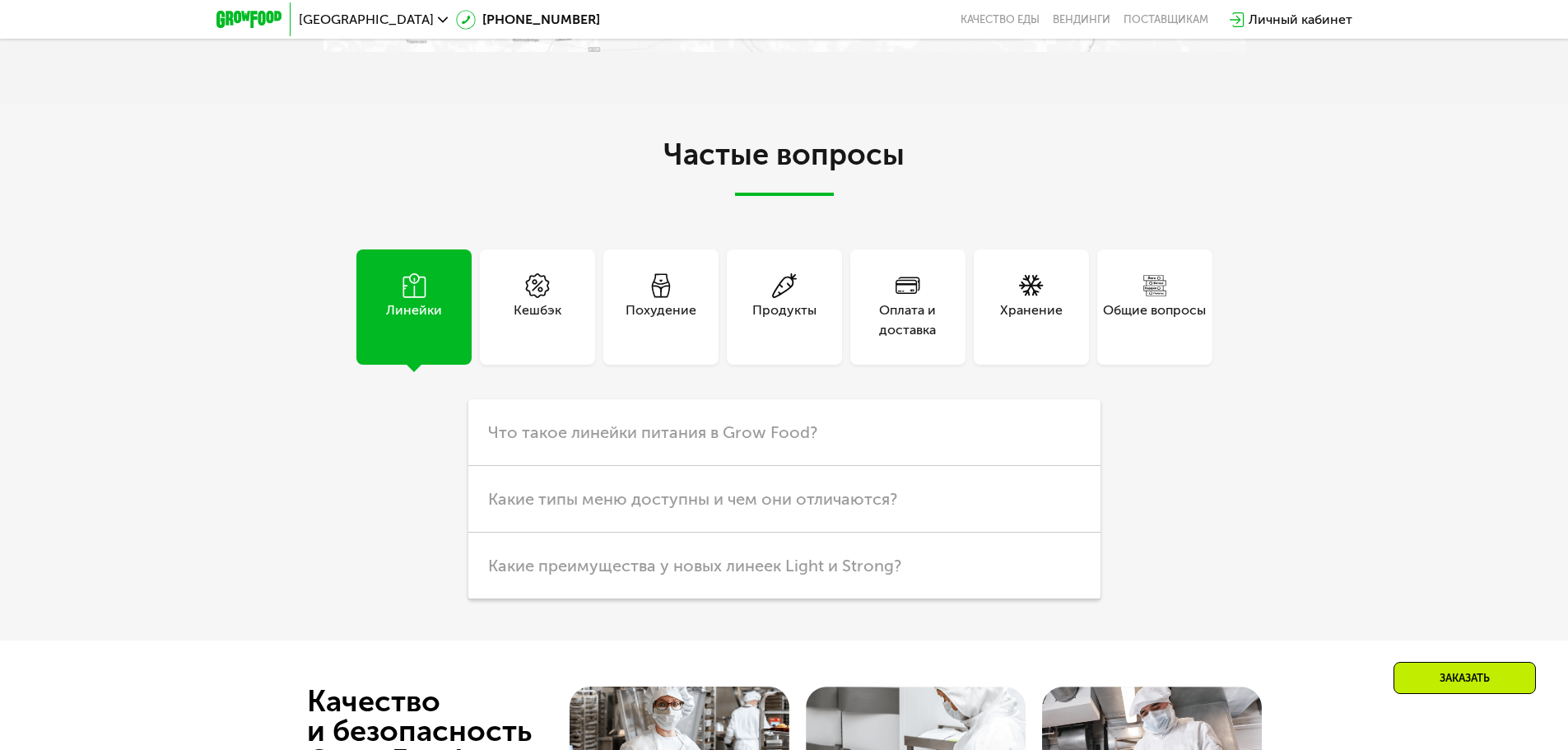
scroll to position [4512, 0]
click at [783, 292] on use at bounding box center [784, 286] width 25 height 25
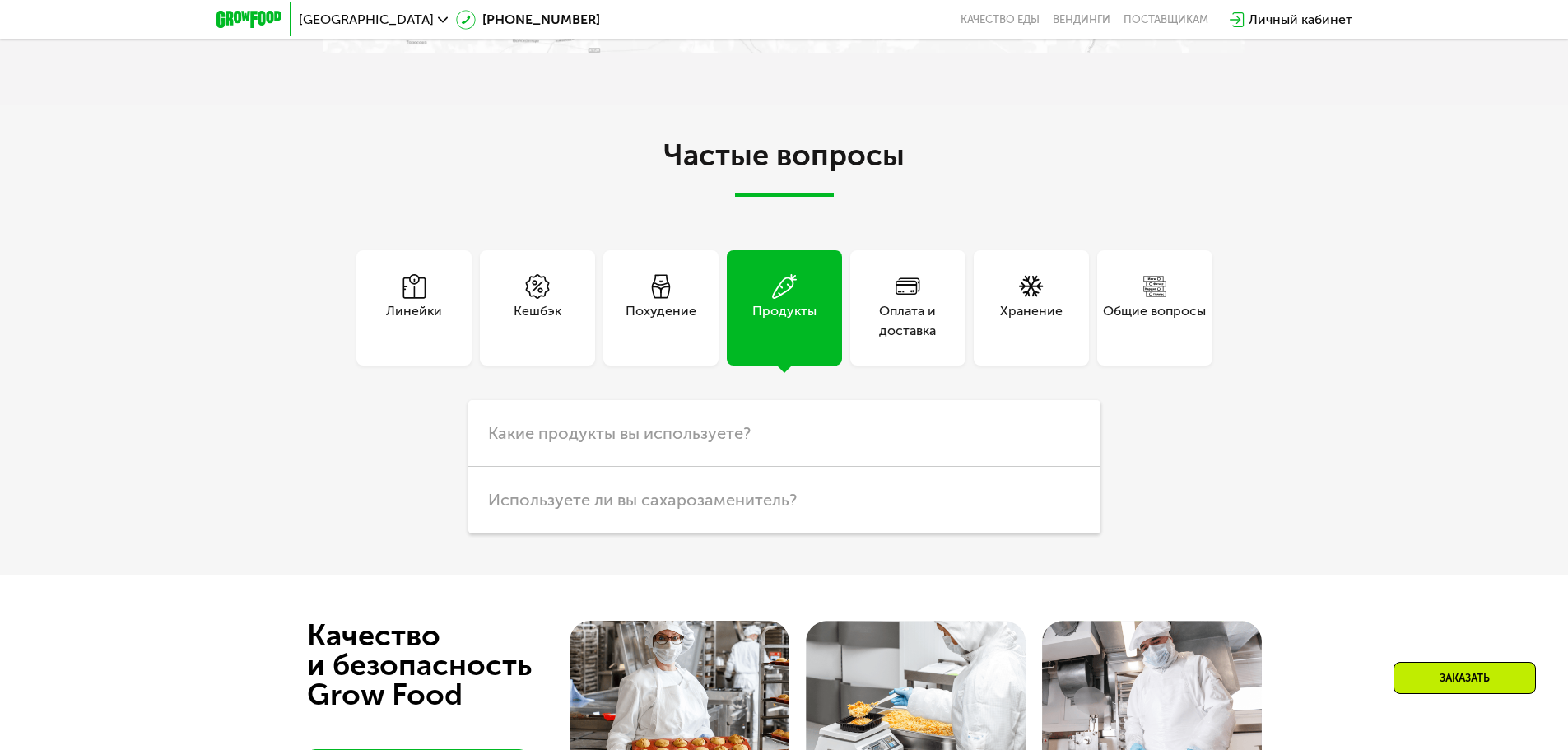
click at [901, 334] on div "Оплата и доставка" at bounding box center [907, 320] width 115 height 40
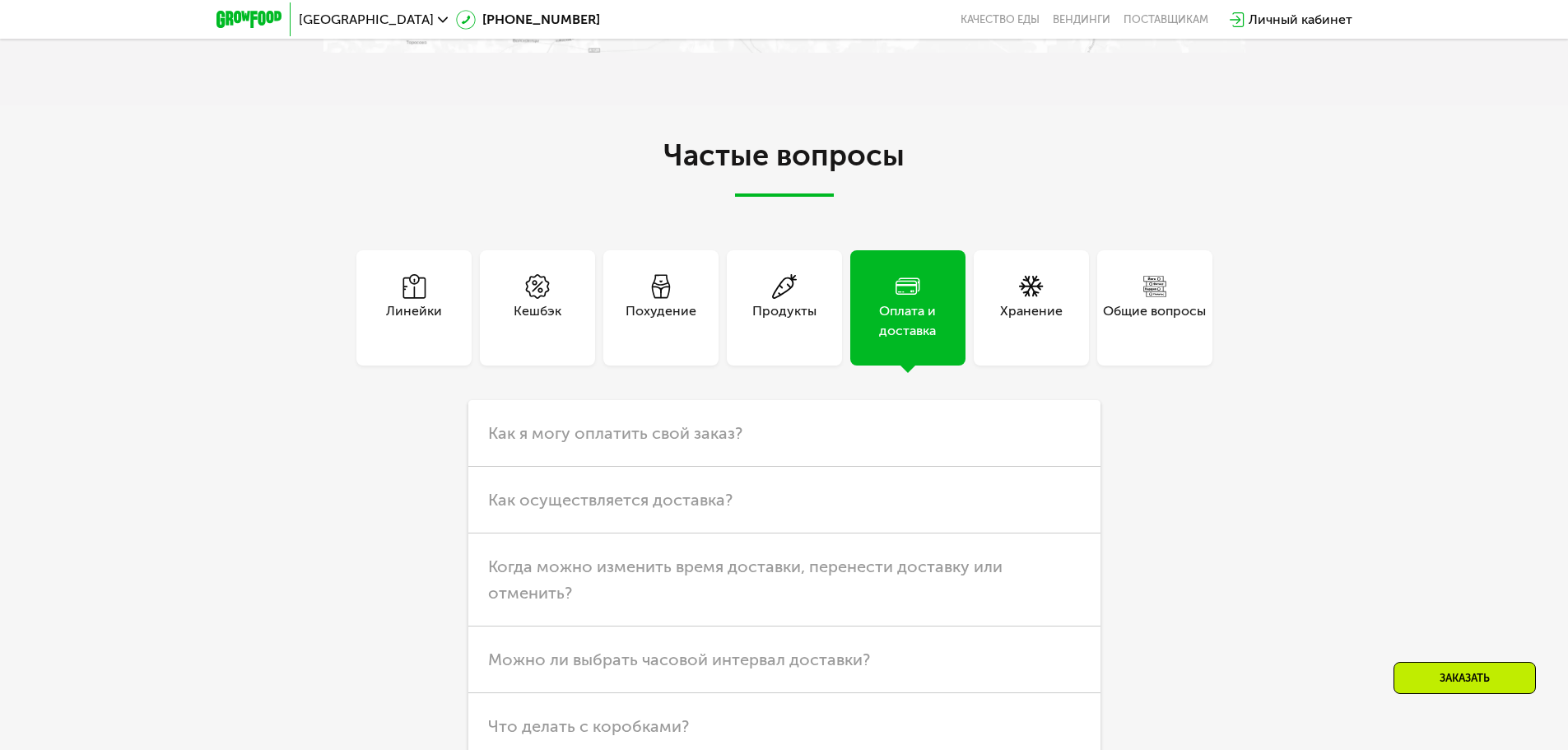
click at [1017, 315] on div "Хранение" at bounding box center [1032, 320] width 63 height 40
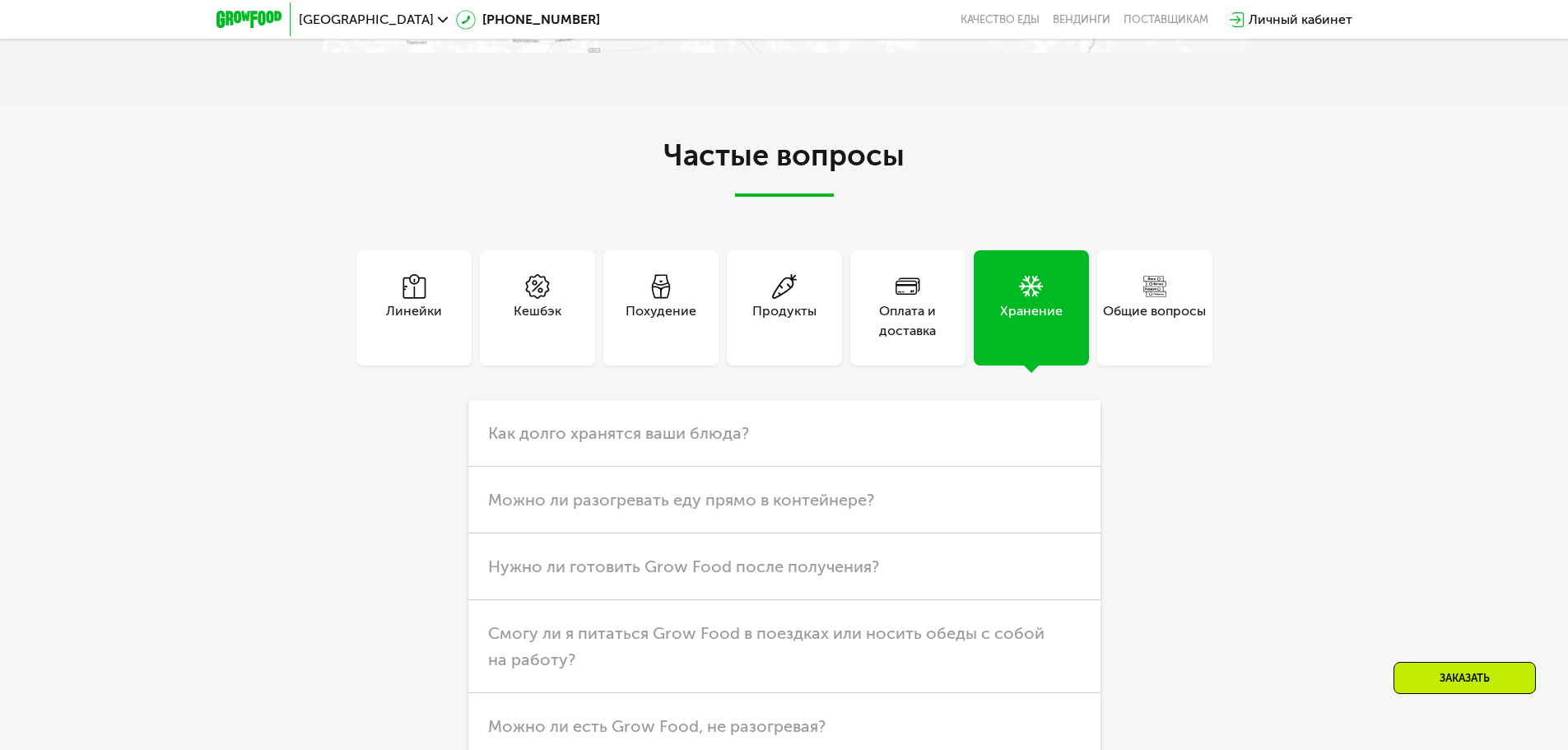
click at [1135, 296] on div "Общие вопросы" at bounding box center [1155, 307] width 115 height 115
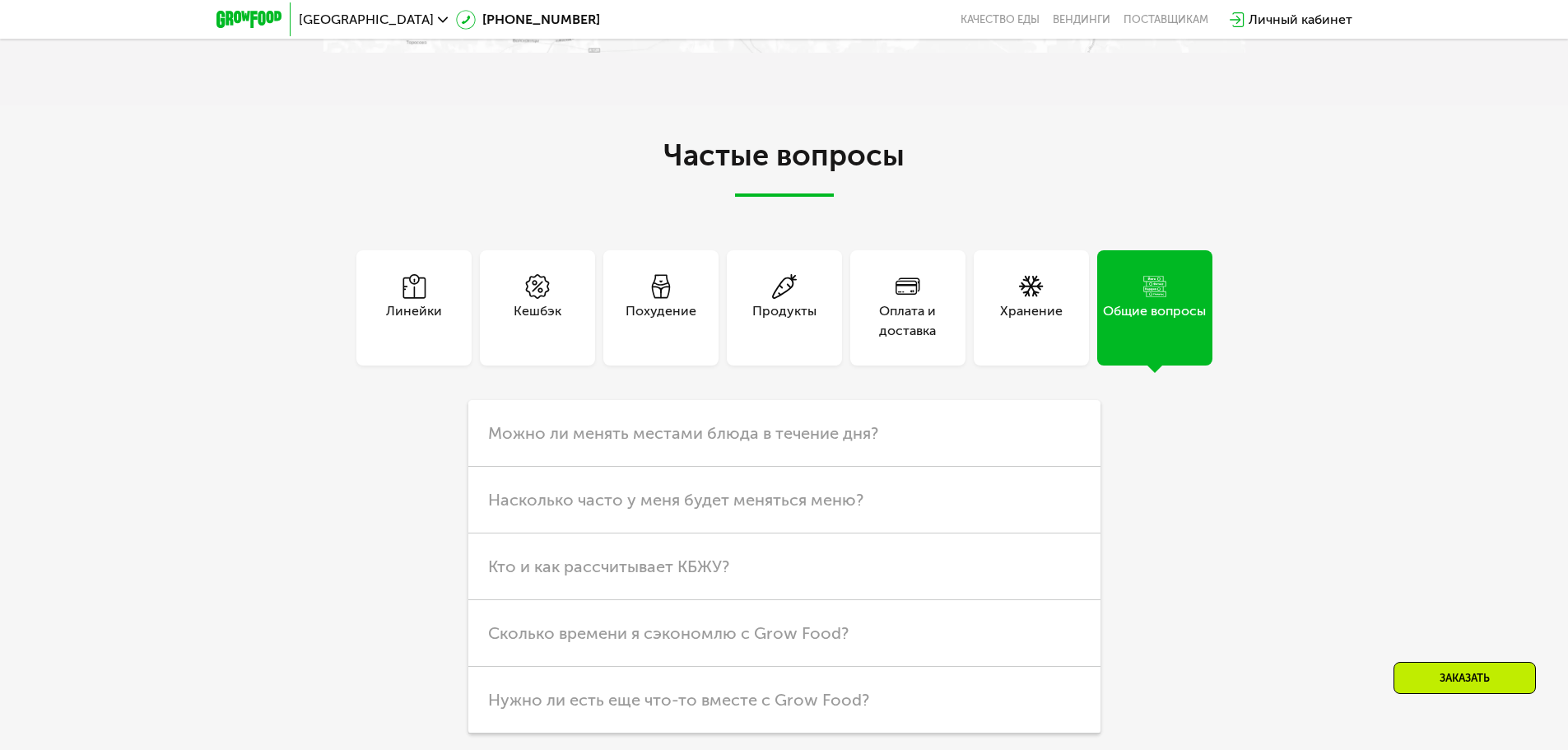
click at [467, 298] on div "Линейки" at bounding box center [413, 307] width 115 height 115
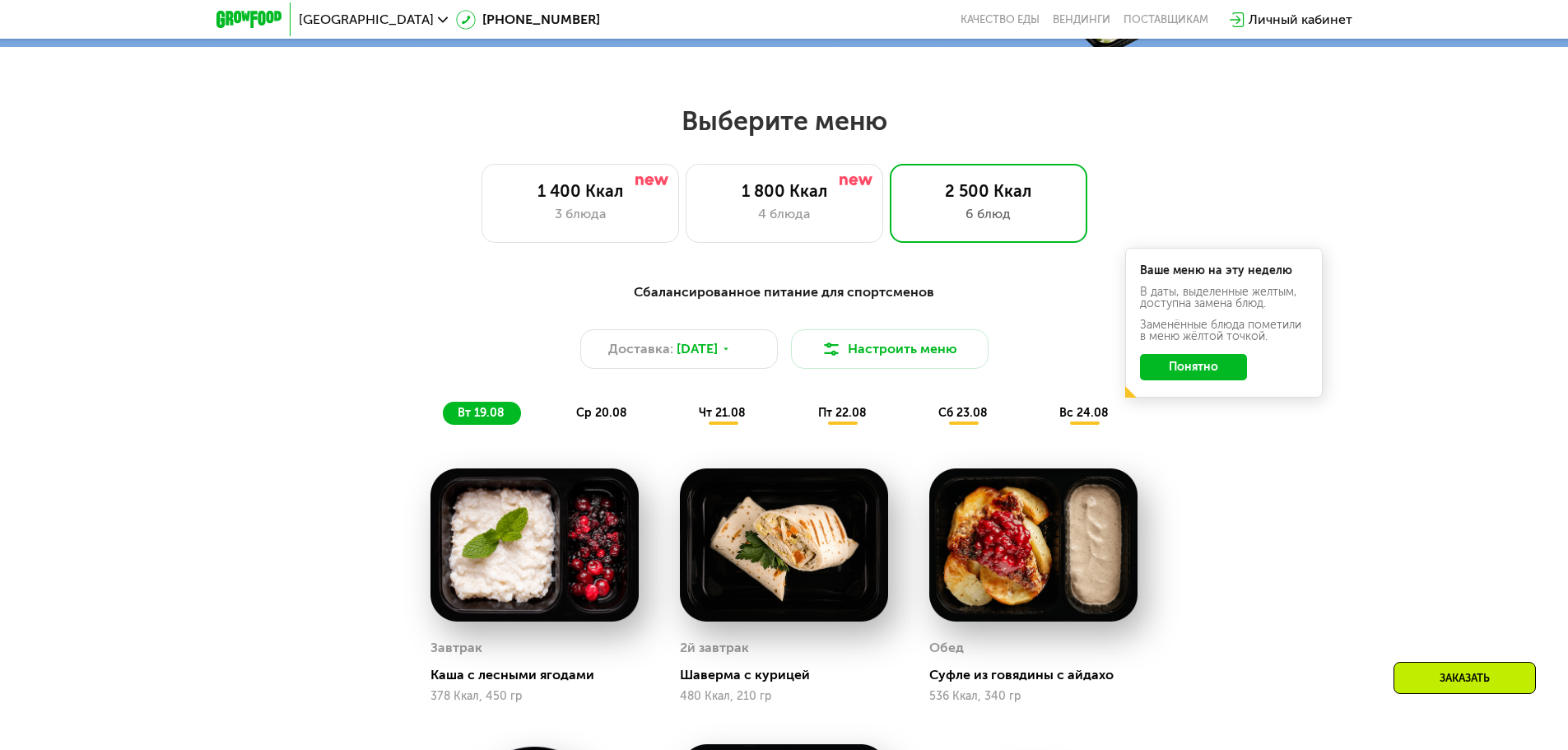
scroll to position [0, 0]
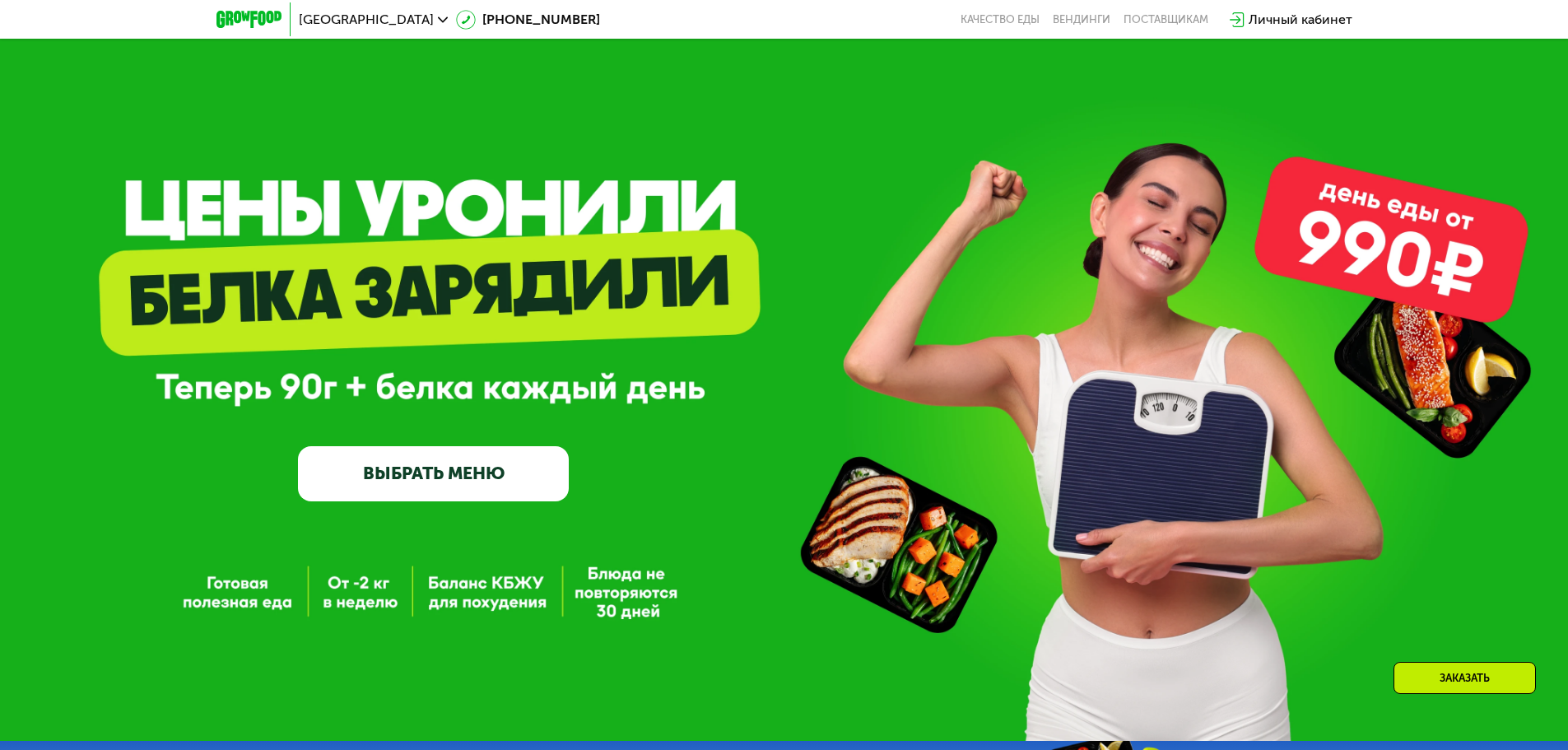
drag, startPoint x: 325, startPoint y: 321, endPoint x: 325, endPoint y: 153, distance: 168.0
